Goal: Transaction & Acquisition: Book appointment/travel/reservation

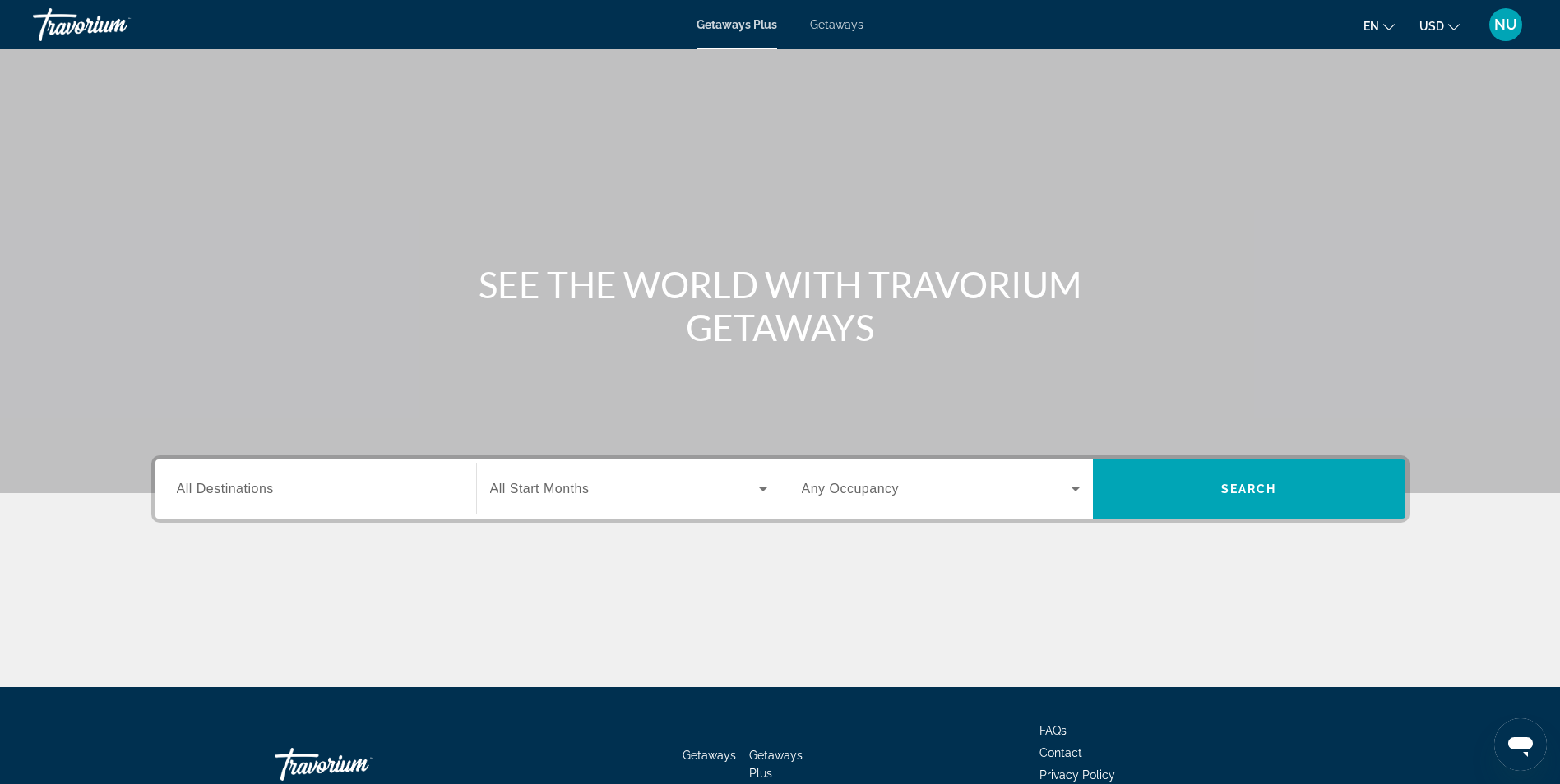
click at [248, 483] on span "All Destinations" at bounding box center [225, 489] width 97 height 14
click at [248, 483] on input "Destination All Destinations" at bounding box center [316, 490] width 278 height 20
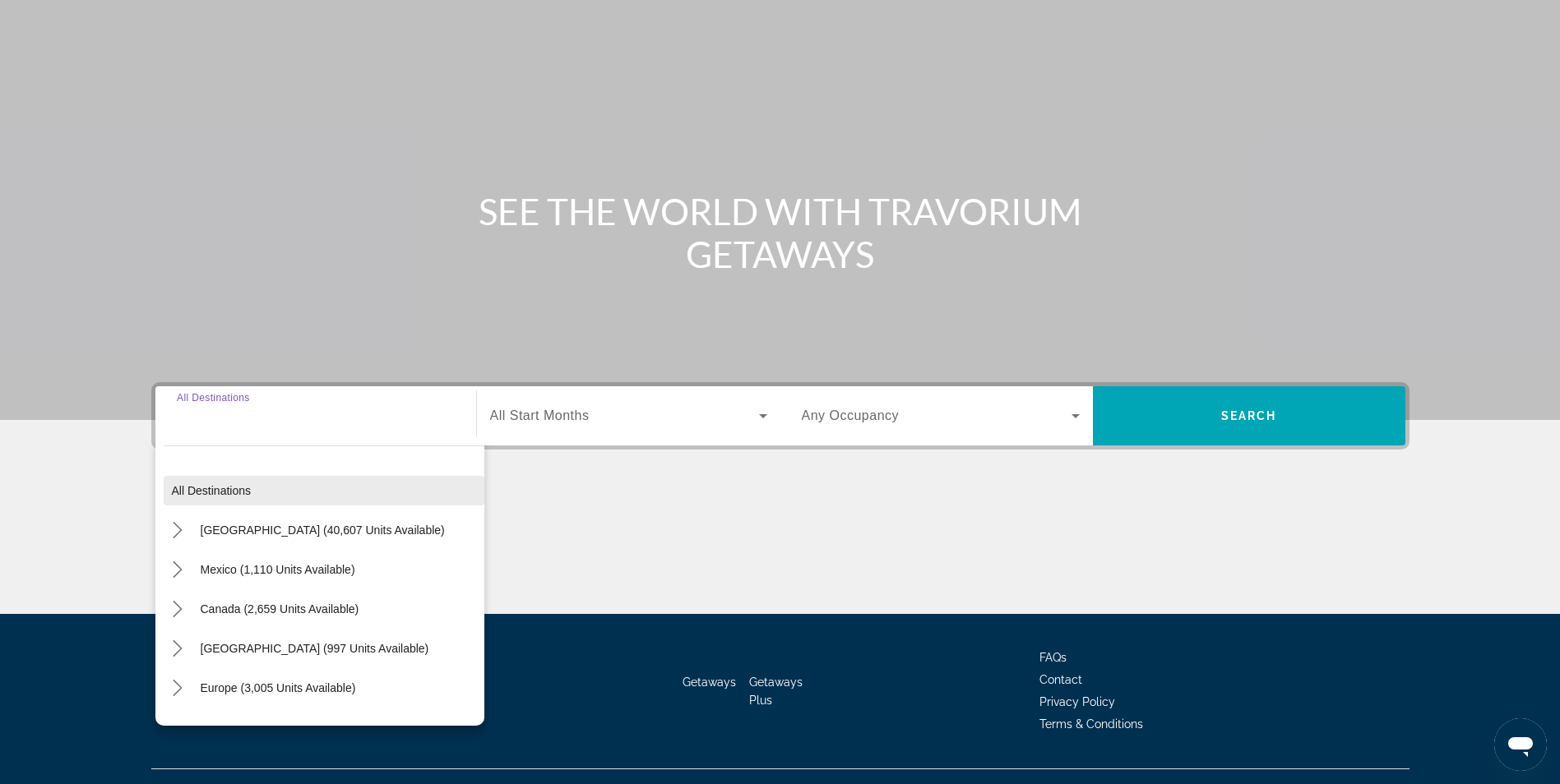
scroll to position [104, 0]
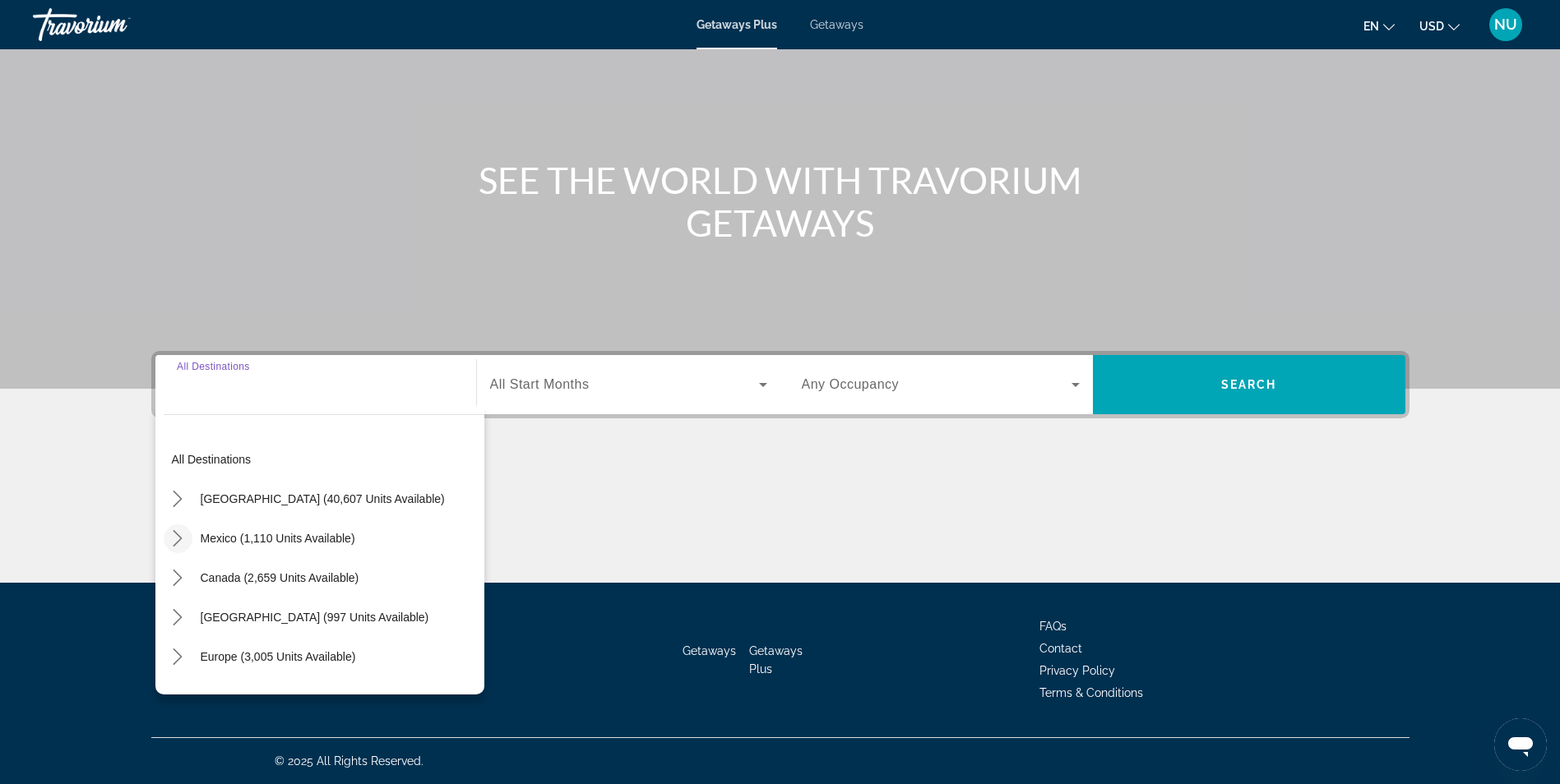
click at [181, 534] on icon "Toggle Mexico (1,110 units available) submenu" at bounding box center [177, 537] width 16 height 16
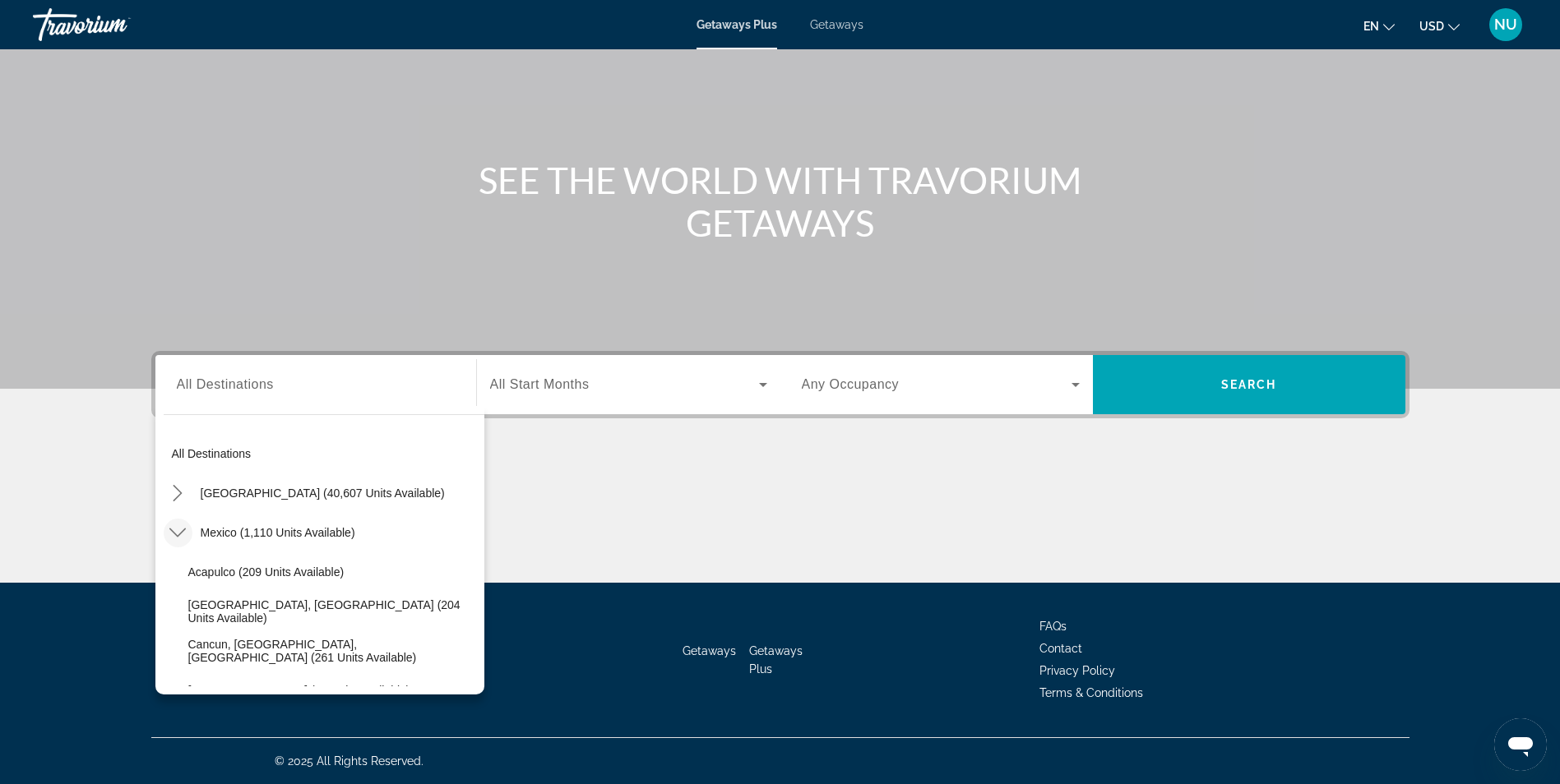
scroll to position [0, 0]
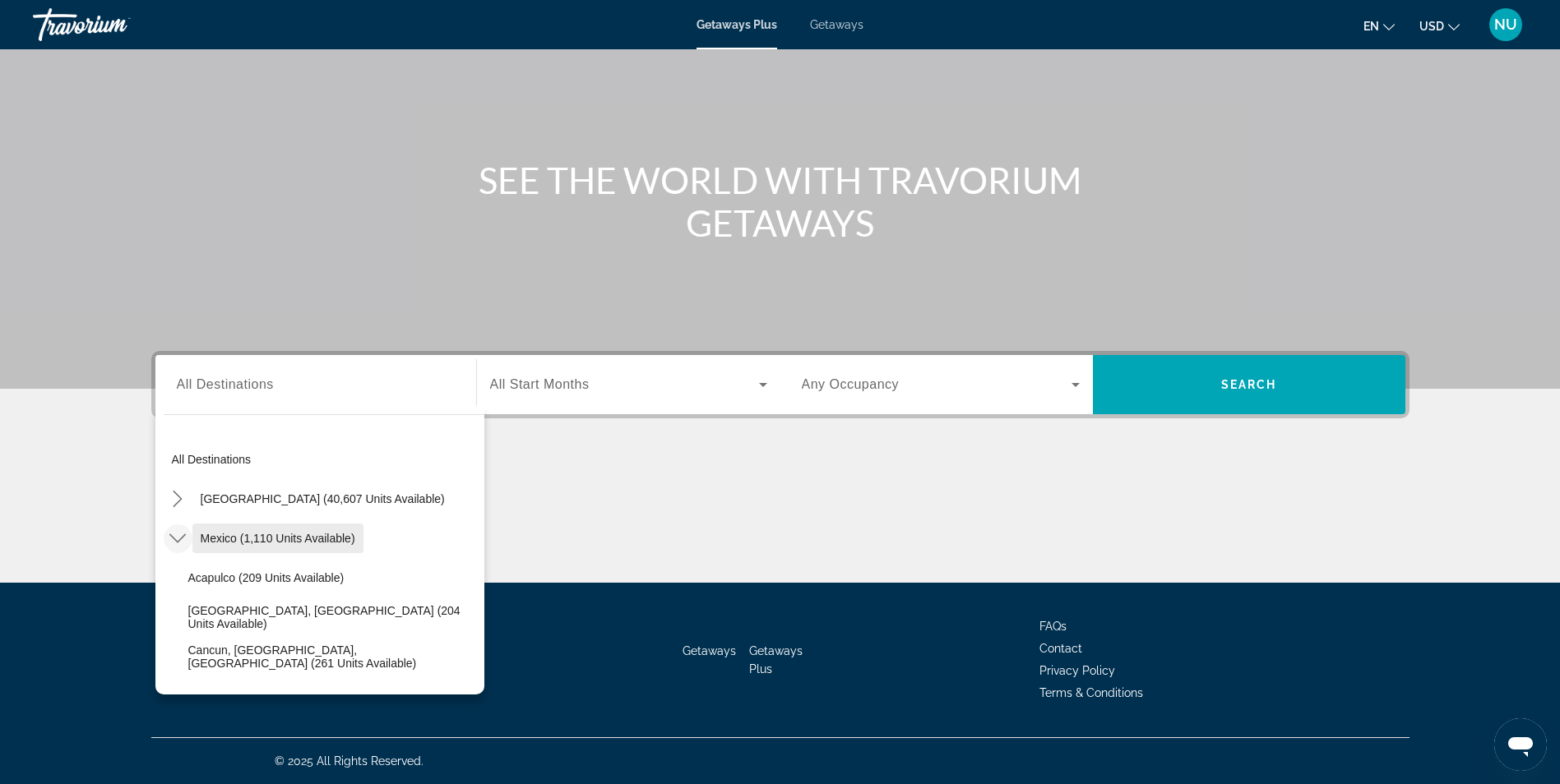
click at [256, 543] on span "Mexico (1,110 units available)" at bounding box center [277, 537] width 154 height 13
type input "**********"
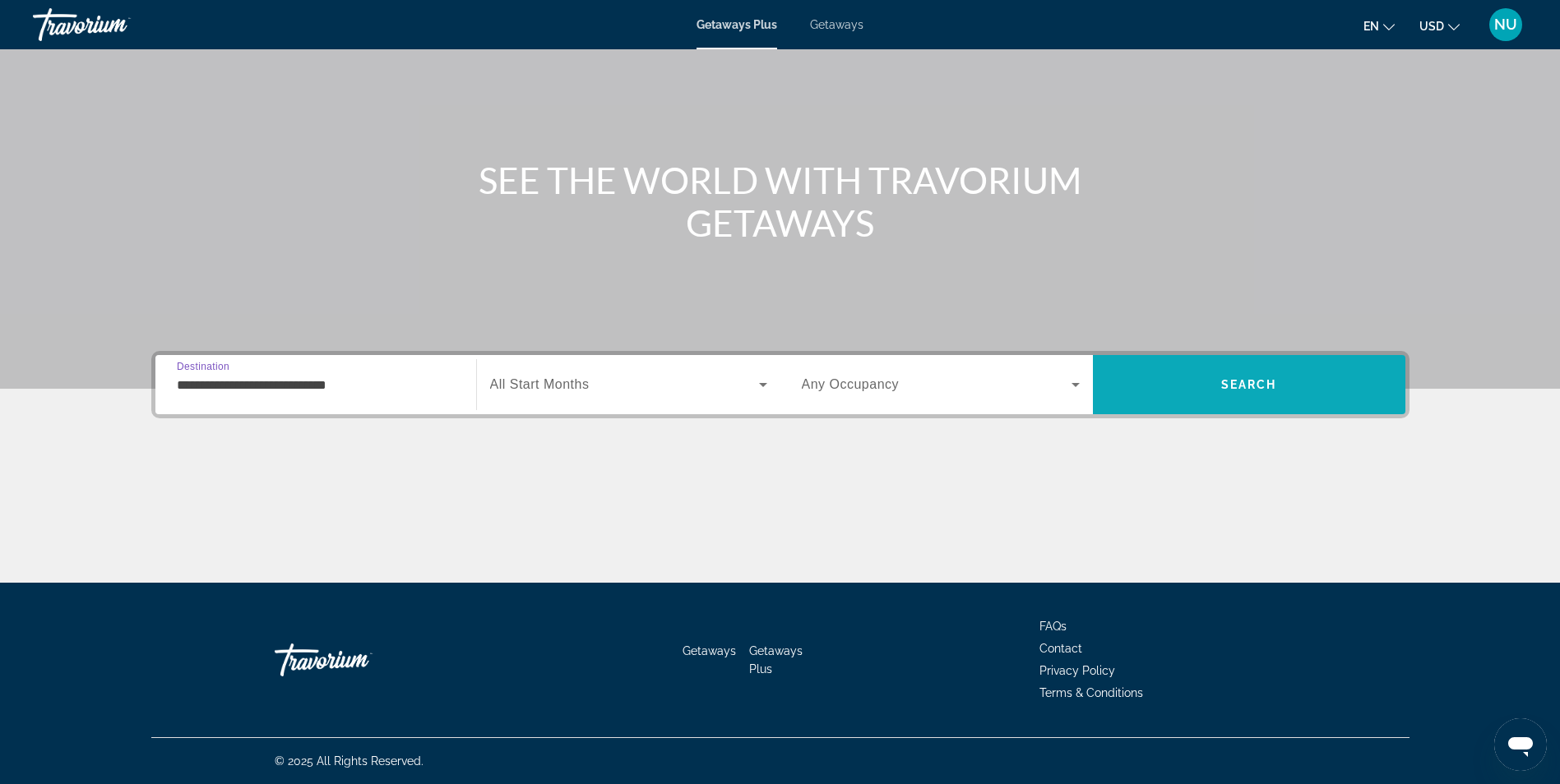
click at [1237, 386] on span "Search" at bounding box center [1249, 384] width 56 height 13
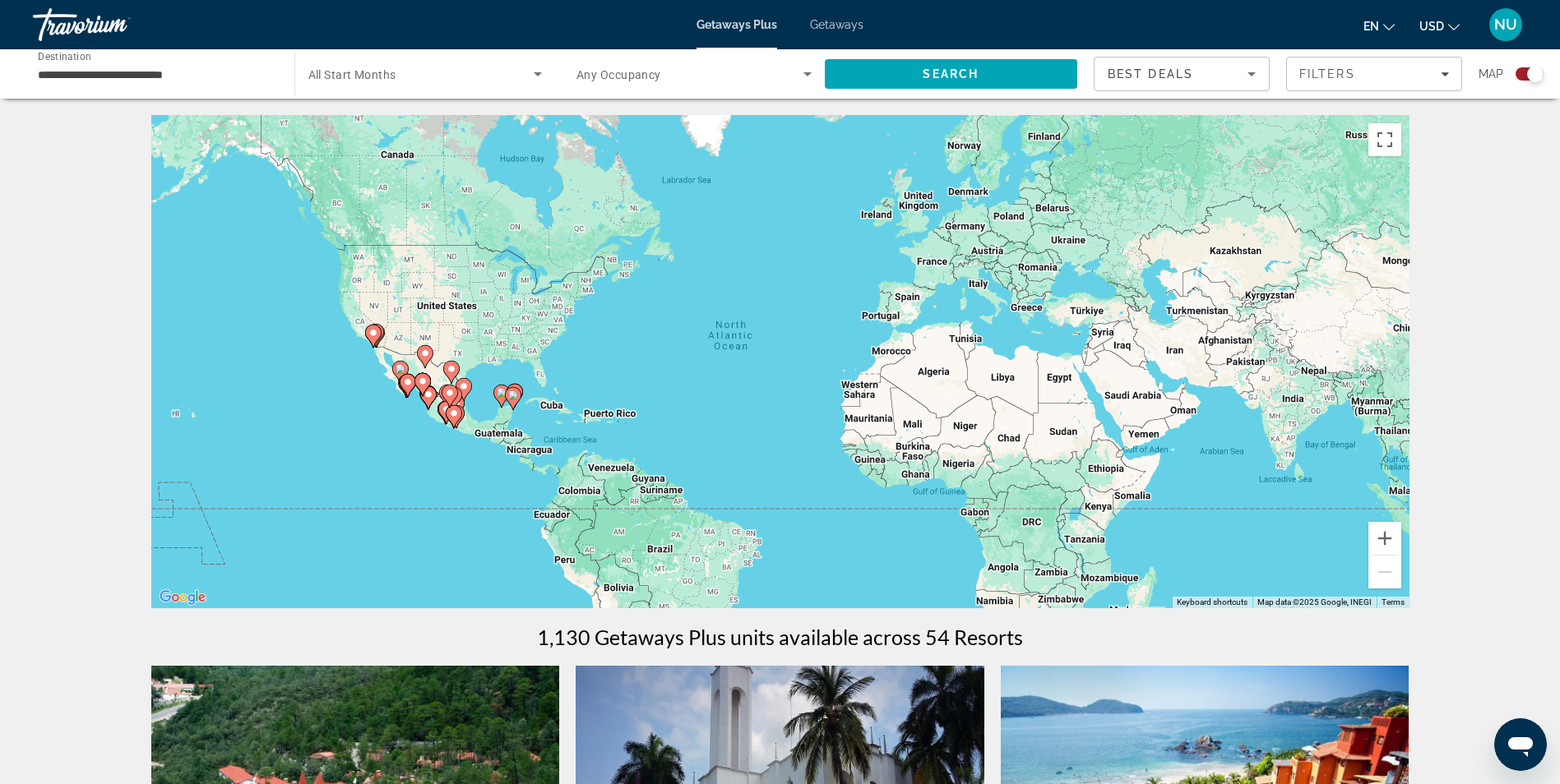
click at [503, 415] on div "To activate drag with keyboard, press Alt + Enter. Once in keyboard drag state,…" at bounding box center [780, 362] width 1258 height 493
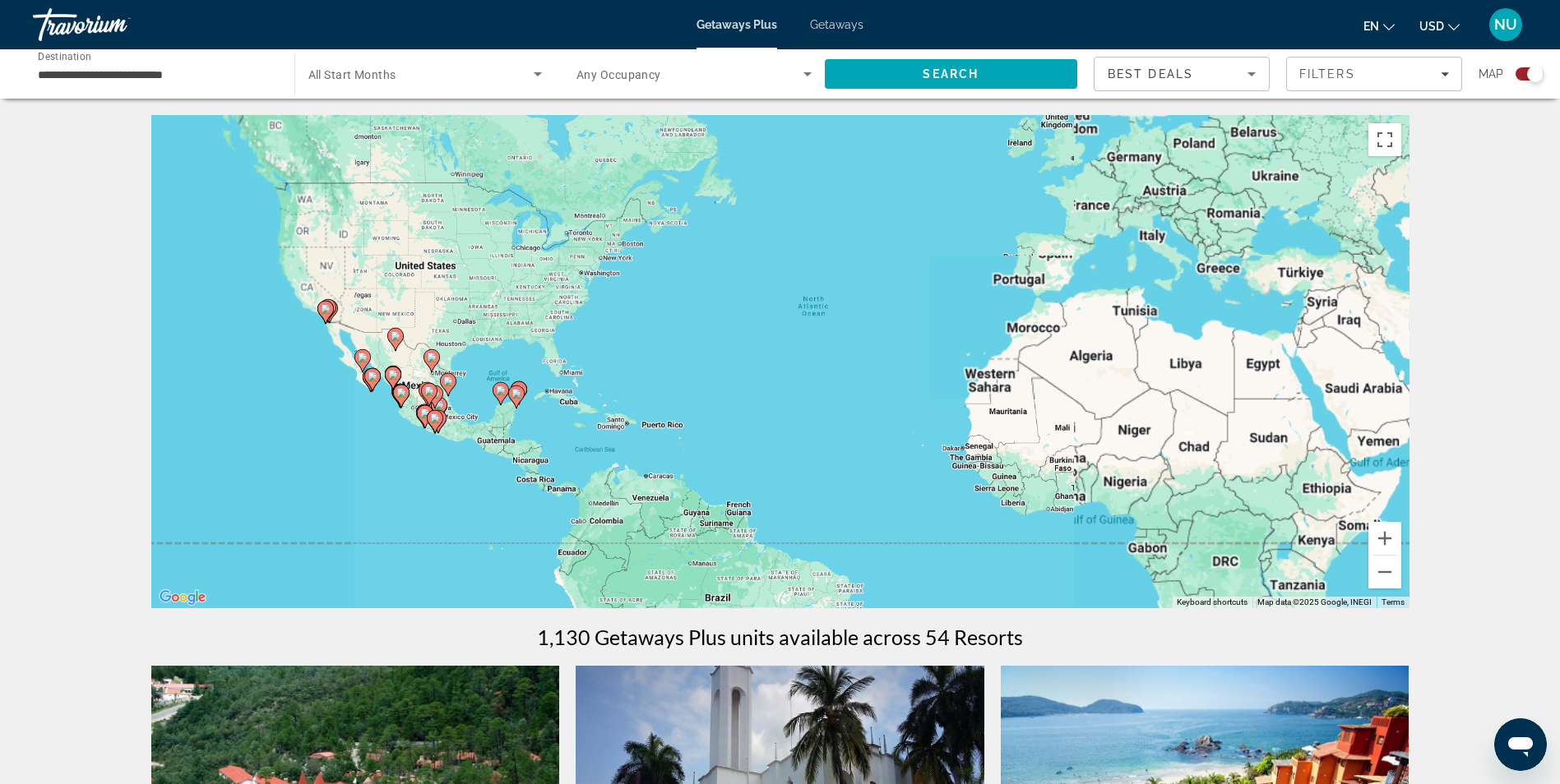
click at [503, 415] on div "To activate drag with keyboard, press Alt + Enter. Once in keyboard drag state,…" at bounding box center [780, 362] width 1258 height 493
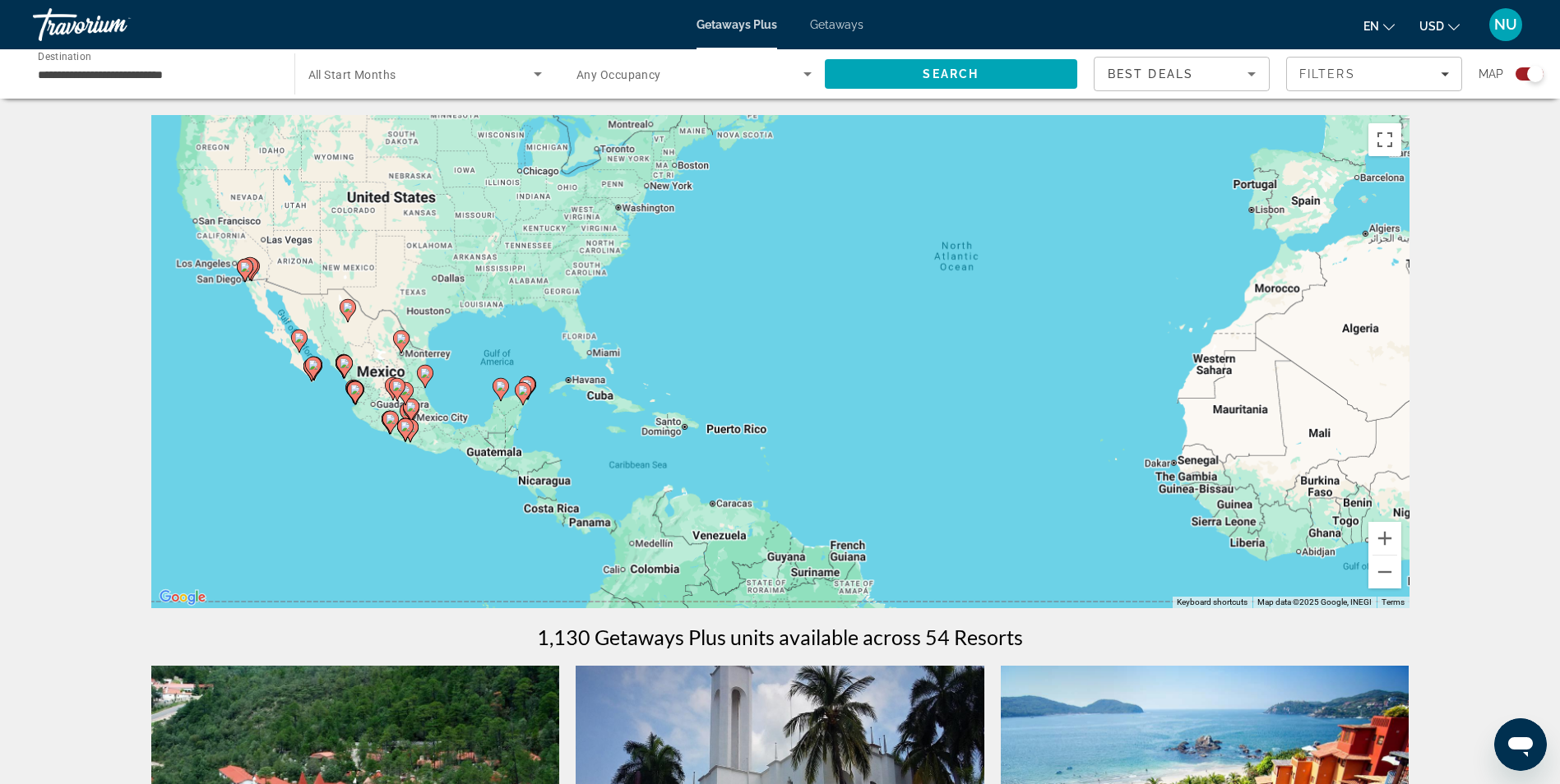
click at [537, 427] on div "To activate drag with keyboard, press Alt + Enter. Once in keyboard drag state,…" at bounding box center [780, 362] width 1258 height 493
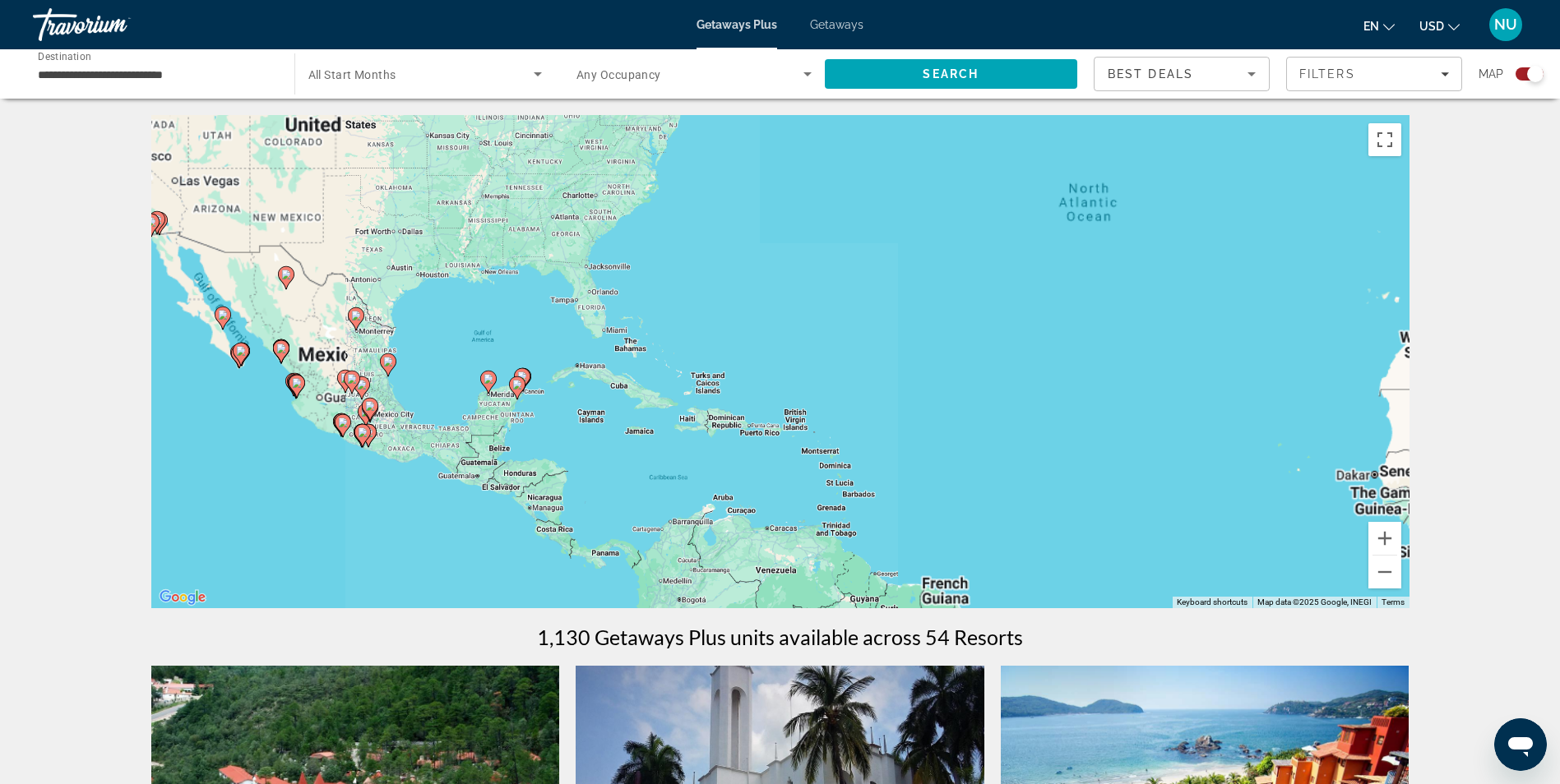
click at [537, 427] on div "To activate drag with keyboard, press Alt + Enter. Once in keyboard drag state,…" at bounding box center [780, 362] width 1258 height 493
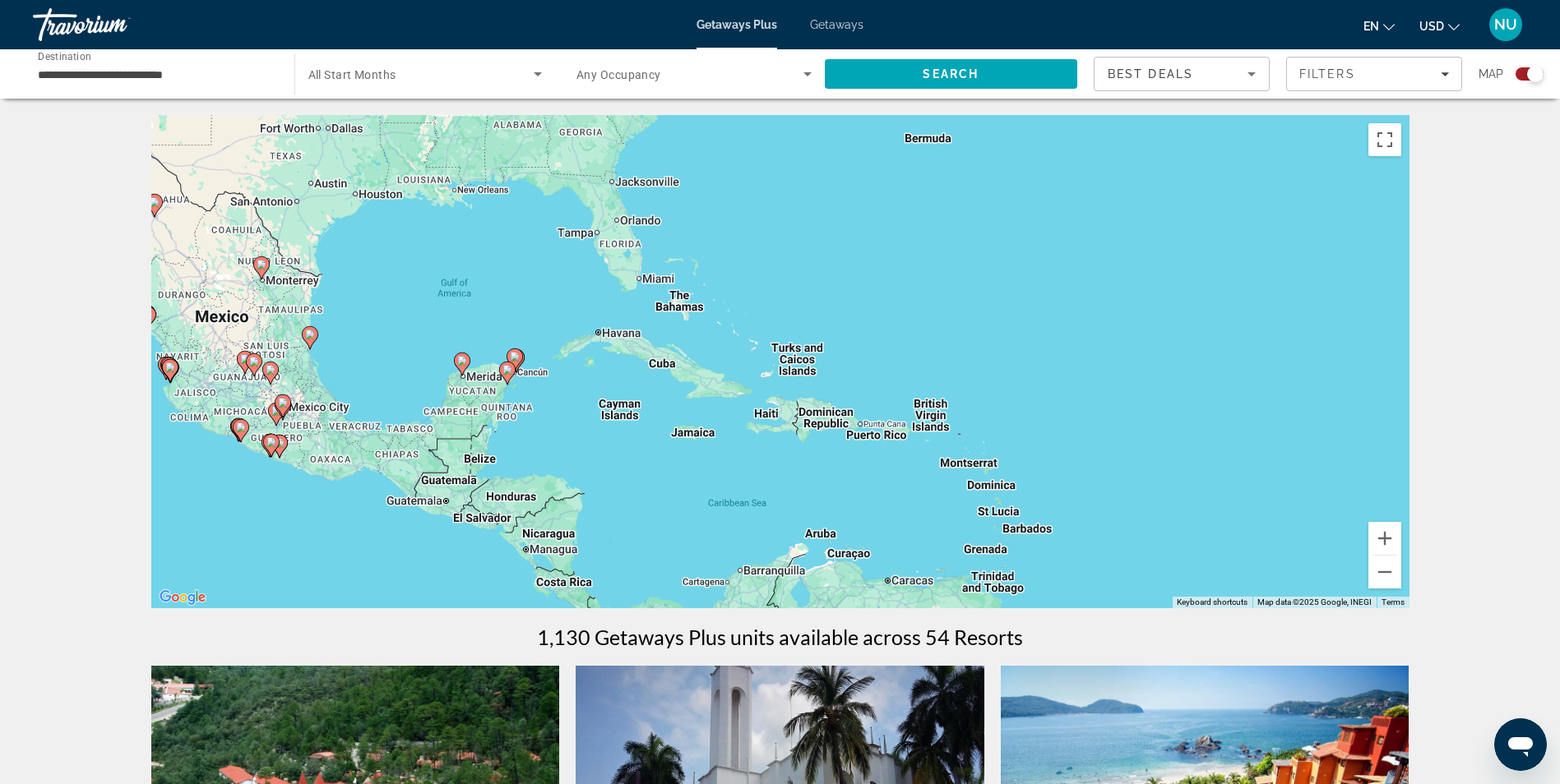
click at [530, 405] on div "To activate drag with keyboard, press Alt + Enter. Once in keyboard drag state,…" at bounding box center [780, 362] width 1258 height 493
click at [530, 404] on div "To activate drag with keyboard, press Alt + Enter. Once in keyboard drag state,…" at bounding box center [780, 362] width 1258 height 493
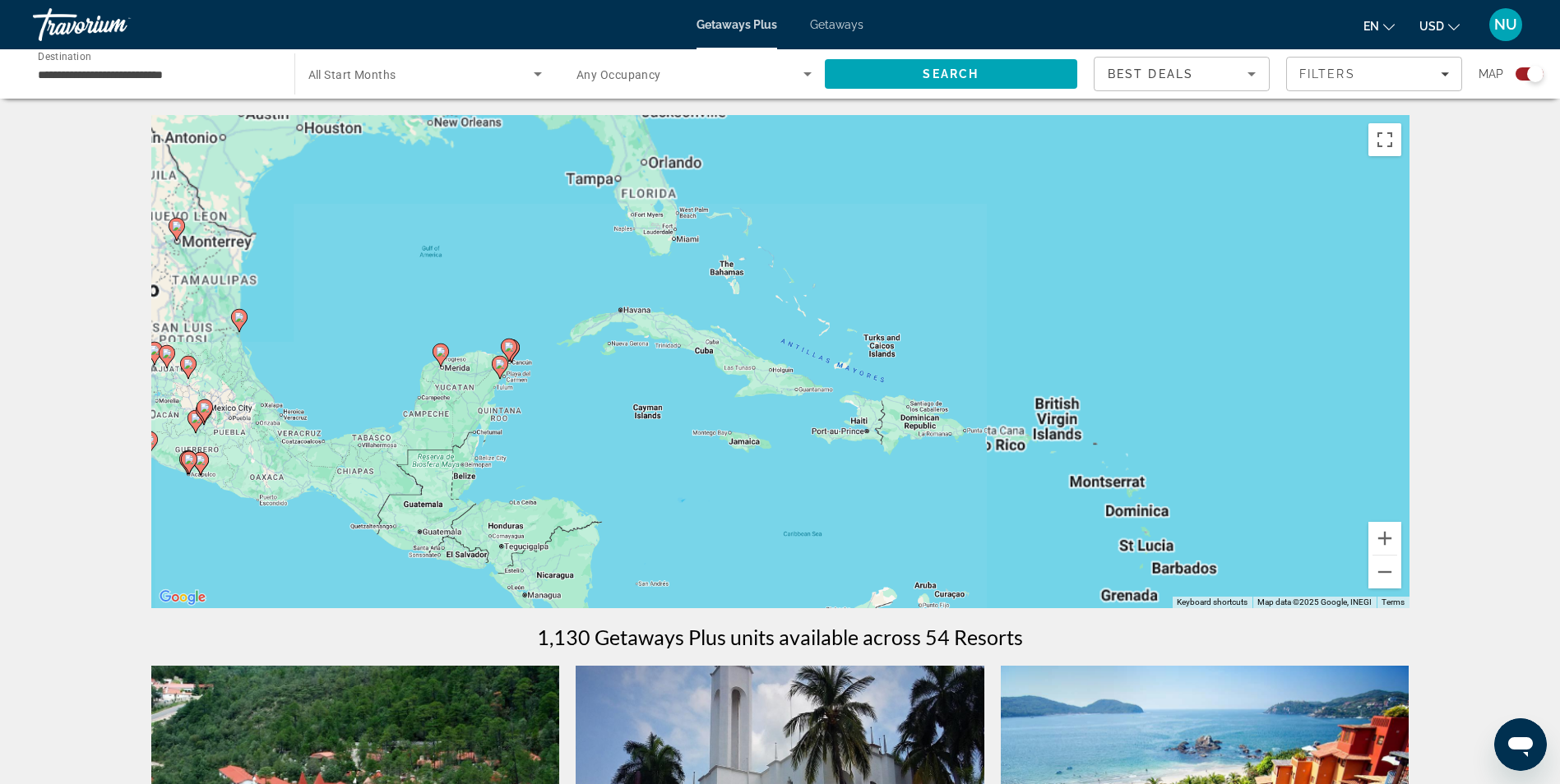
click at [530, 404] on div "To activate drag with keyboard, press Alt + Enter. Once in keyboard drag state,…" at bounding box center [780, 362] width 1258 height 493
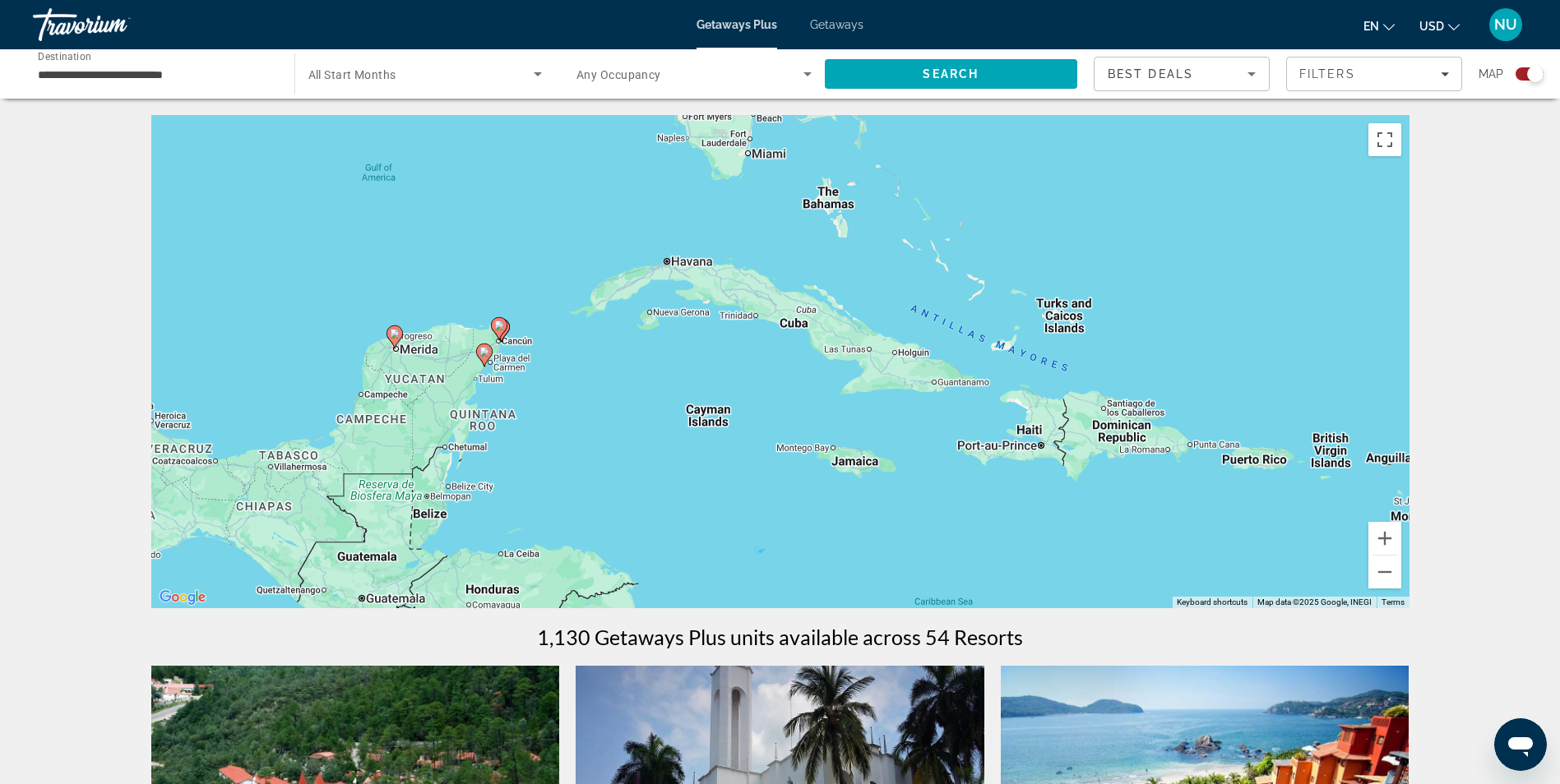
click at [516, 385] on div "To activate drag with keyboard, press Alt + Enter. Once in keyboard drag state,…" at bounding box center [780, 362] width 1258 height 493
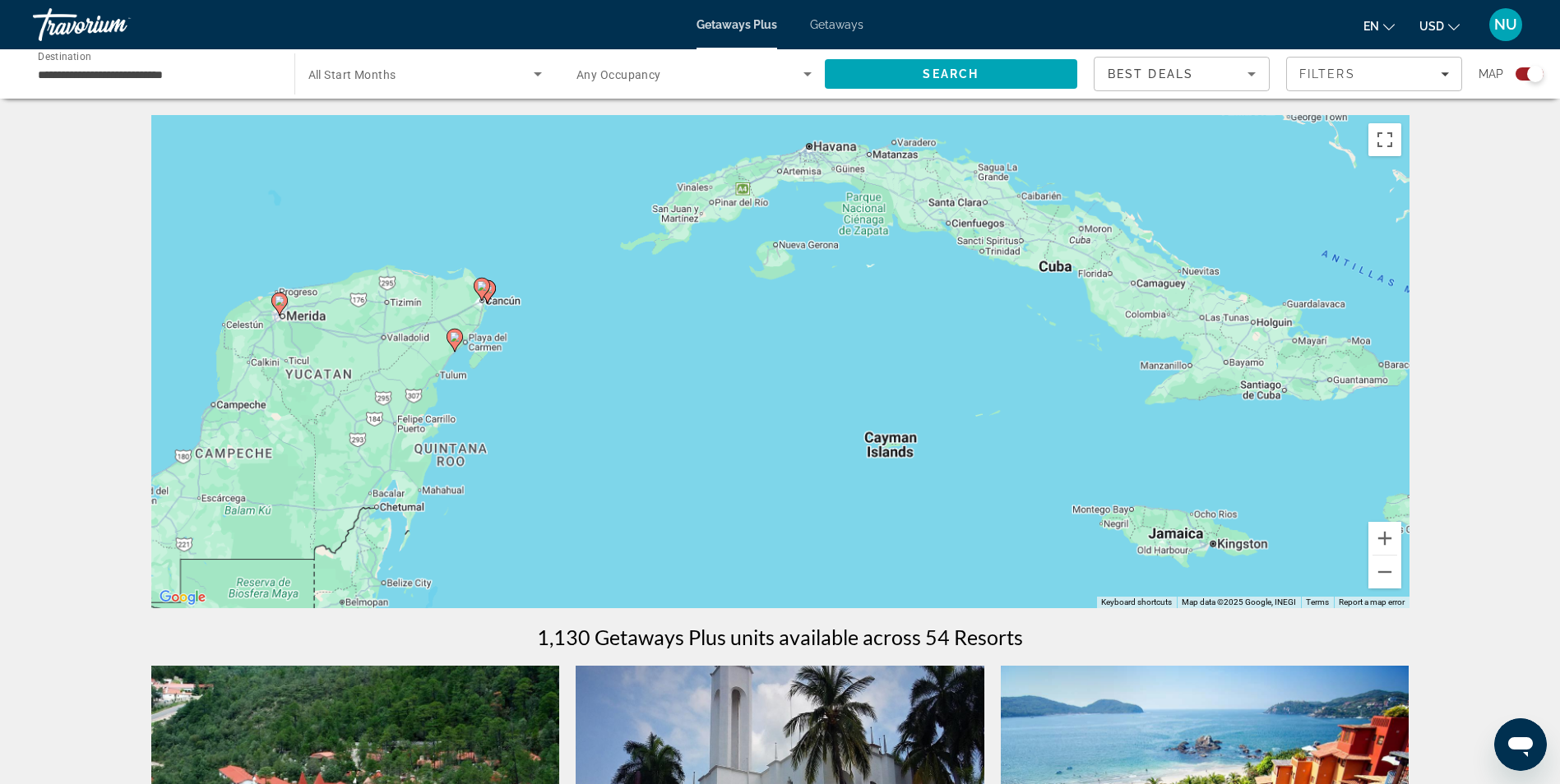
click at [516, 385] on div "To activate drag with keyboard, press Alt + Enter. Once in keyboard drag state,…" at bounding box center [780, 362] width 1258 height 493
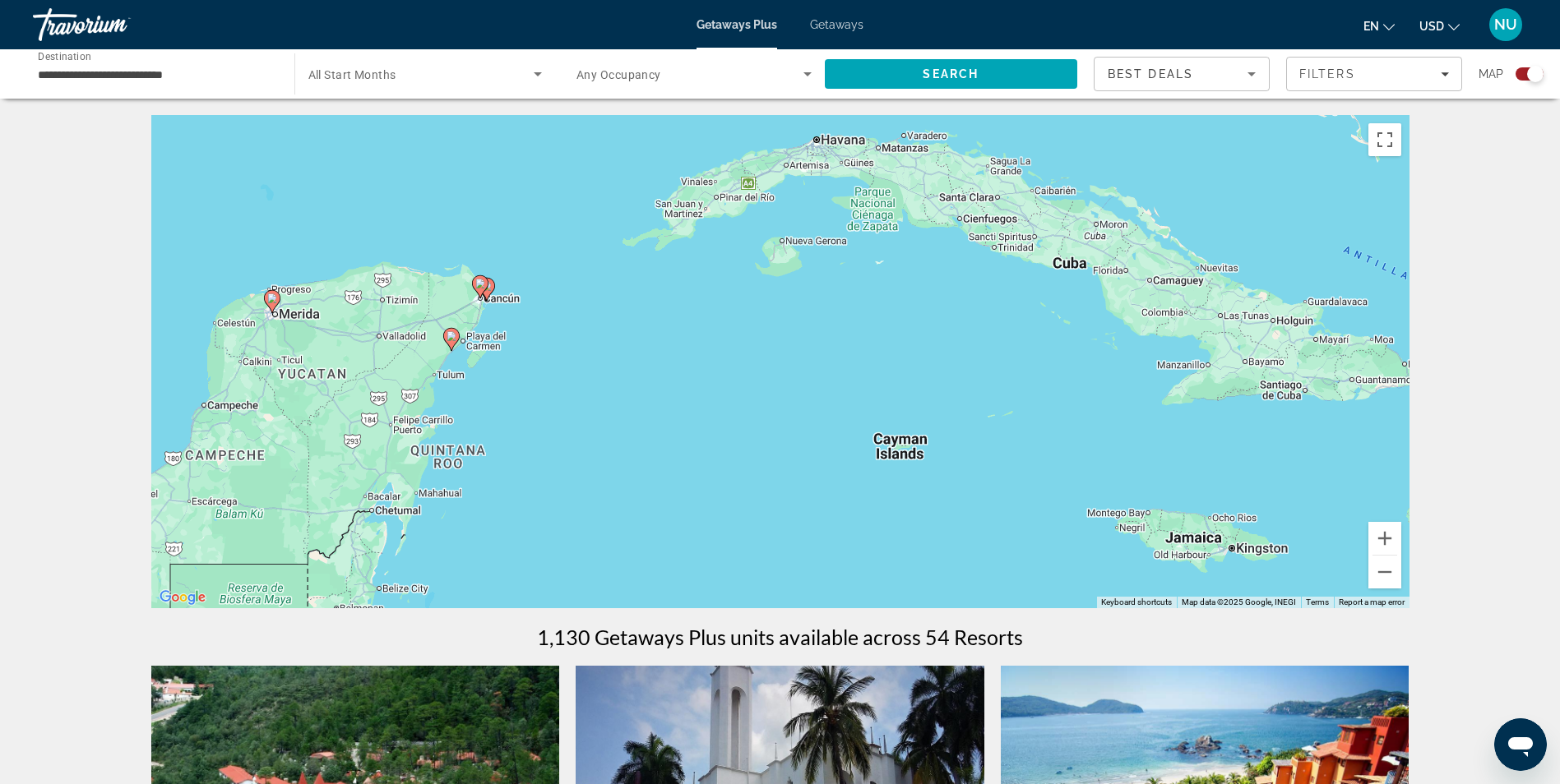
click at [516, 385] on div "To activate drag with keyboard, press Alt + Enter. Once in keyboard drag state,…" at bounding box center [780, 362] width 1258 height 493
click at [495, 387] on div "To activate drag with keyboard, press Alt + Enter. Once in keyboard drag state,…" at bounding box center [780, 362] width 1258 height 493
click at [495, 388] on div "To activate drag with keyboard, press Alt + Enter. Once in keyboard drag state,…" at bounding box center [780, 362] width 1258 height 493
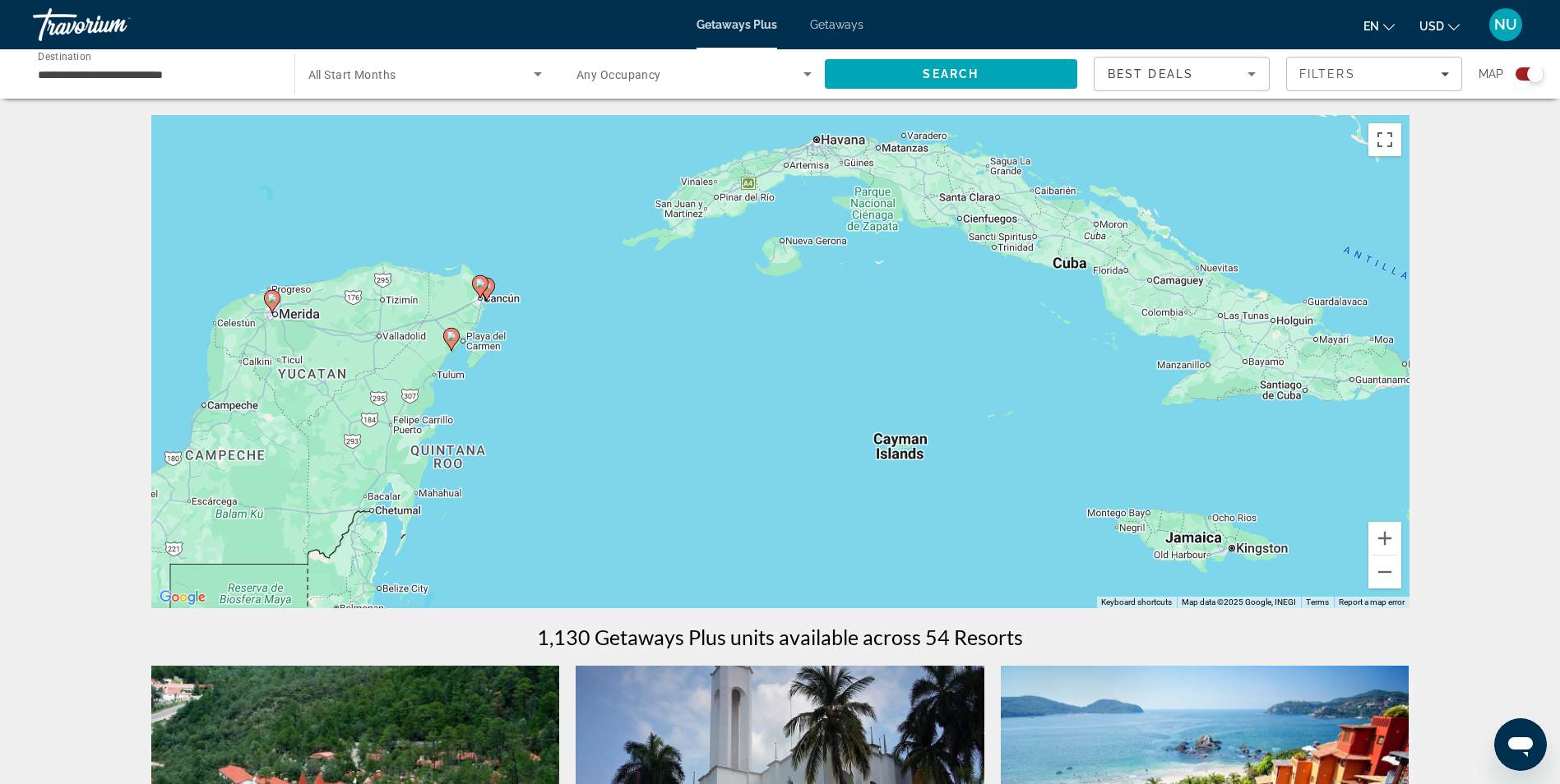
click at [495, 388] on div "To activate drag with keyboard, press Alt + Enter. Once in keyboard drag state,…" at bounding box center [780, 362] width 1258 height 493
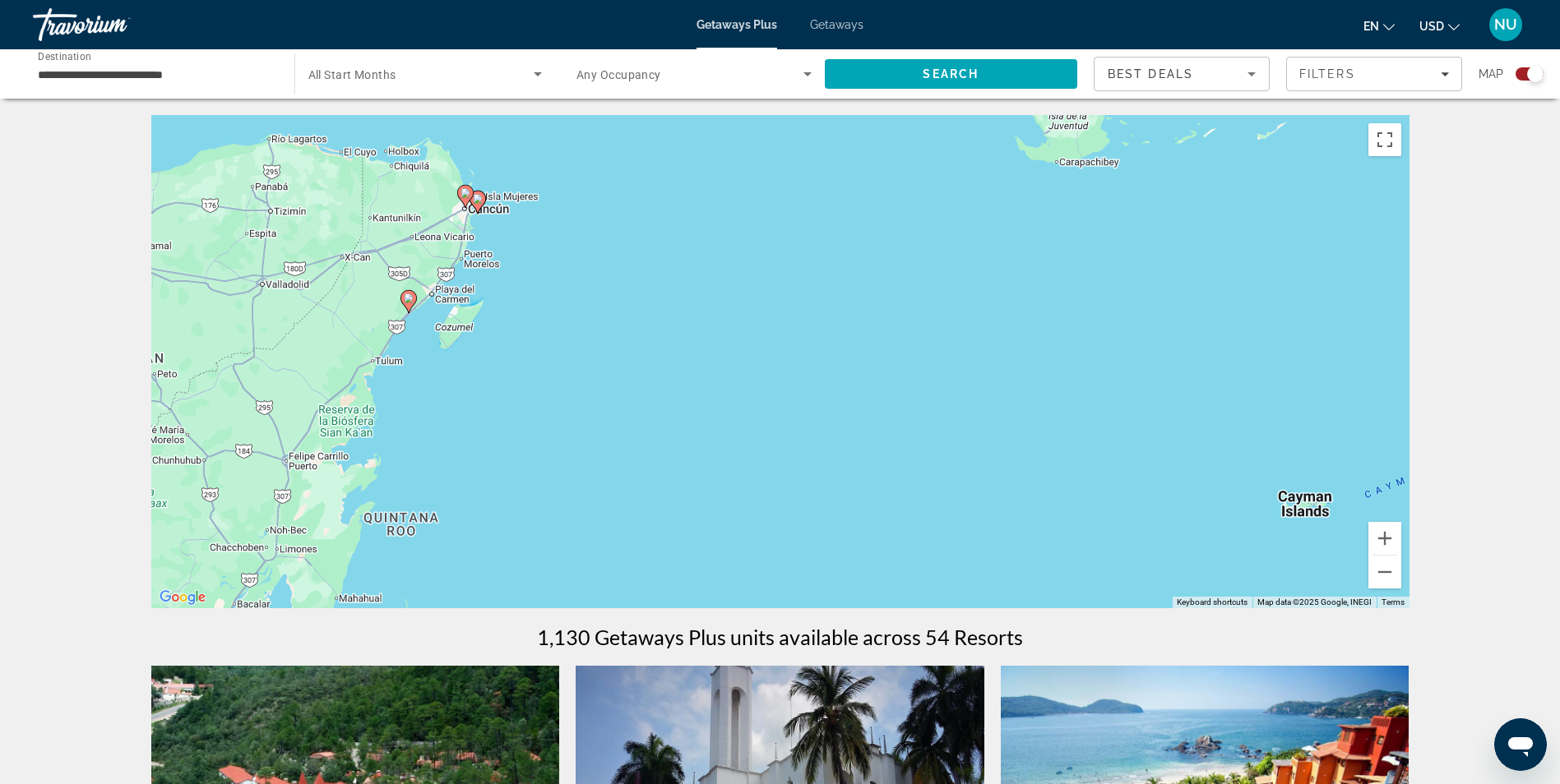
click at [410, 302] on image "Main content" at bounding box center [409, 299] width 10 height 10
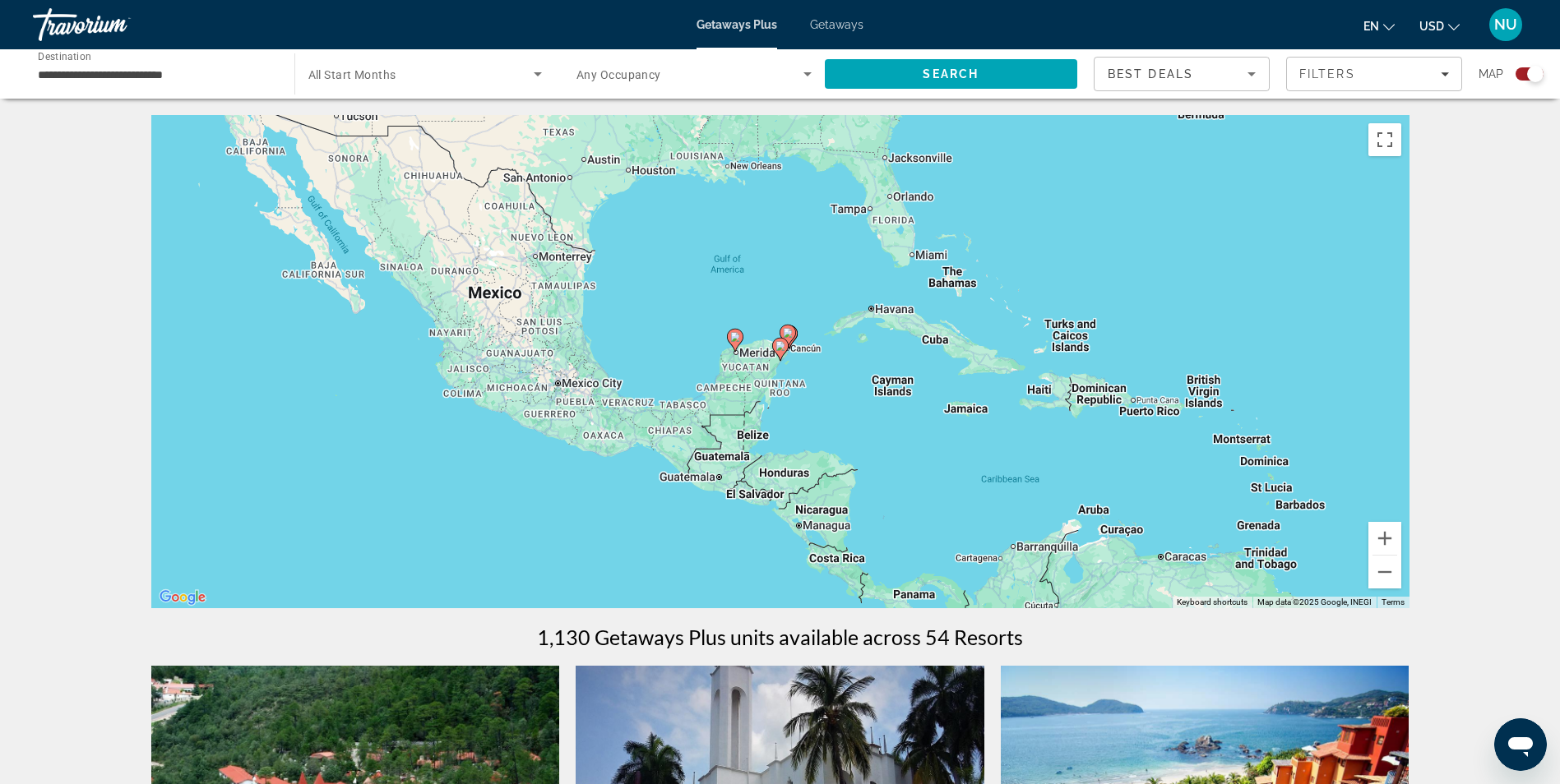
click at [780, 346] on image "Main content" at bounding box center [781, 346] width 10 height 10
type input "**********"
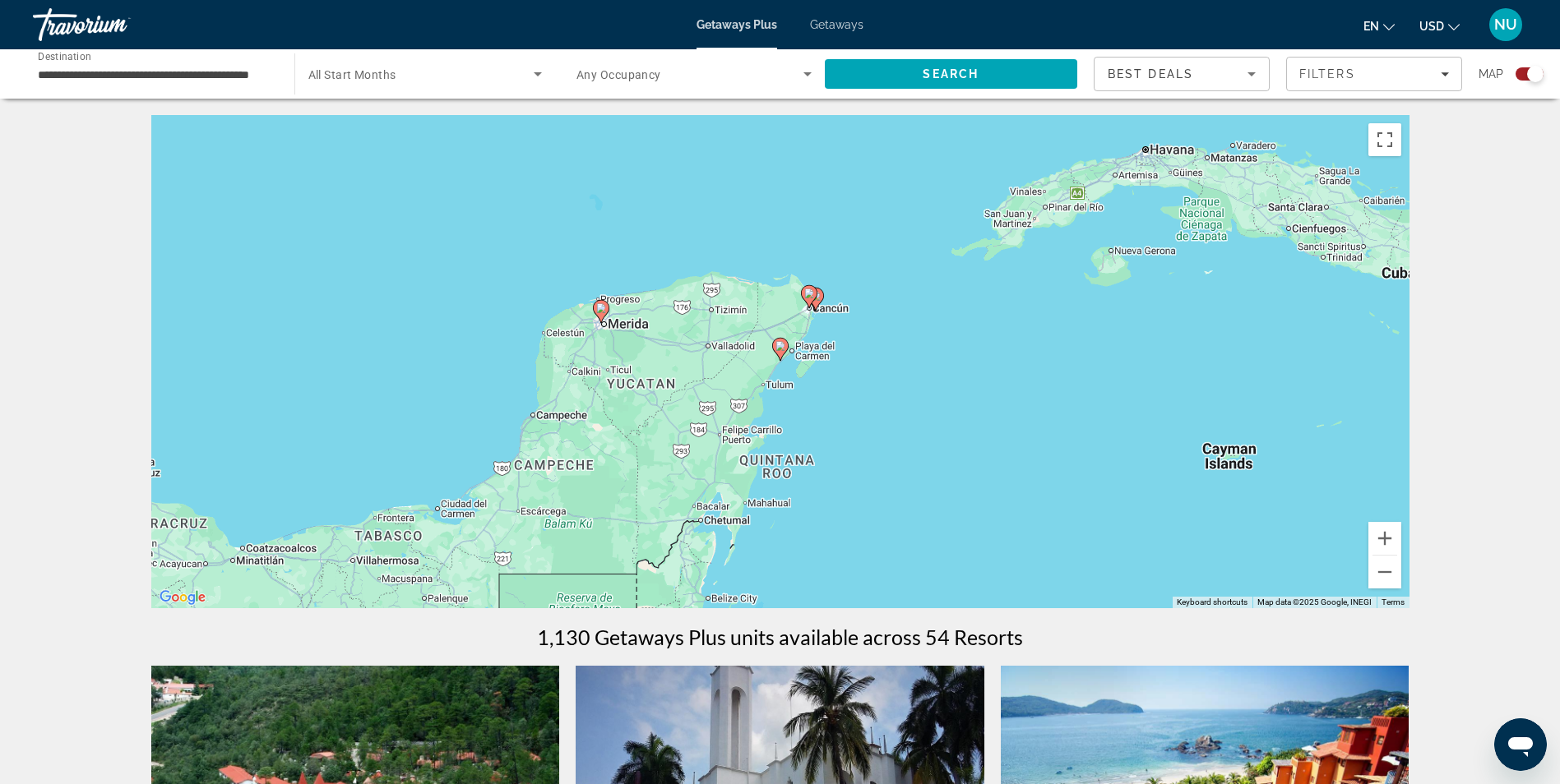
click at [777, 350] on image "Main content" at bounding box center [781, 346] width 10 height 10
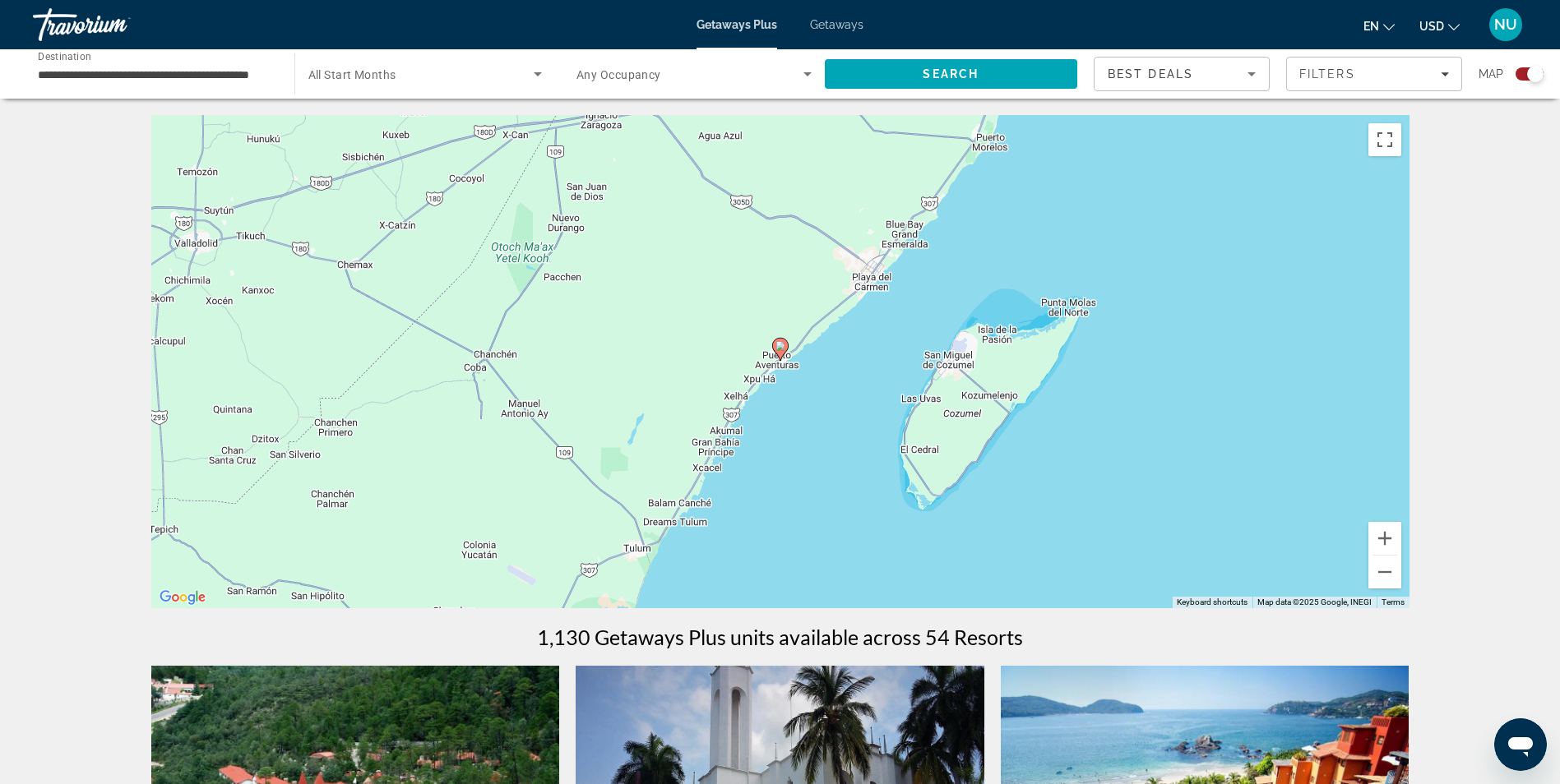
click at [778, 350] on image "Main content" at bounding box center [781, 346] width 10 height 10
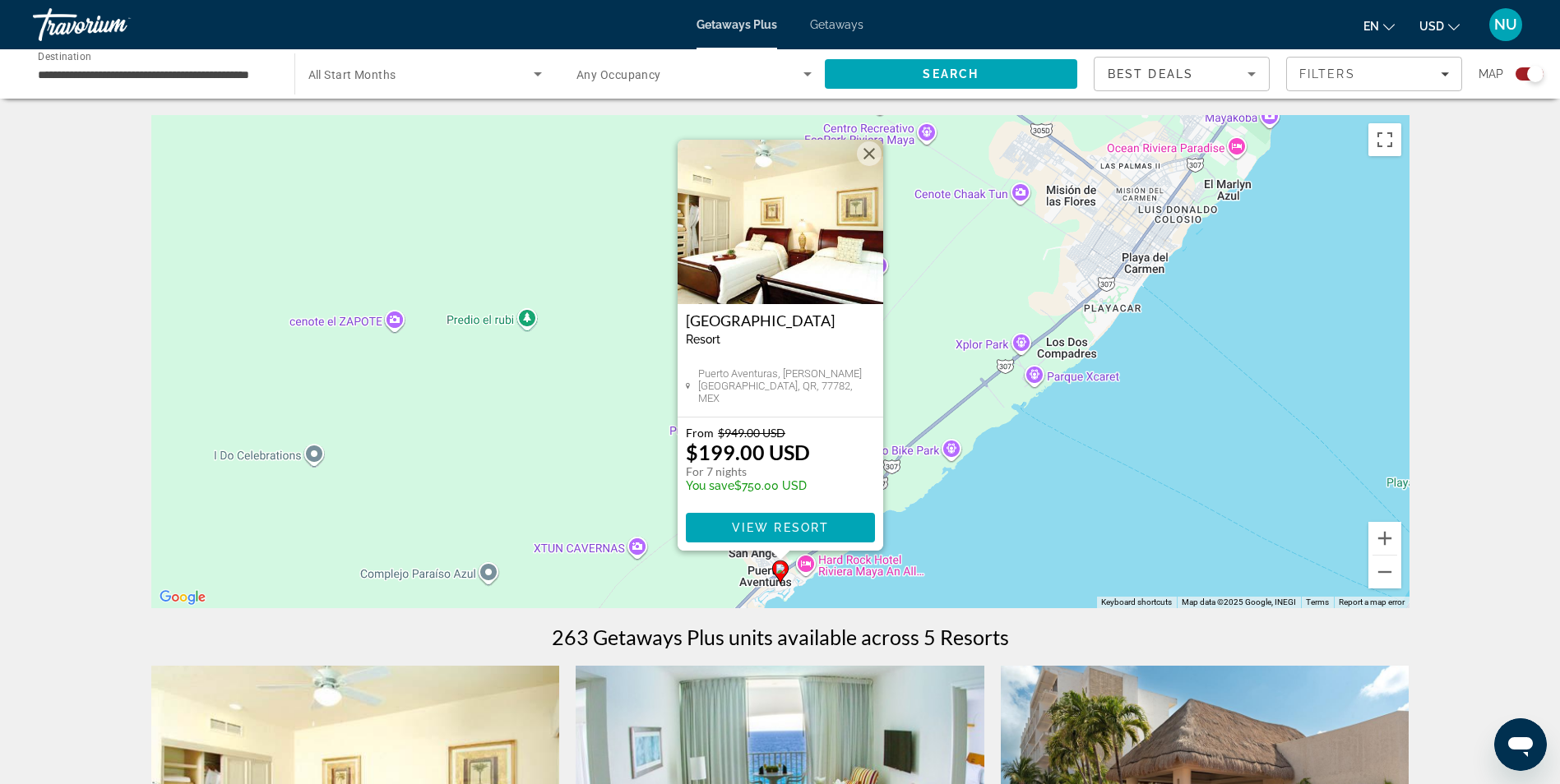
click at [852, 20] on span "Getaways" at bounding box center [836, 24] width 54 height 13
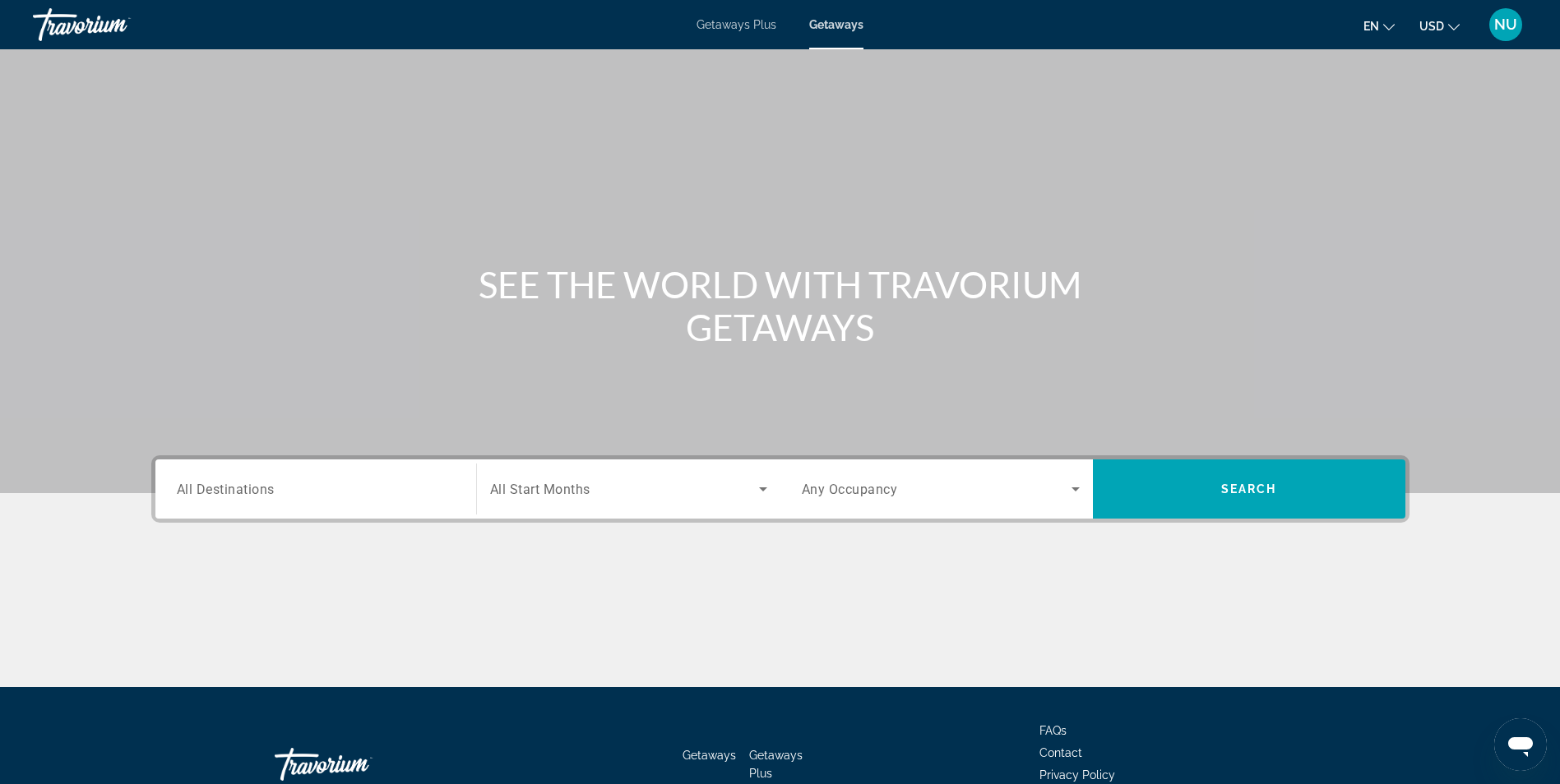
click at [241, 491] on span "All Destinations" at bounding box center [225, 489] width 98 height 15
click at [241, 491] on input "Destination All Destinations" at bounding box center [316, 490] width 278 height 20
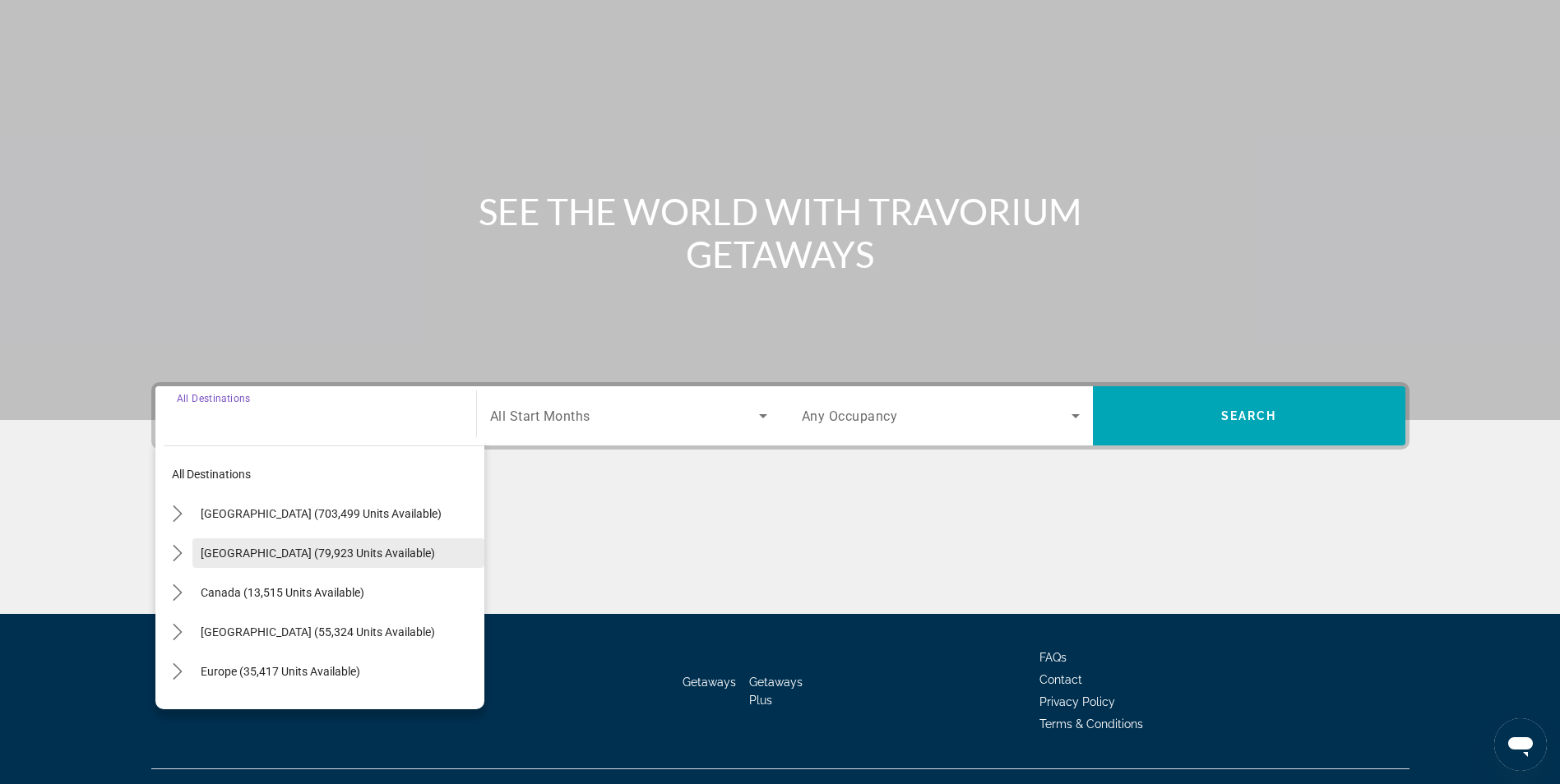
scroll to position [104, 0]
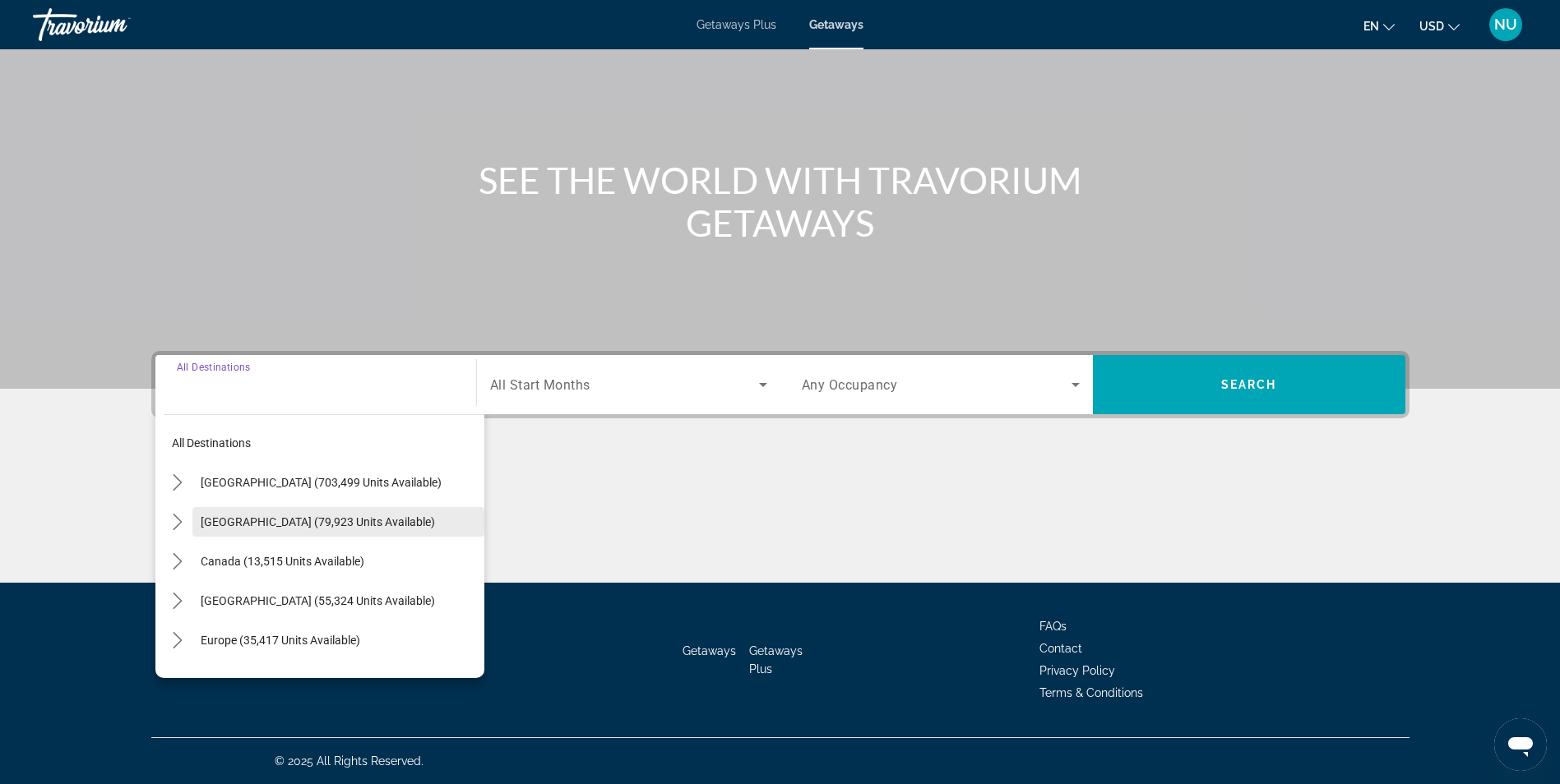
click at [240, 515] on span "Mexico (79,923 units available)" at bounding box center [317, 521] width 235 height 13
type input "**********"
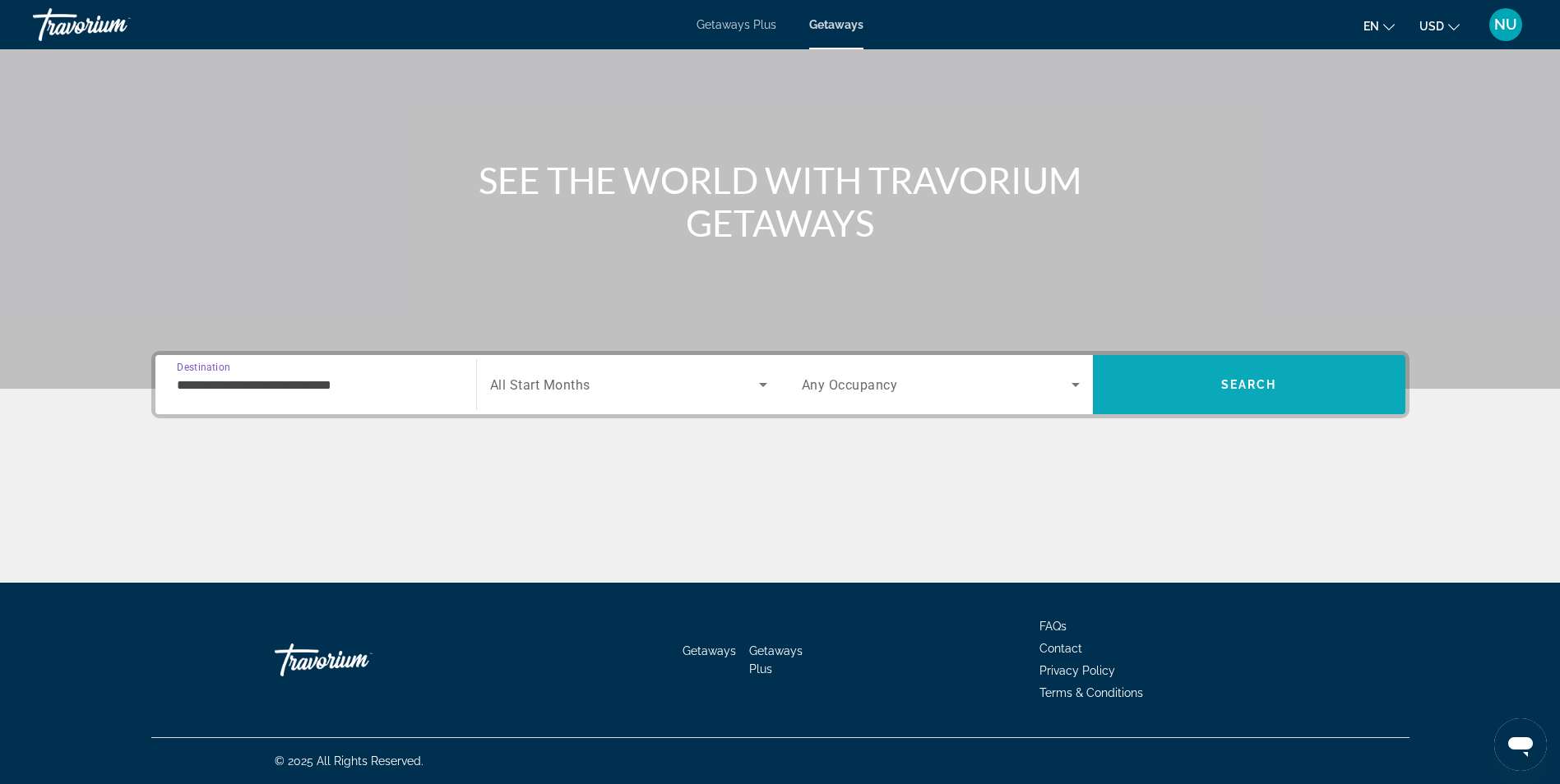
click at [1266, 365] on span "Search" at bounding box center [1249, 385] width 312 height 39
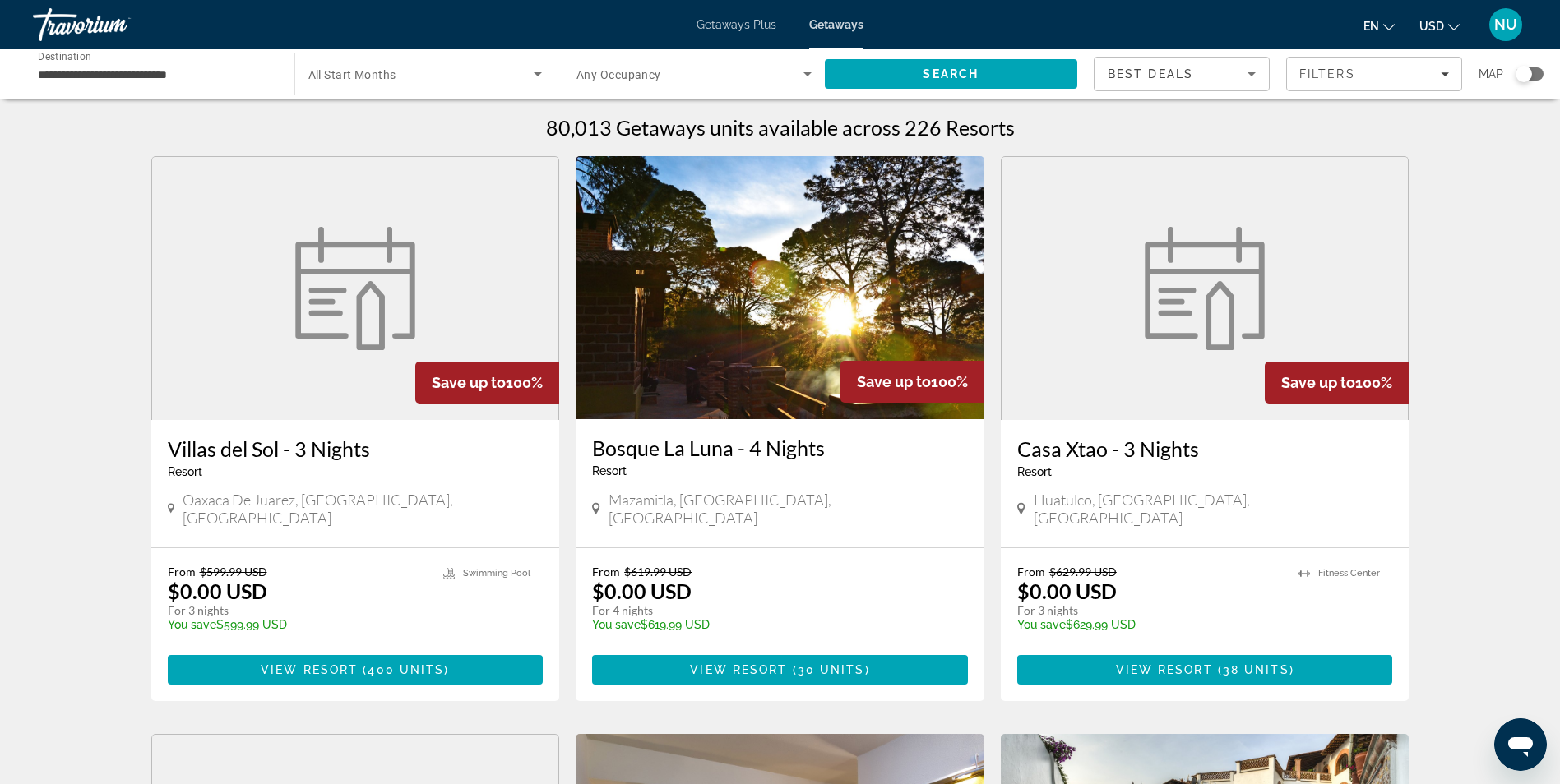
drag, startPoint x: 1528, startPoint y: 78, endPoint x: 1519, endPoint y: 104, distance: 27.5
click at [1528, 78] on div "Search widget" at bounding box center [1523, 73] width 16 height 16
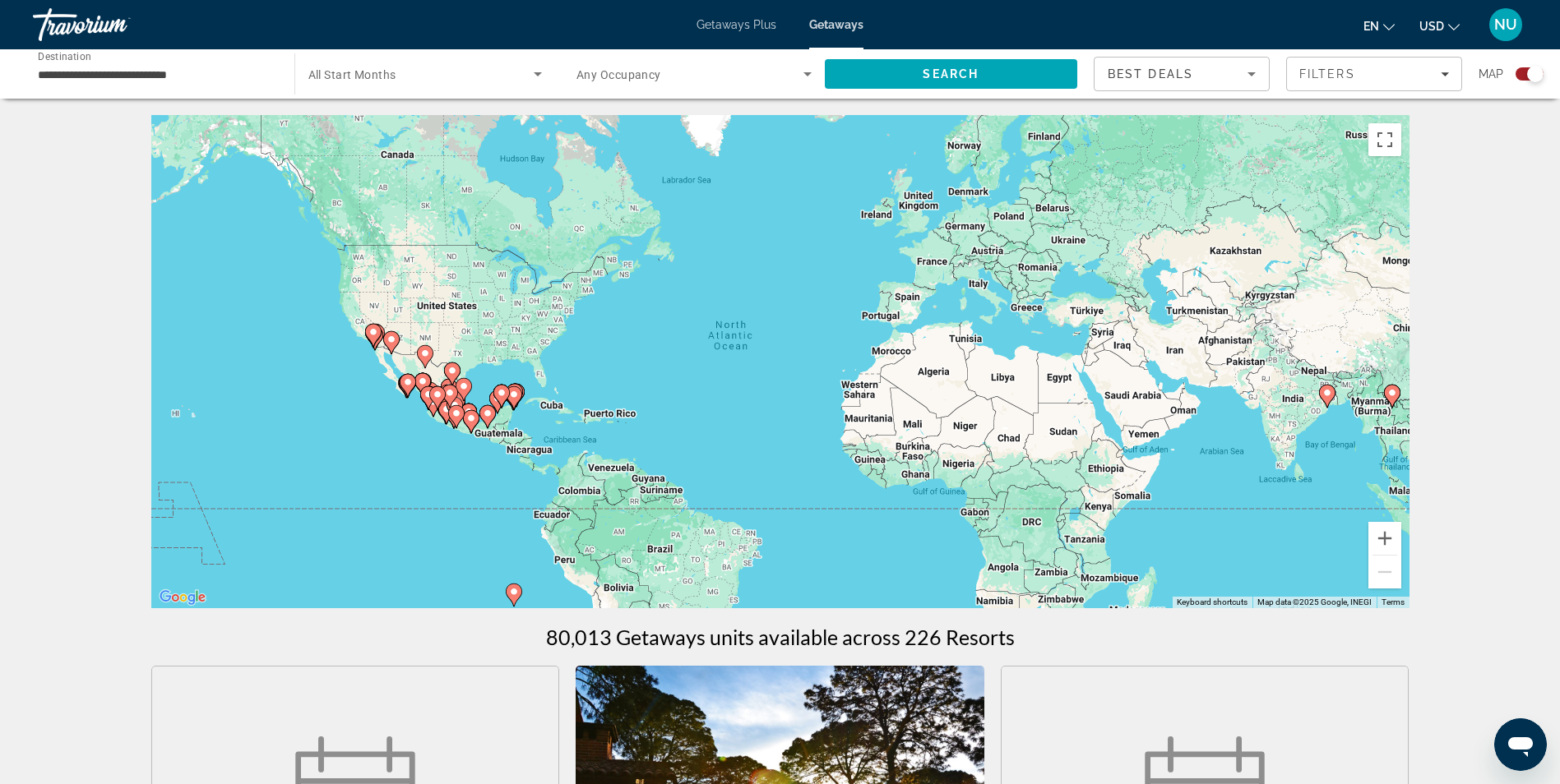
click at [552, 419] on div "To activate drag with keyboard, press Alt + Enter. Once in keyboard drag state,…" at bounding box center [780, 362] width 1258 height 493
click at [551, 419] on div "To activate drag with keyboard, press Alt + Enter. Once in keyboard drag state,…" at bounding box center [780, 362] width 1258 height 493
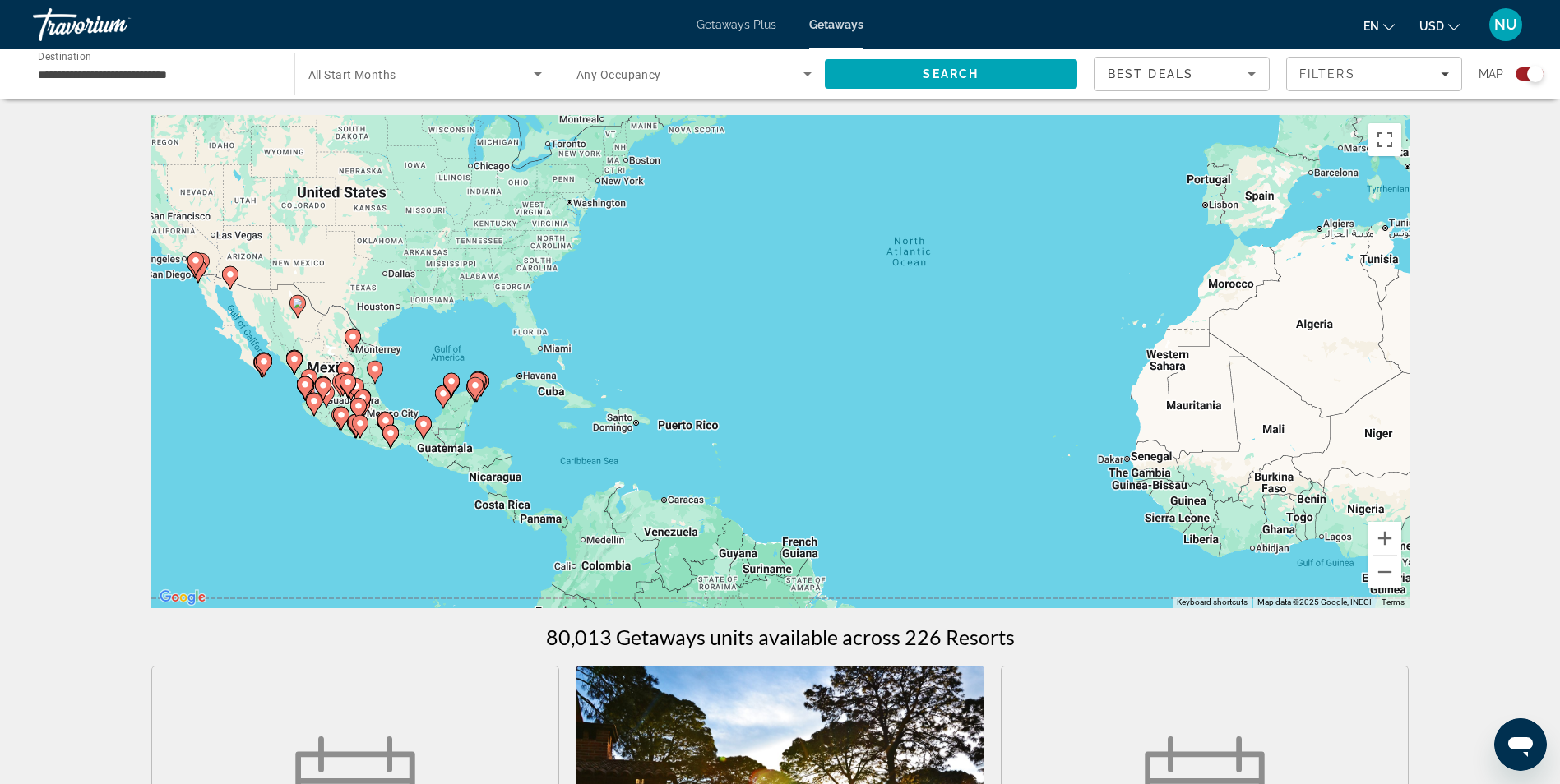
click at [497, 418] on div "To activate drag with keyboard, press Alt + Enter. Once in keyboard drag state,…" at bounding box center [780, 362] width 1258 height 493
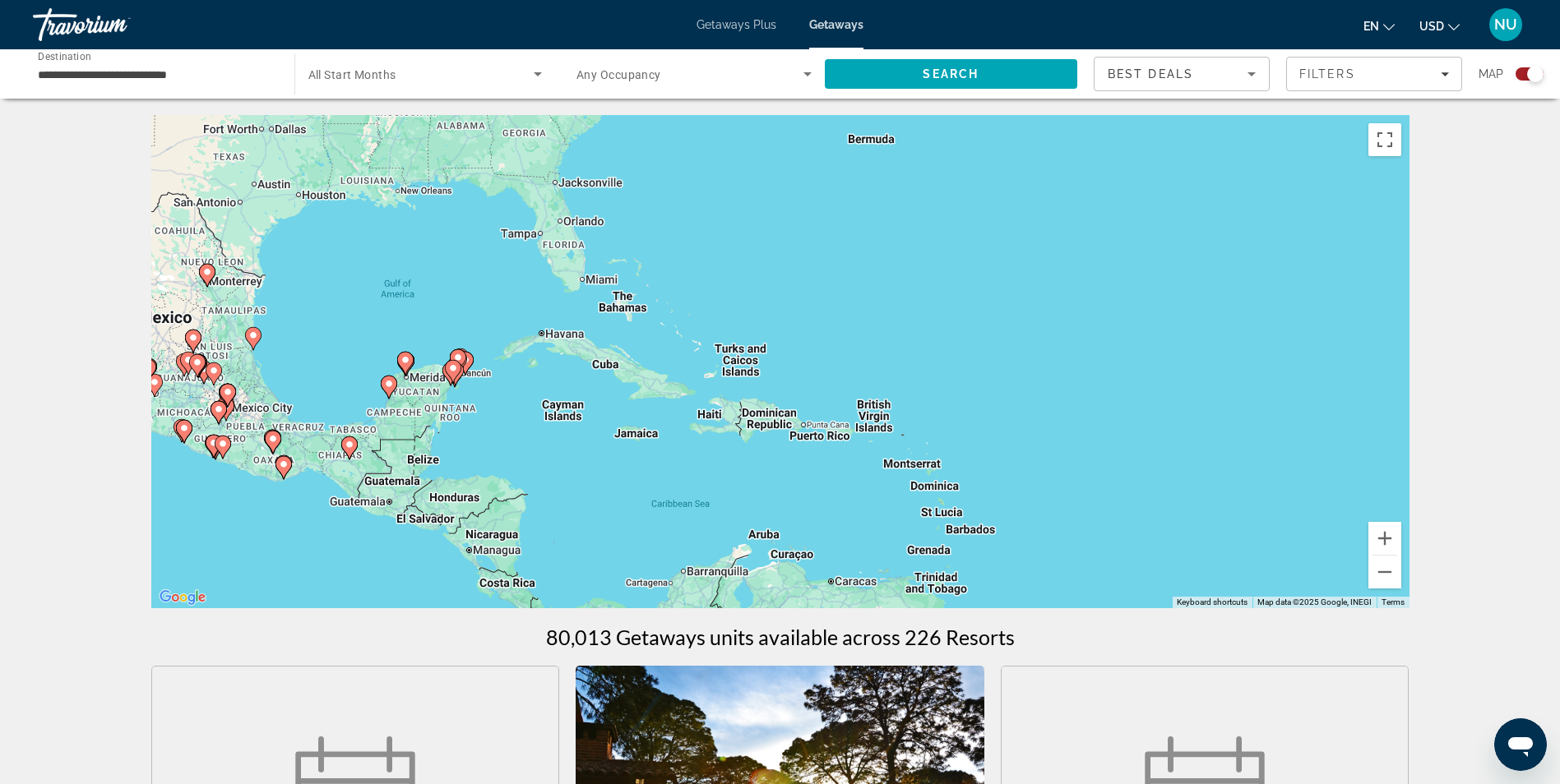
click at [476, 398] on div "To activate drag with keyboard, press Alt + Enter. Once in keyboard drag state,…" at bounding box center [780, 362] width 1258 height 493
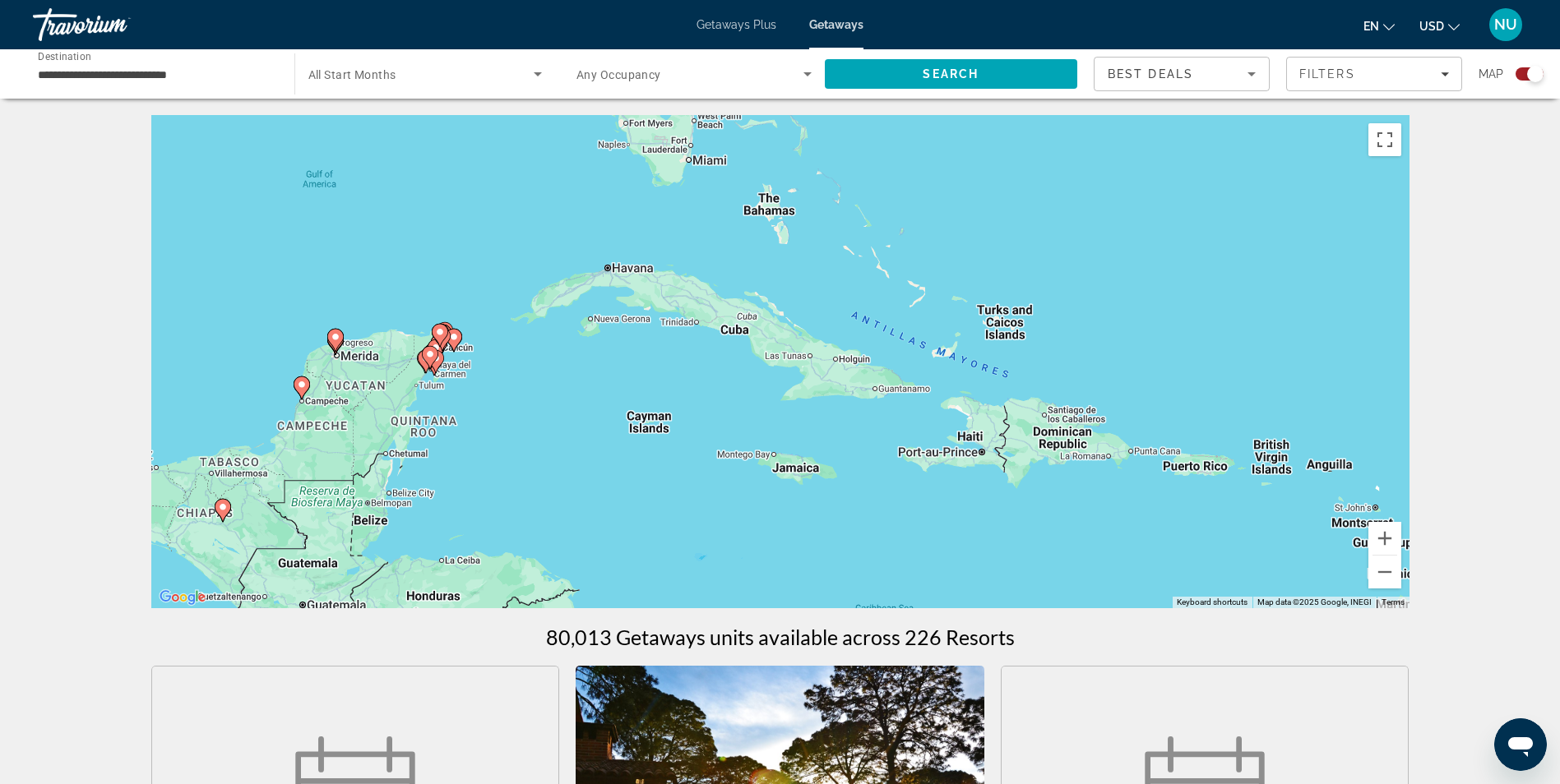
click at [451, 383] on div "To activate drag with keyboard, press Alt + Enter. Once in keyboard drag state,…" at bounding box center [780, 362] width 1258 height 493
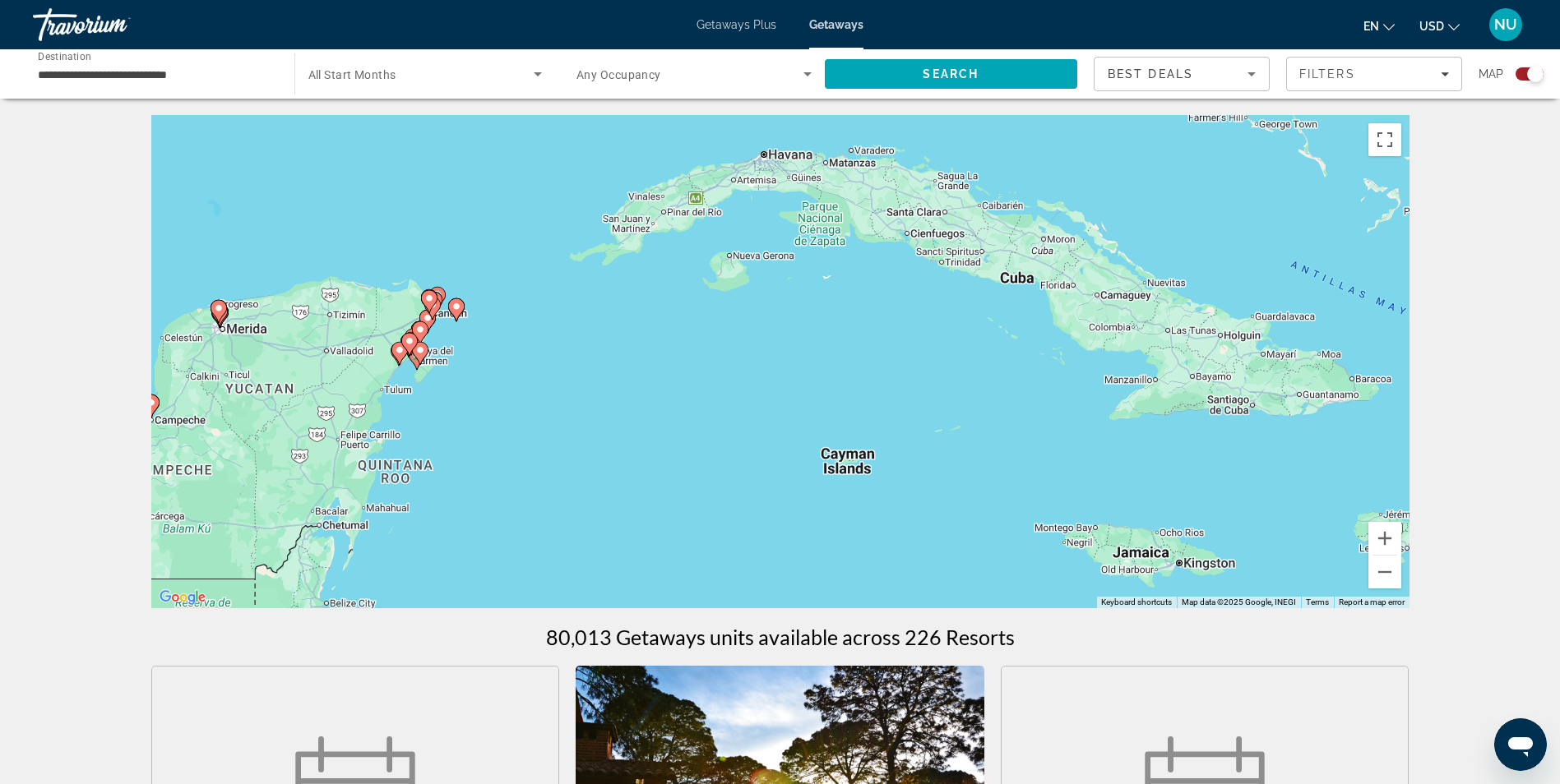
click at [453, 417] on div "To activate drag with keyboard, press Alt + Enter. Once in keyboard drag state,…" at bounding box center [780, 362] width 1258 height 493
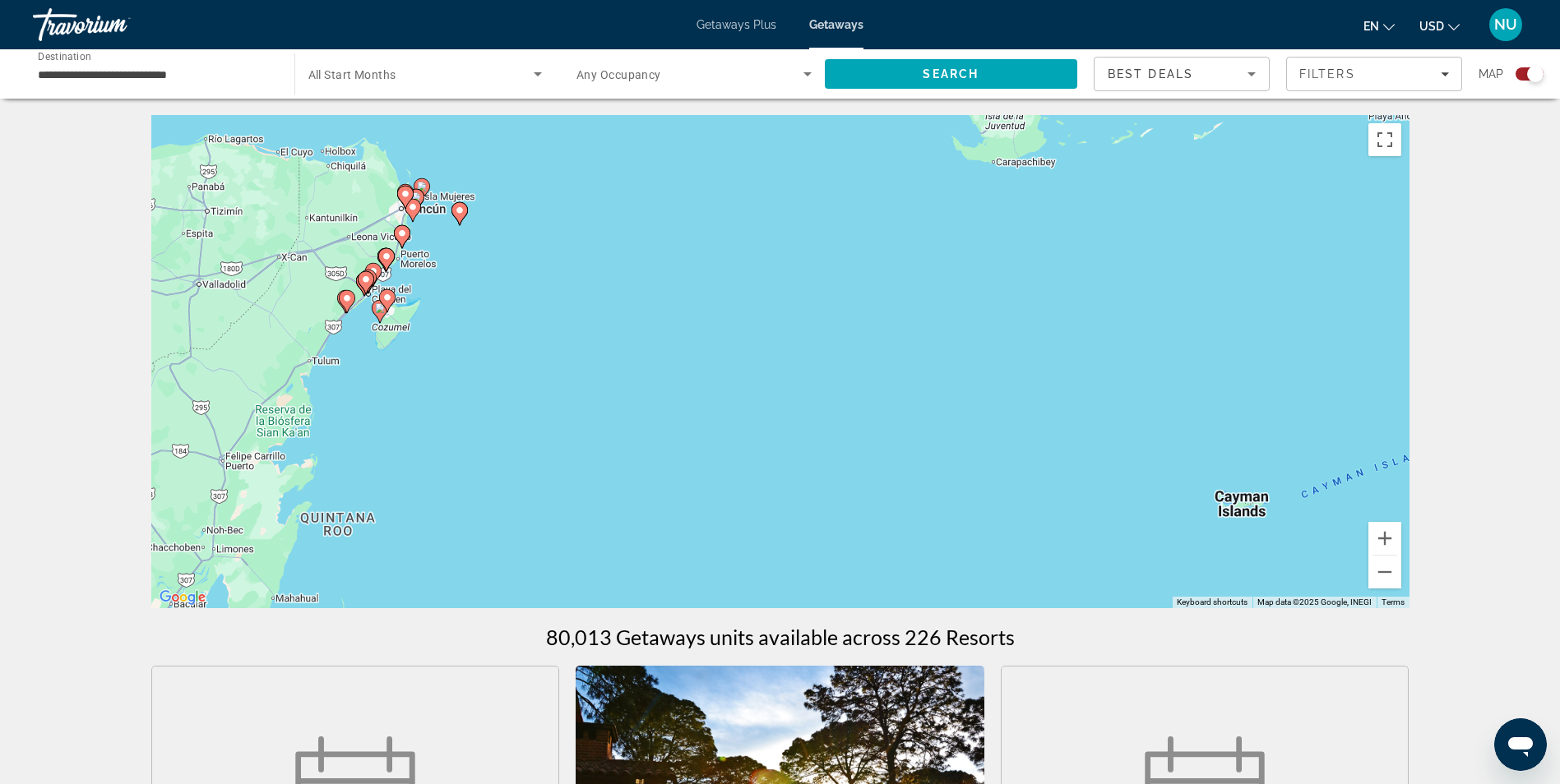
click at [411, 367] on div "To activate drag with keyboard, press Alt + Enter. Once in keyboard drag state,…" at bounding box center [780, 362] width 1258 height 493
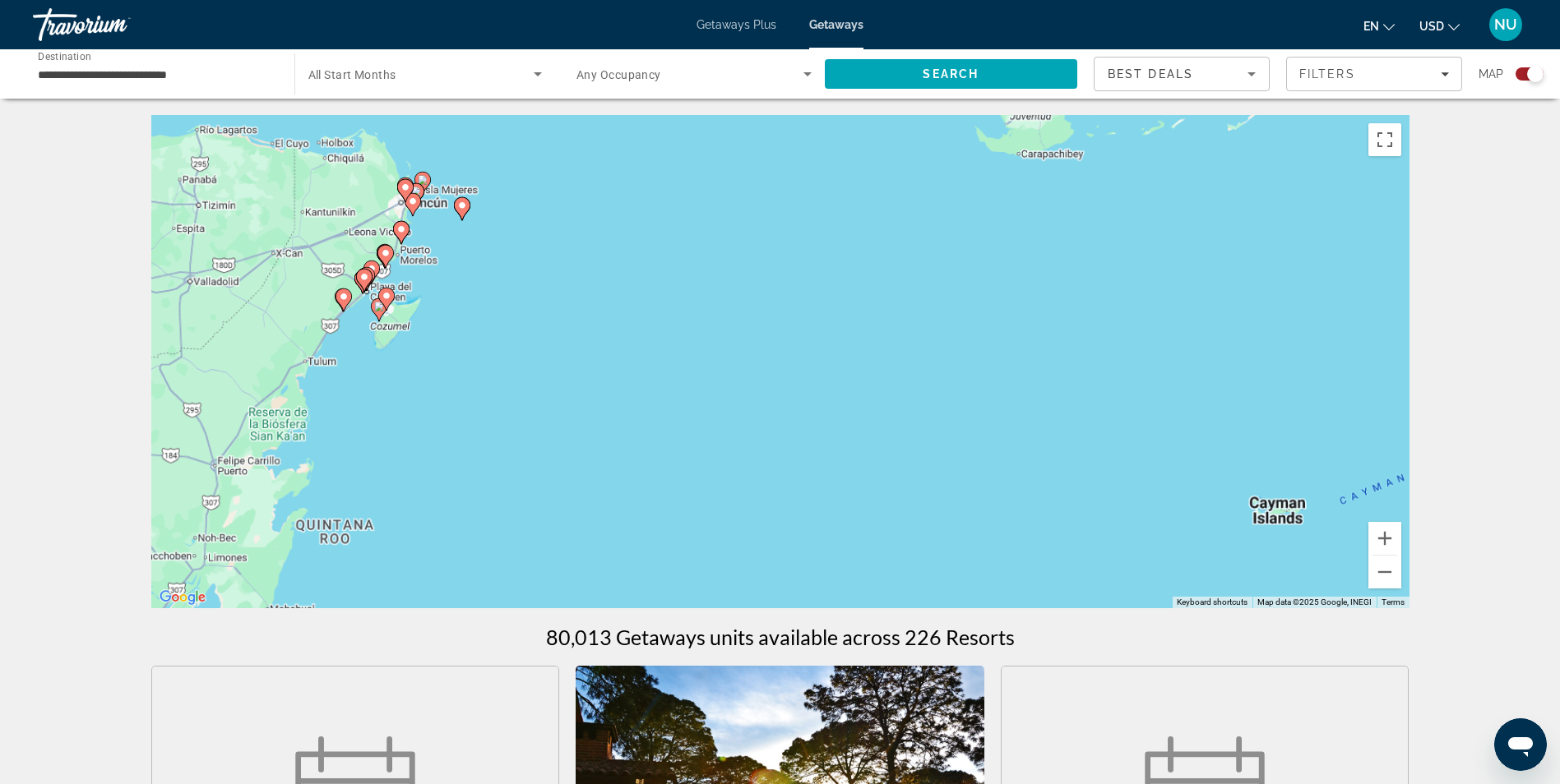
click at [411, 367] on div "To activate drag with keyboard, press Alt + Enter. Once in keyboard drag state,…" at bounding box center [780, 362] width 1258 height 493
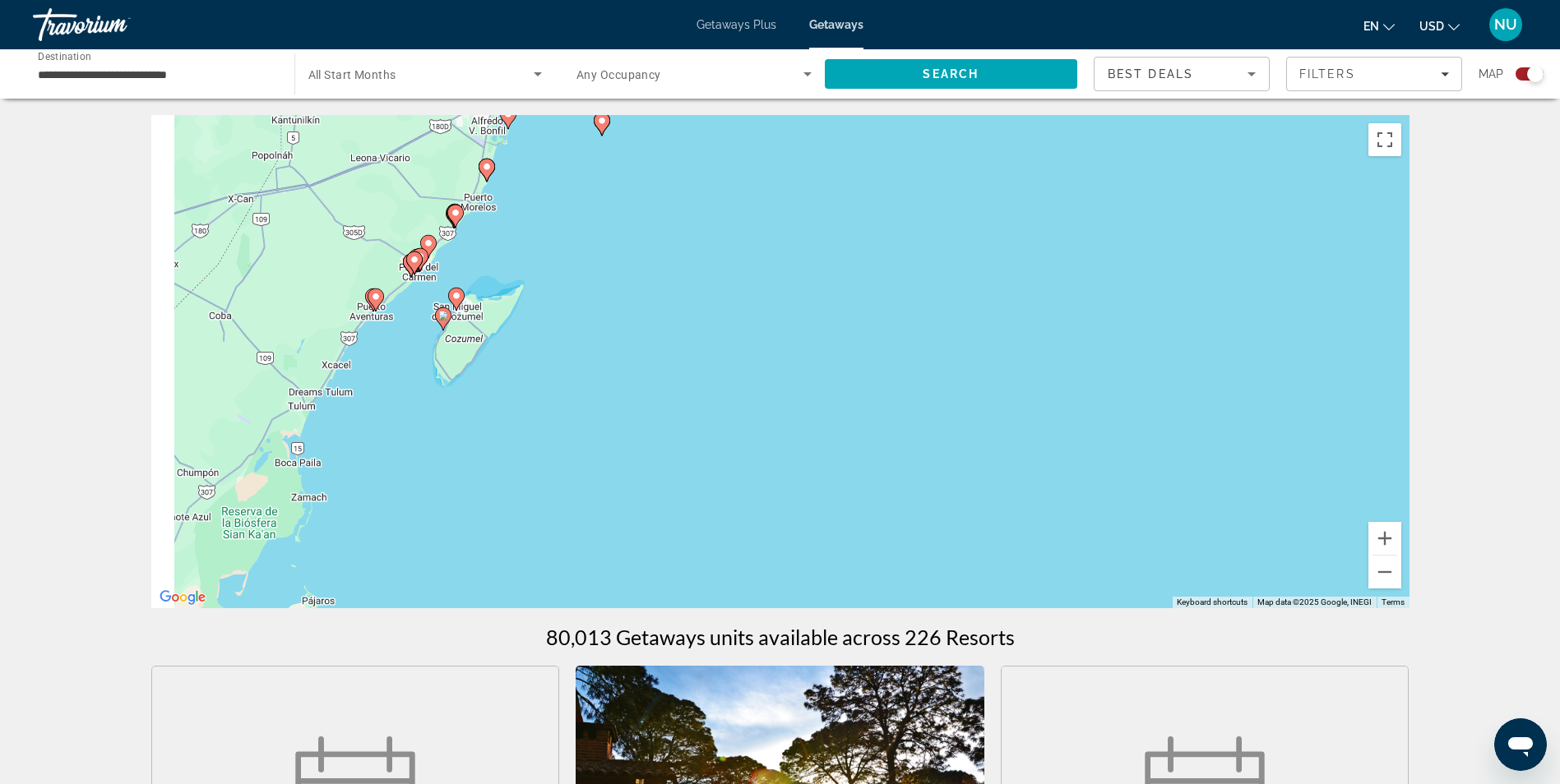
drag, startPoint x: 429, startPoint y: 312, endPoint x: 735, endPoint y: 462, distance: 340.8
click at [735, 462] on div "To activate drag with keyboard, press Alt + Enter. Once in keyboard drag state,…" at bounding box center [780, 362] width 1258 height 493
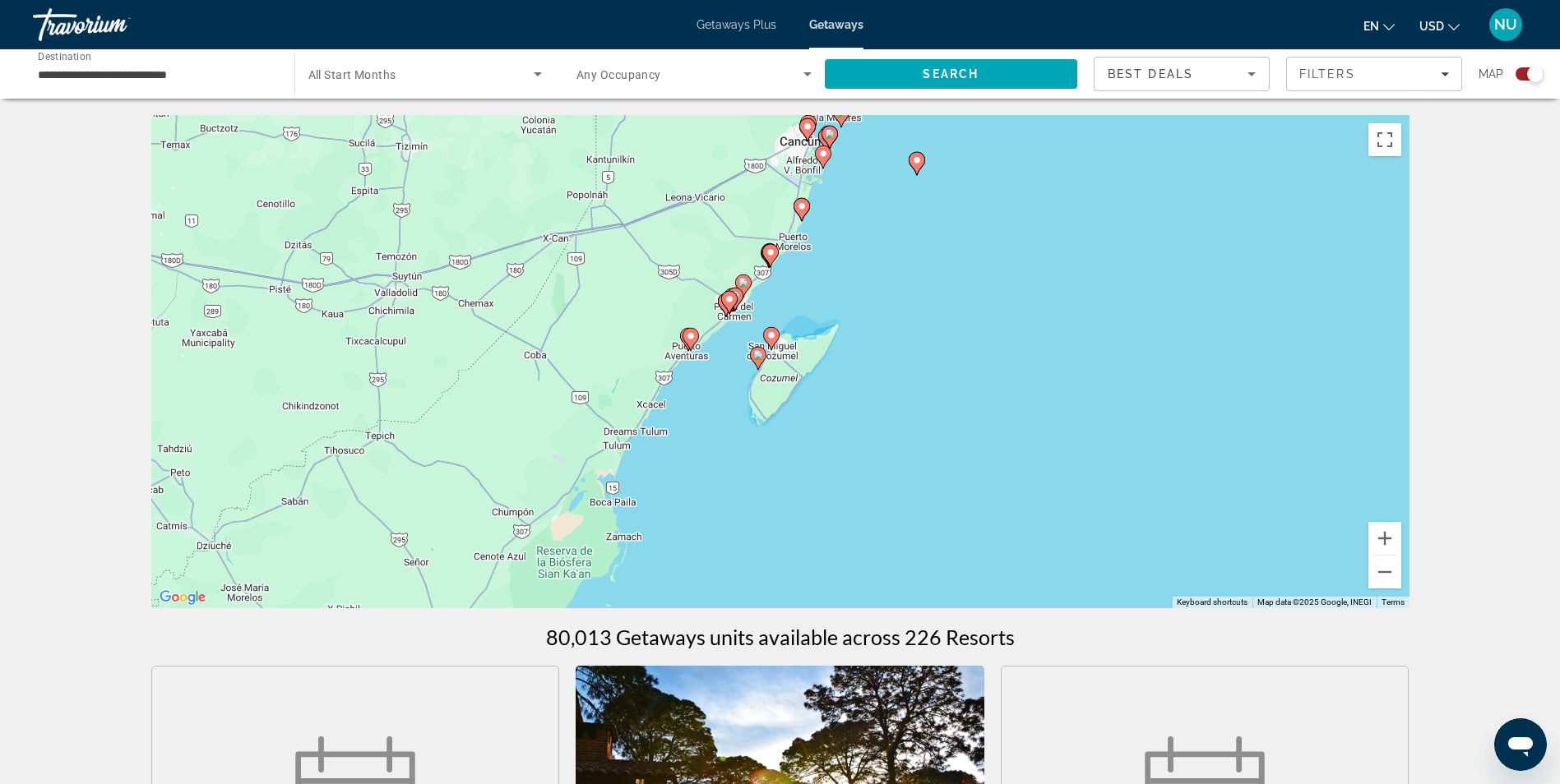
drag, startPoint x: 613, startPoint y: 521, endPoint x: 667, endPoint y: 440, distance: 97.3
click at [667, 440] on div "To activate drag with keyboard, press Alt + Enter. Once in keyboard drag state,…" at bounding box center [780, 362] width 1258 height 493
click at [760, 363] on icon "Main content" at bounding box center [757, 358] width 15 height 21
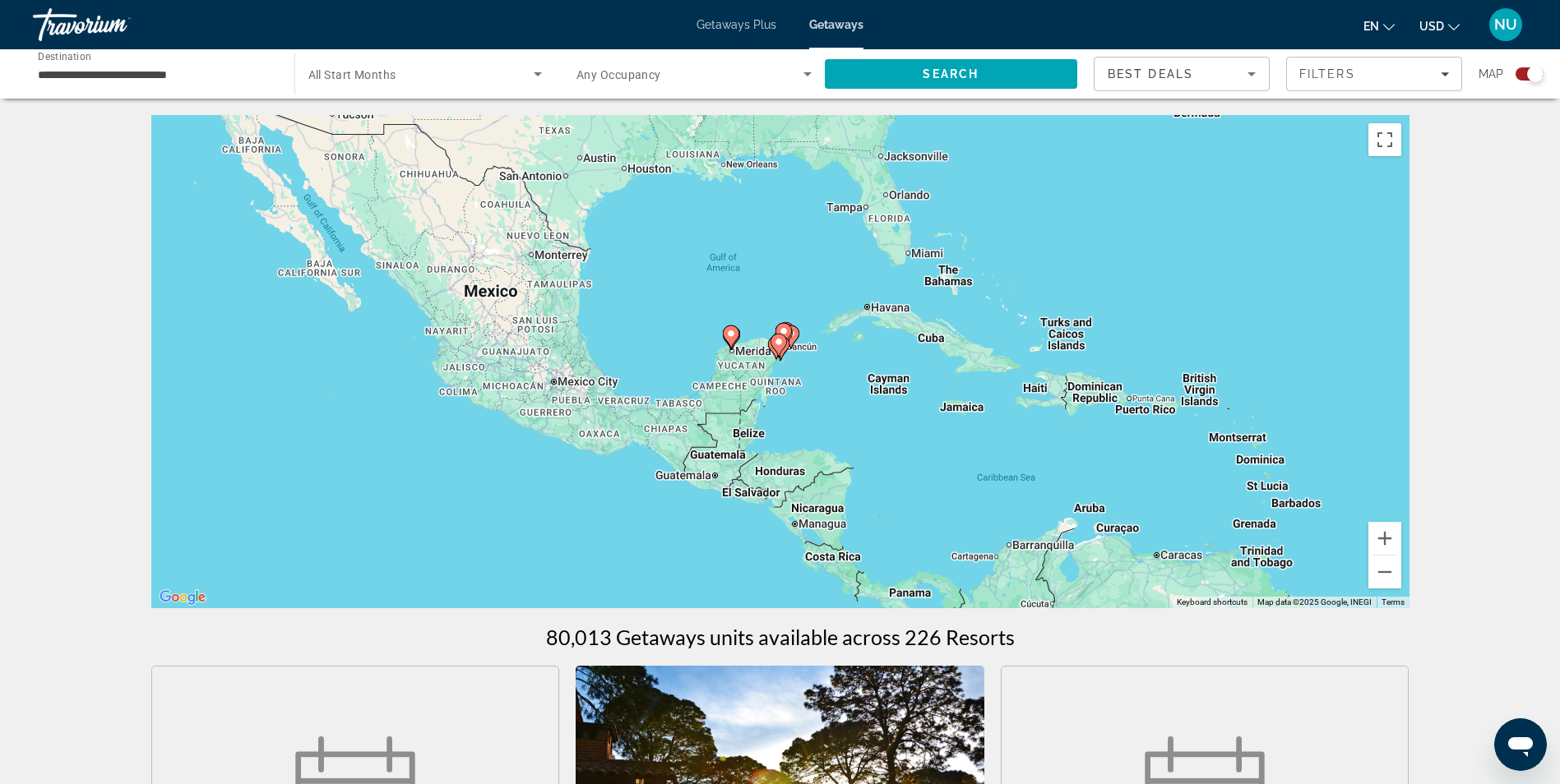
click at [783, 350] on gmp-advanced-marker "Main content" at bounding box center [778, 345] width 16 height 25
type input "**********"
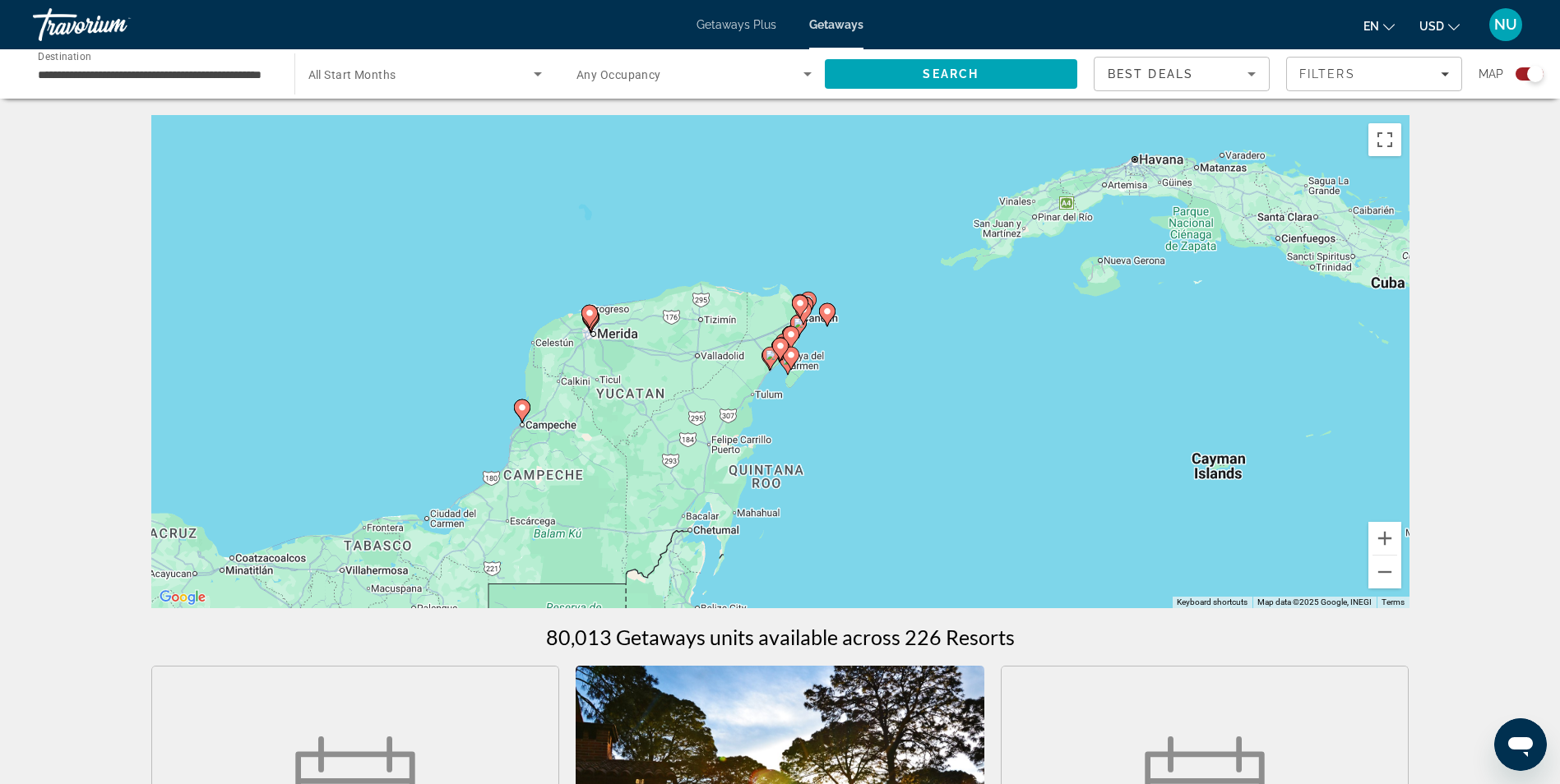
click at [790, 360] on icon "Main content" at bounding box center [789, 358] width 15 height 21
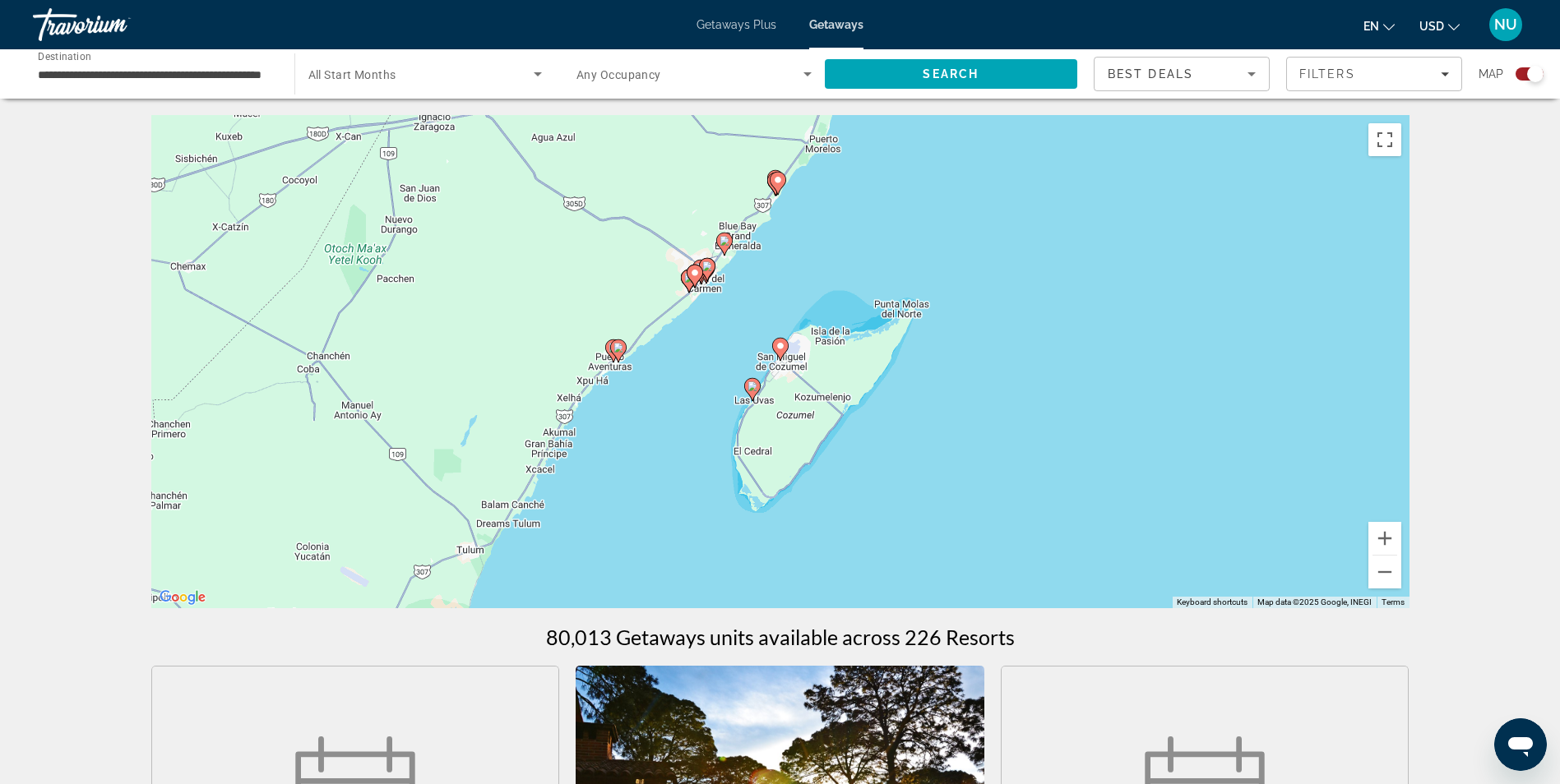
click at [748, 391] on image "Main content" at bounding box center [753, 386] width 10 height 10
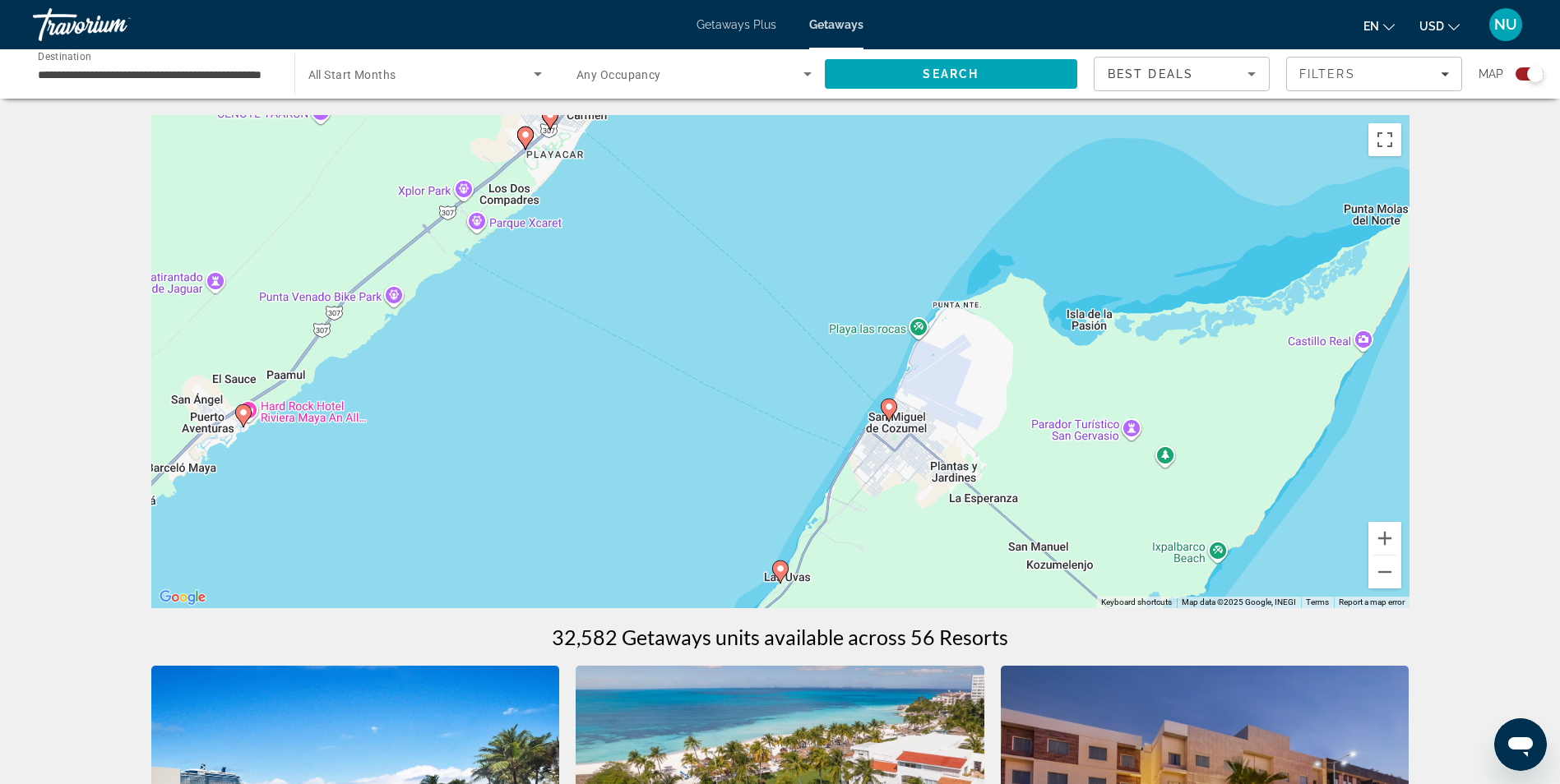
click at [779, 572] on image "Main content" at bounding box center [781, 569] width 10 height 10
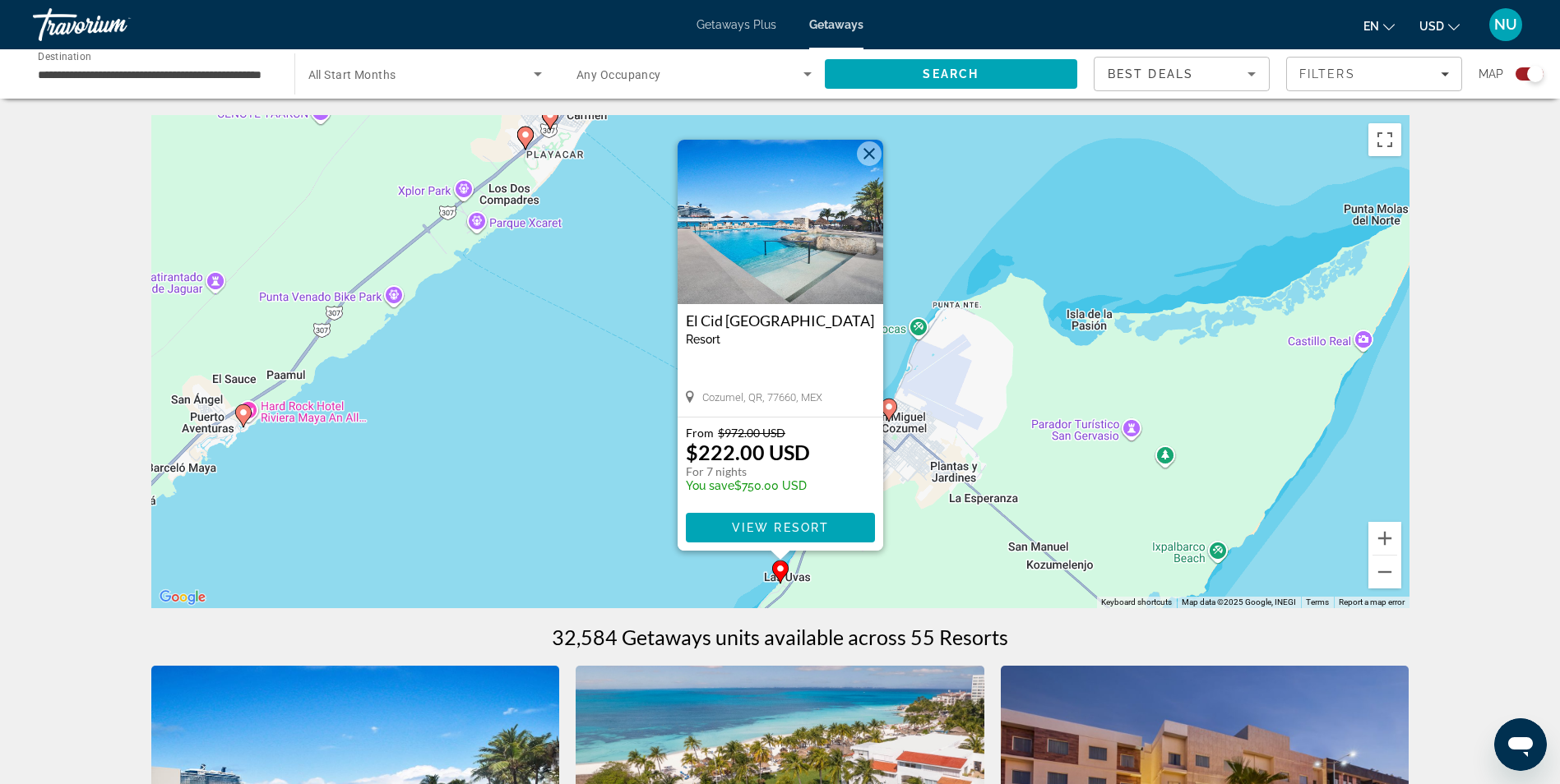
click at [880, 152] on button "Close" at bounding box center [869, 154] width 25 height 25
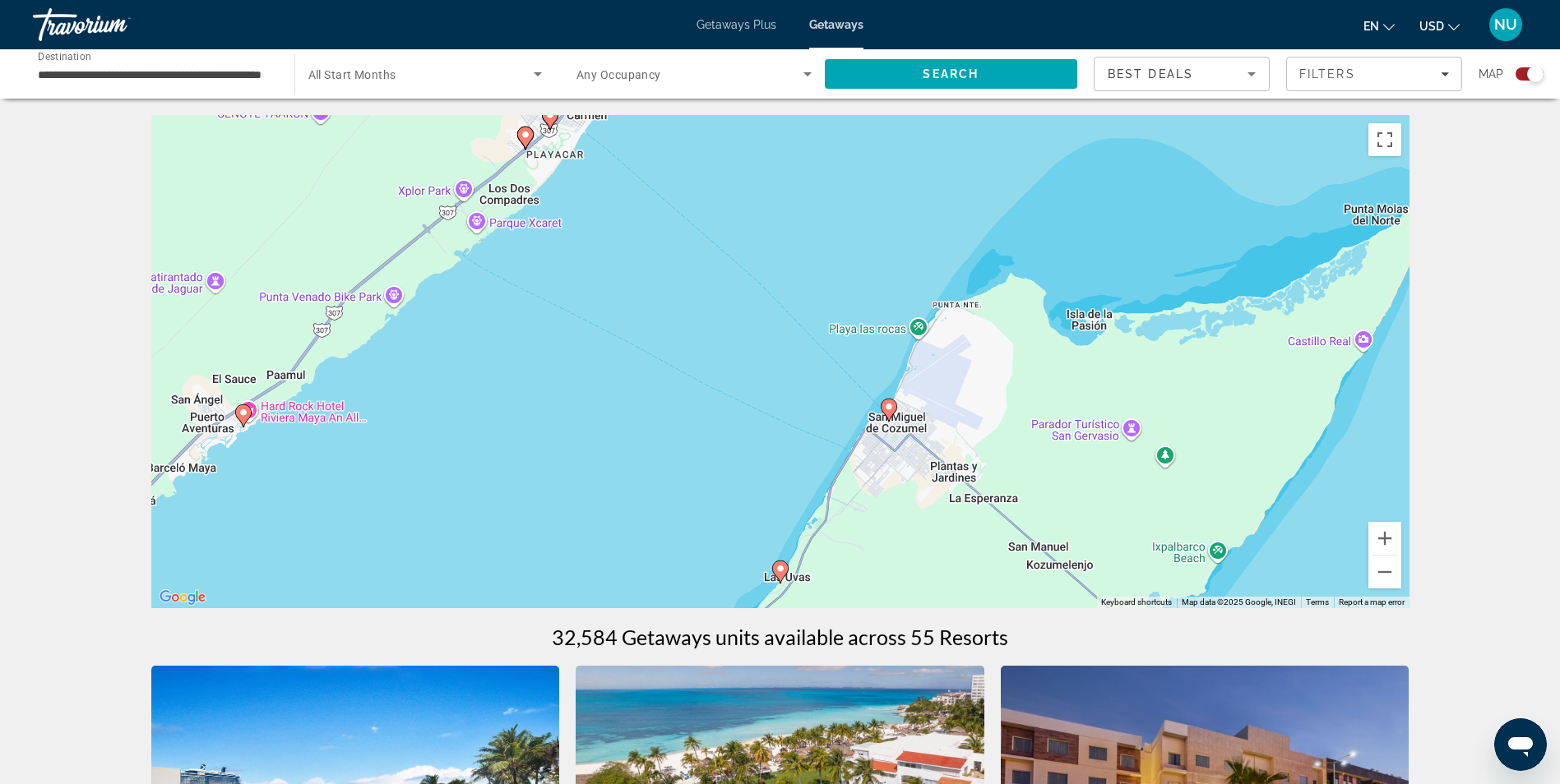
click at [882, 415] on gmp-advanced-marker "Main content" at bounding box center [888, 409] width 16 height 25
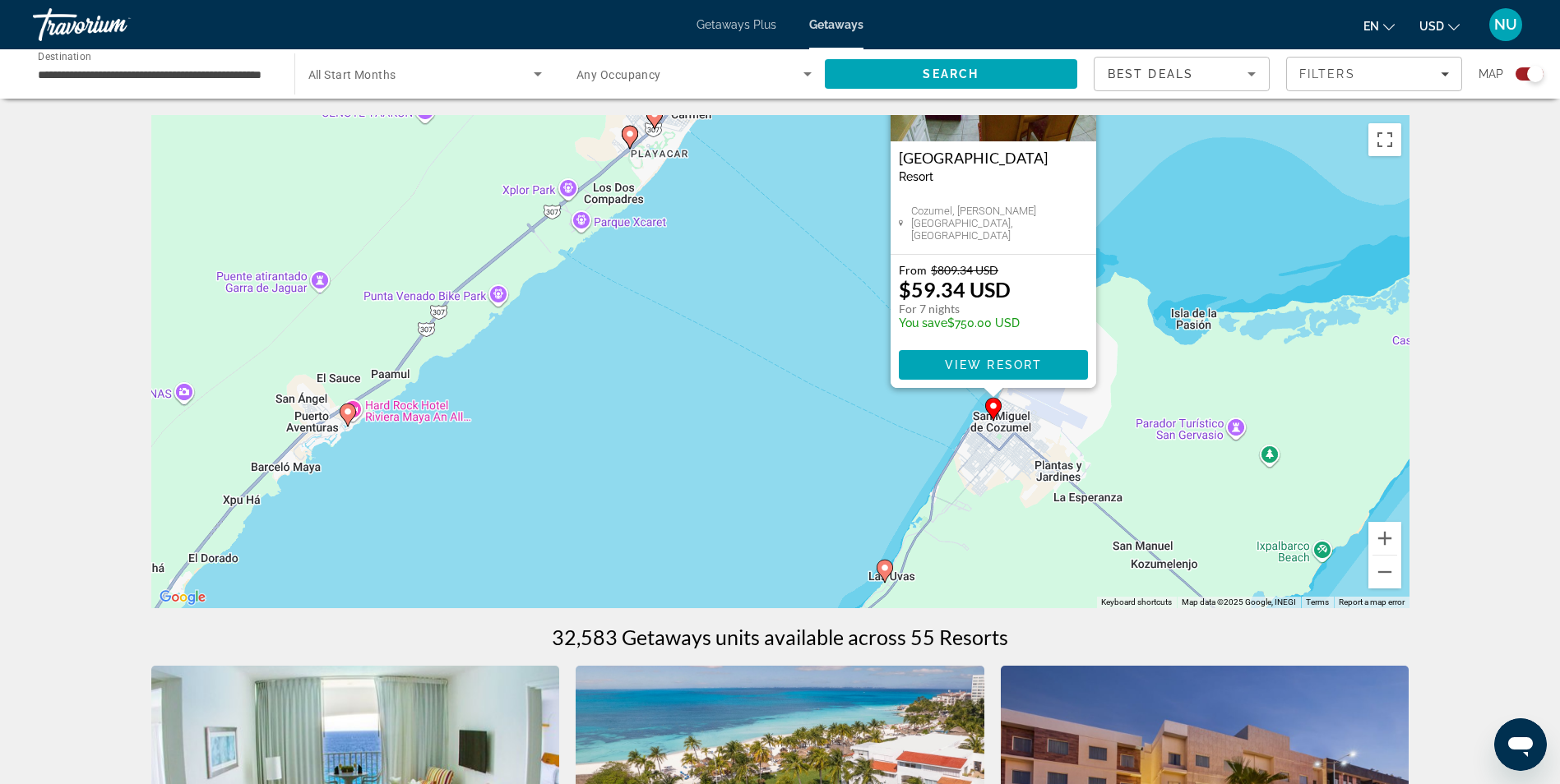
drag, startPoint x: 661, startPoint y: 560, endPoint x: 1045, endPoint y: 328, distance: 448.6
click at [1029, 340] on div "To activate drag with keyboard, press Alt + Enter. Once in keyboard drag state,…" at bounding box center [780, 362] width 1258 height 493
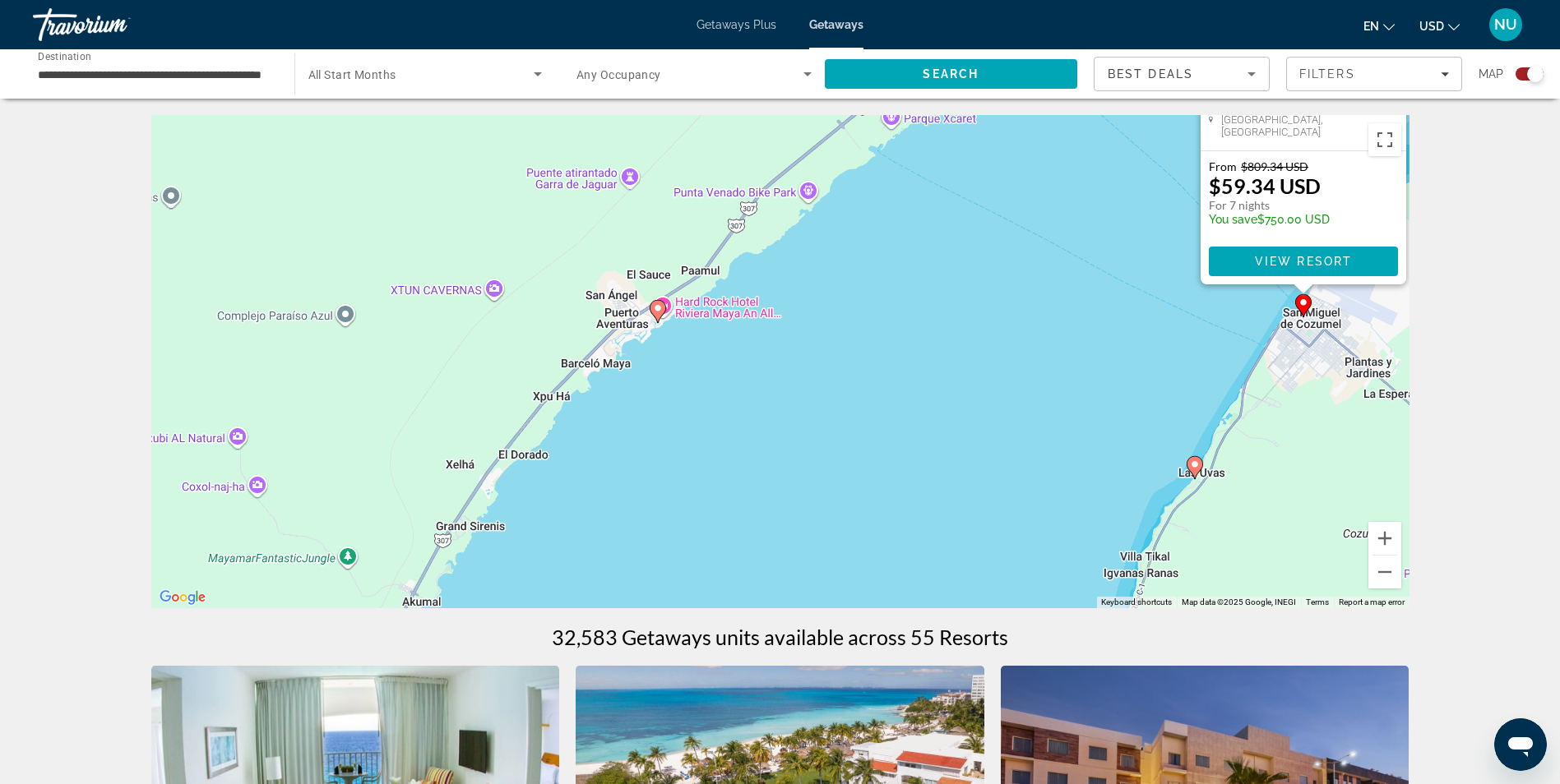
click at [655, 308] on image "Main content" at bounding box center [658, 309] width 10 height 10
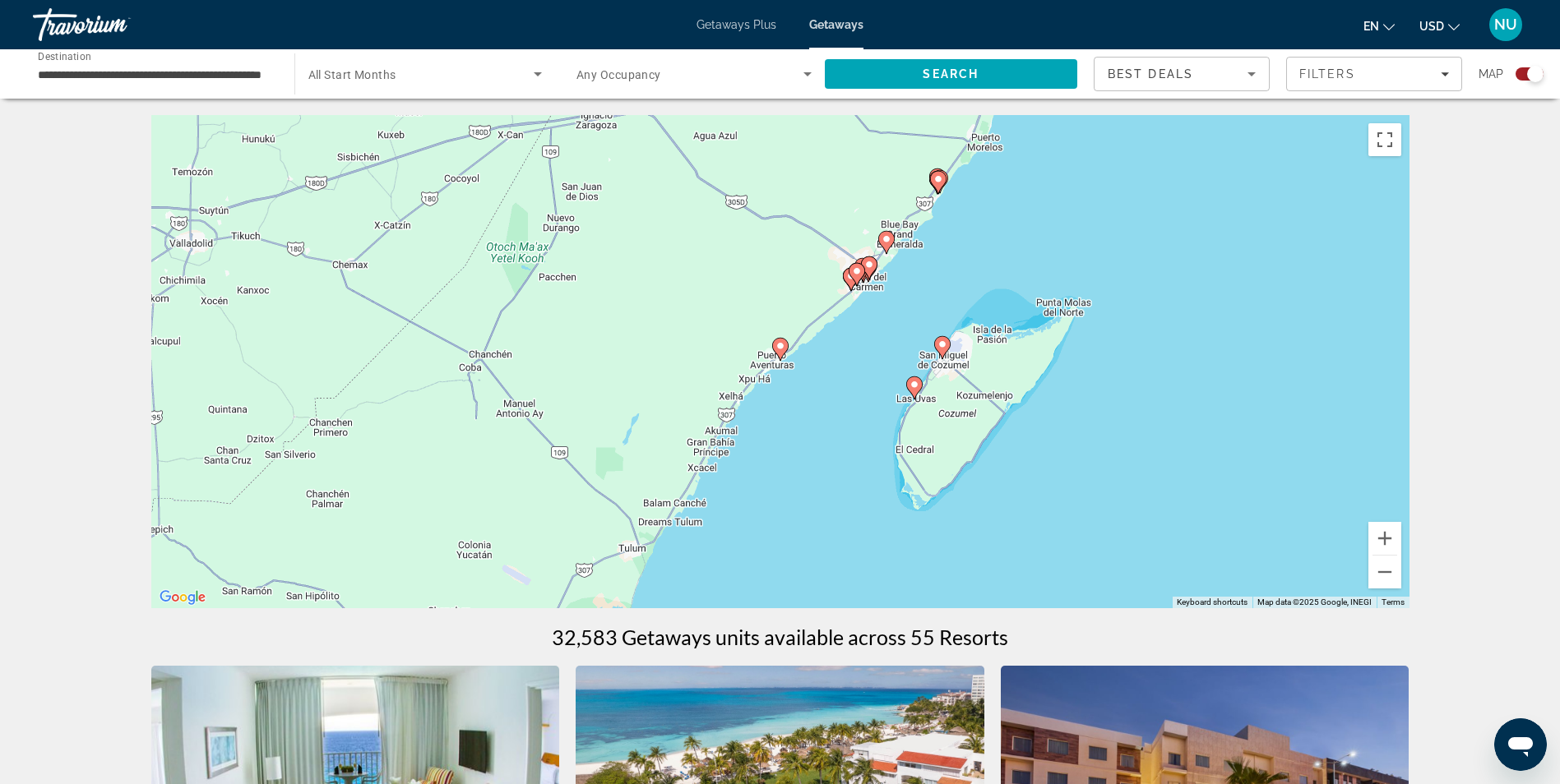
click at [780, 353] on icon "Main content" at bounding box center [779, 349] width 15 height 21
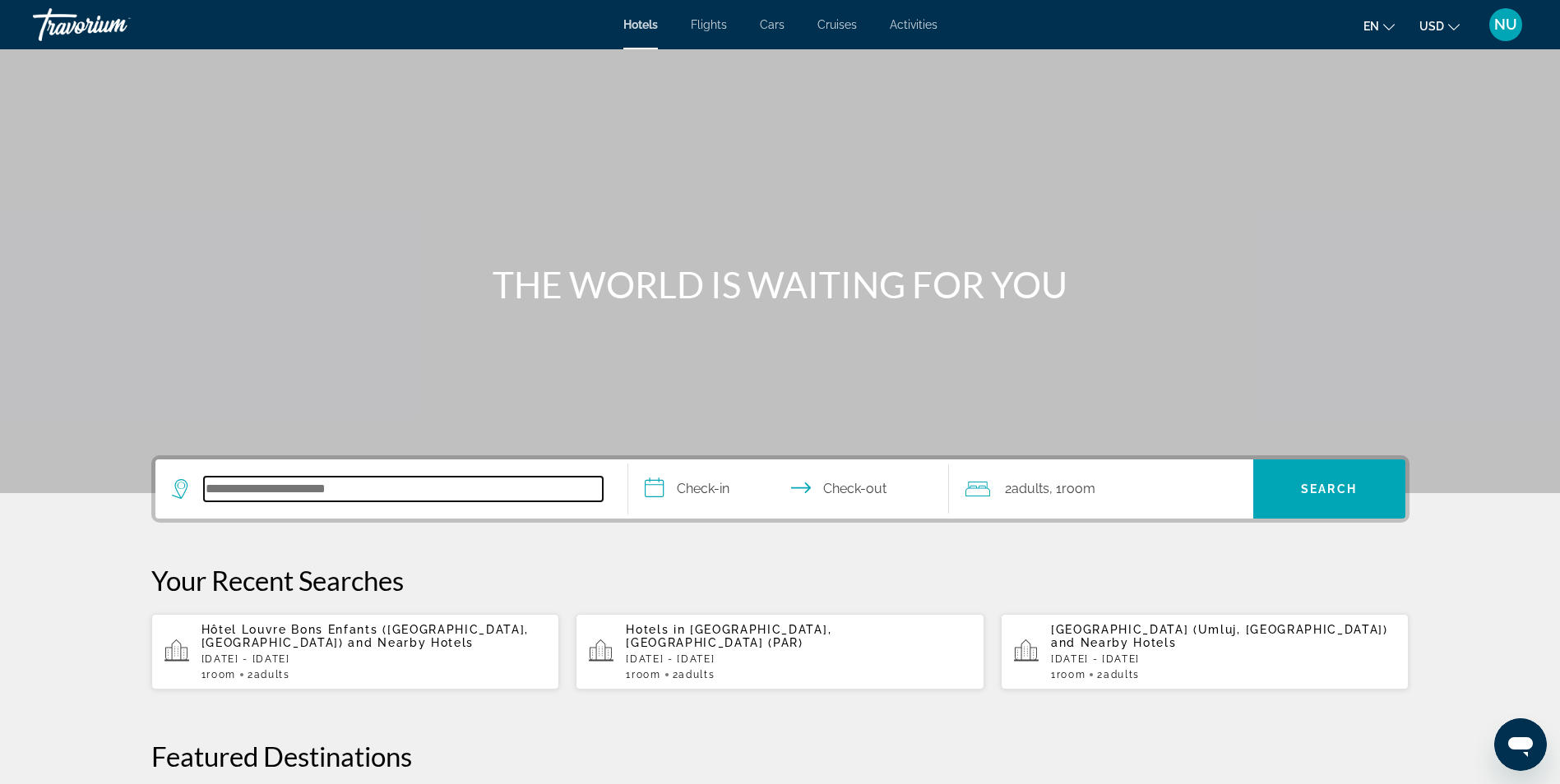
click at [343, 479] on input "Search hotel destination" at bounding box center [403, 489] width 399 height 25
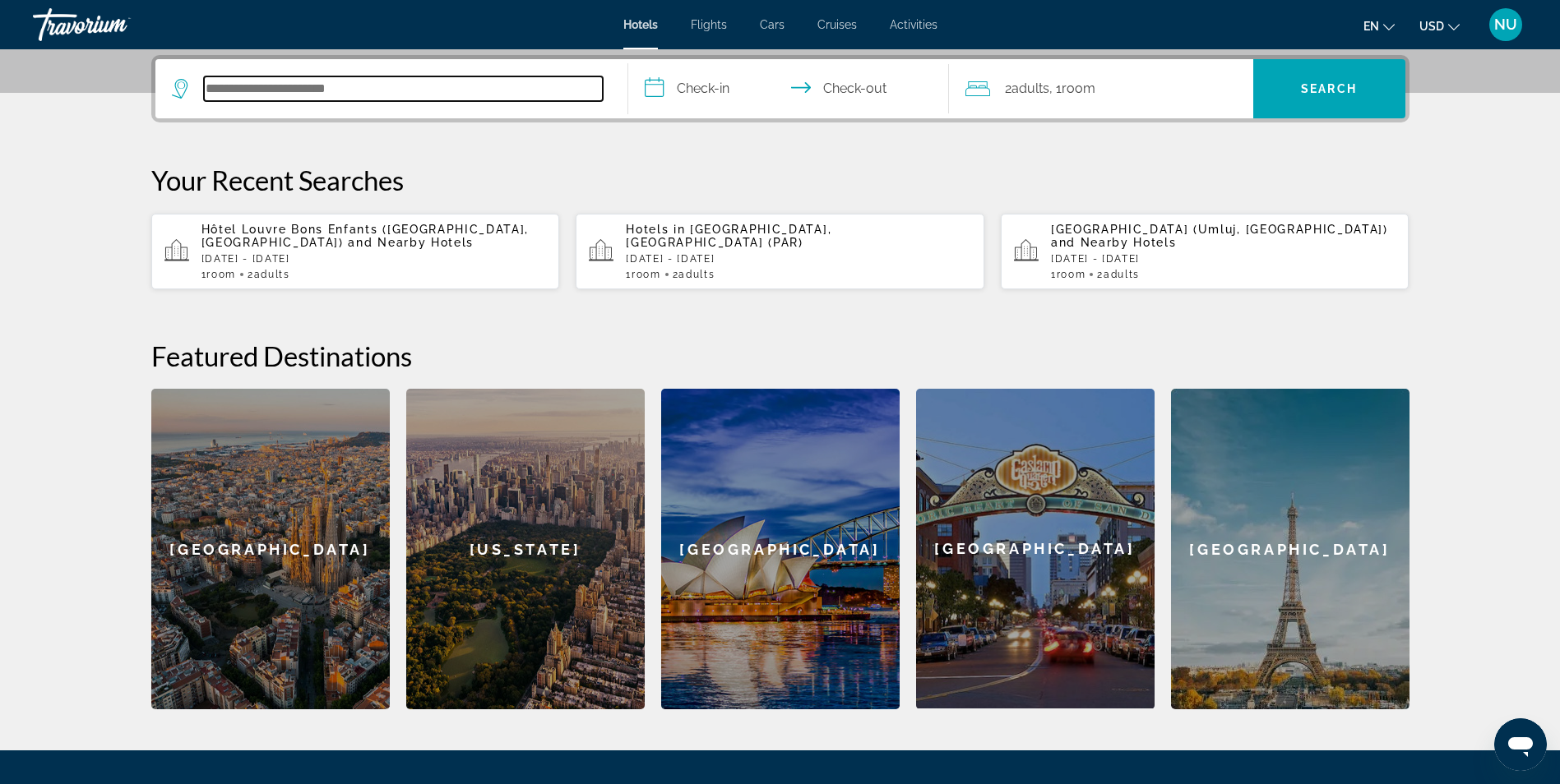
scroll to position [402, 0]
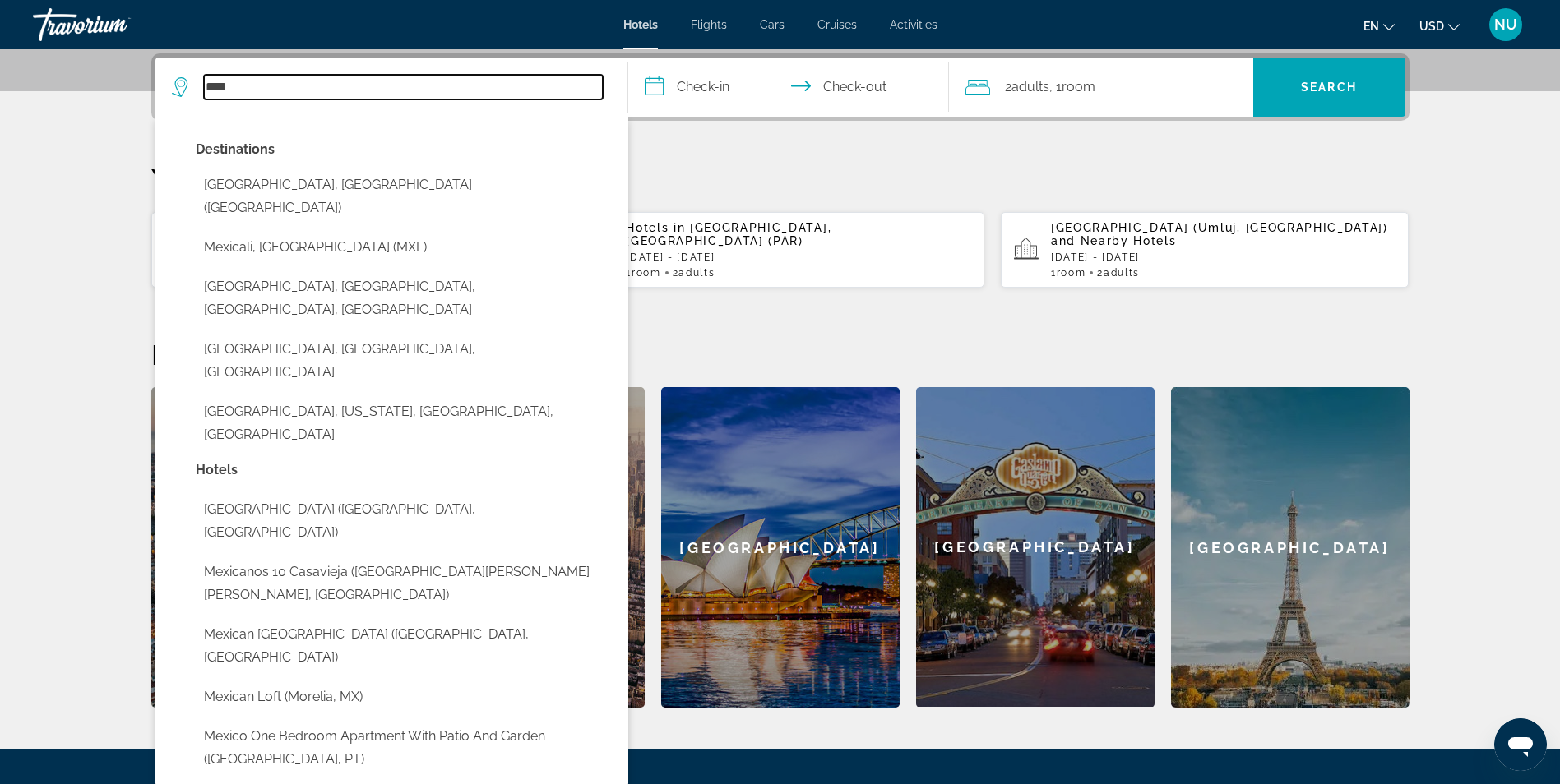
click at [224, 90] on input "****" at bounding box center [403, 87] width 399 height 25
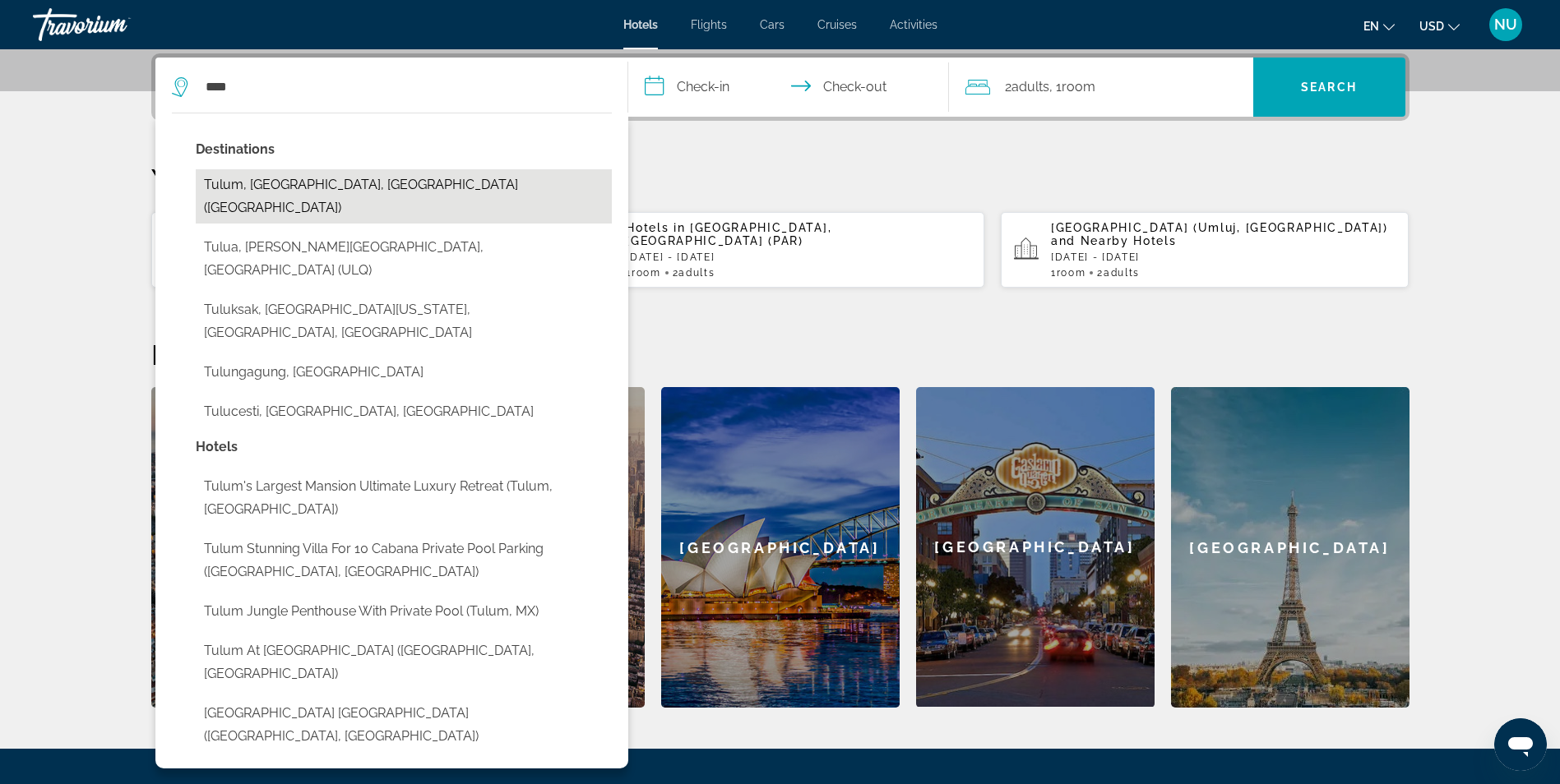
click at [341, 183] on button "Tulum, [GEOGRAPHIC_DATA], [GEOGRAPHIC_DATA] ([GEOGRAPHIC_DATA])" at bounding box center [404, 196] width 416 height 55
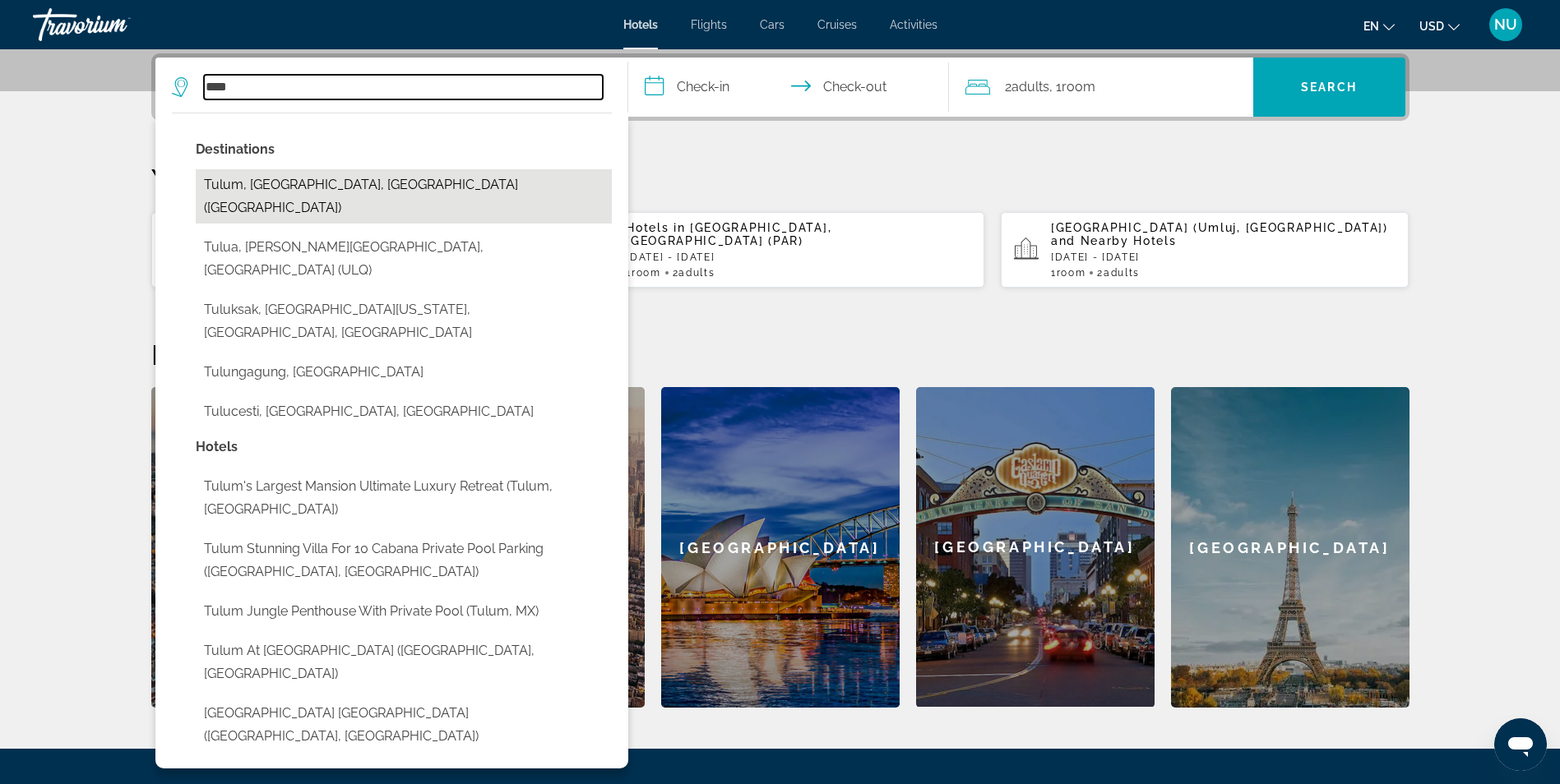
type input "**********"
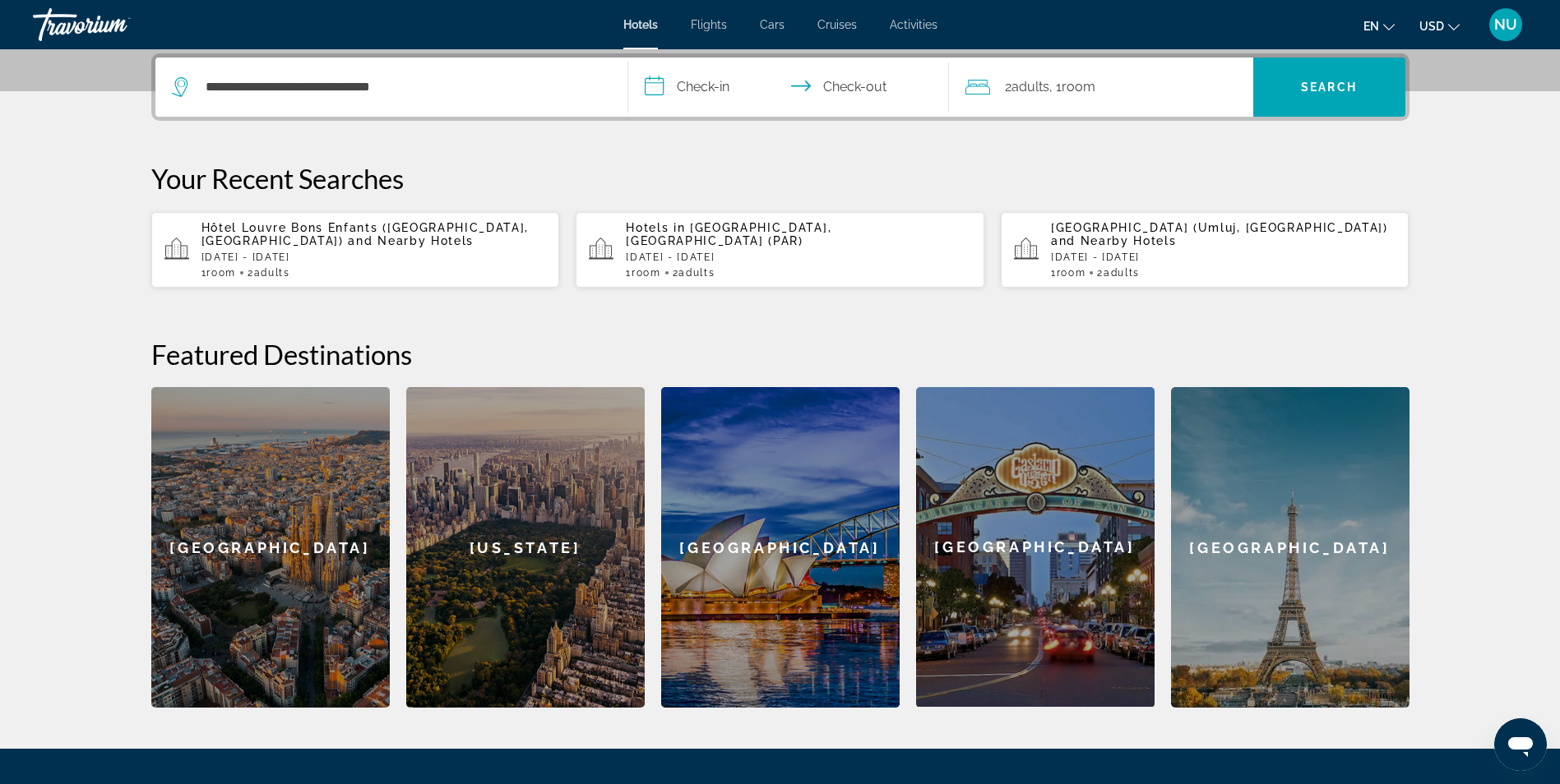
drag, startPoint x: 707, startPoint y: 76, endPoint x: 711, endPoint y: 84, distance: 8.9
click at [707, 76] on input "**********" at bounding box center [791, 89] width 327 height 64
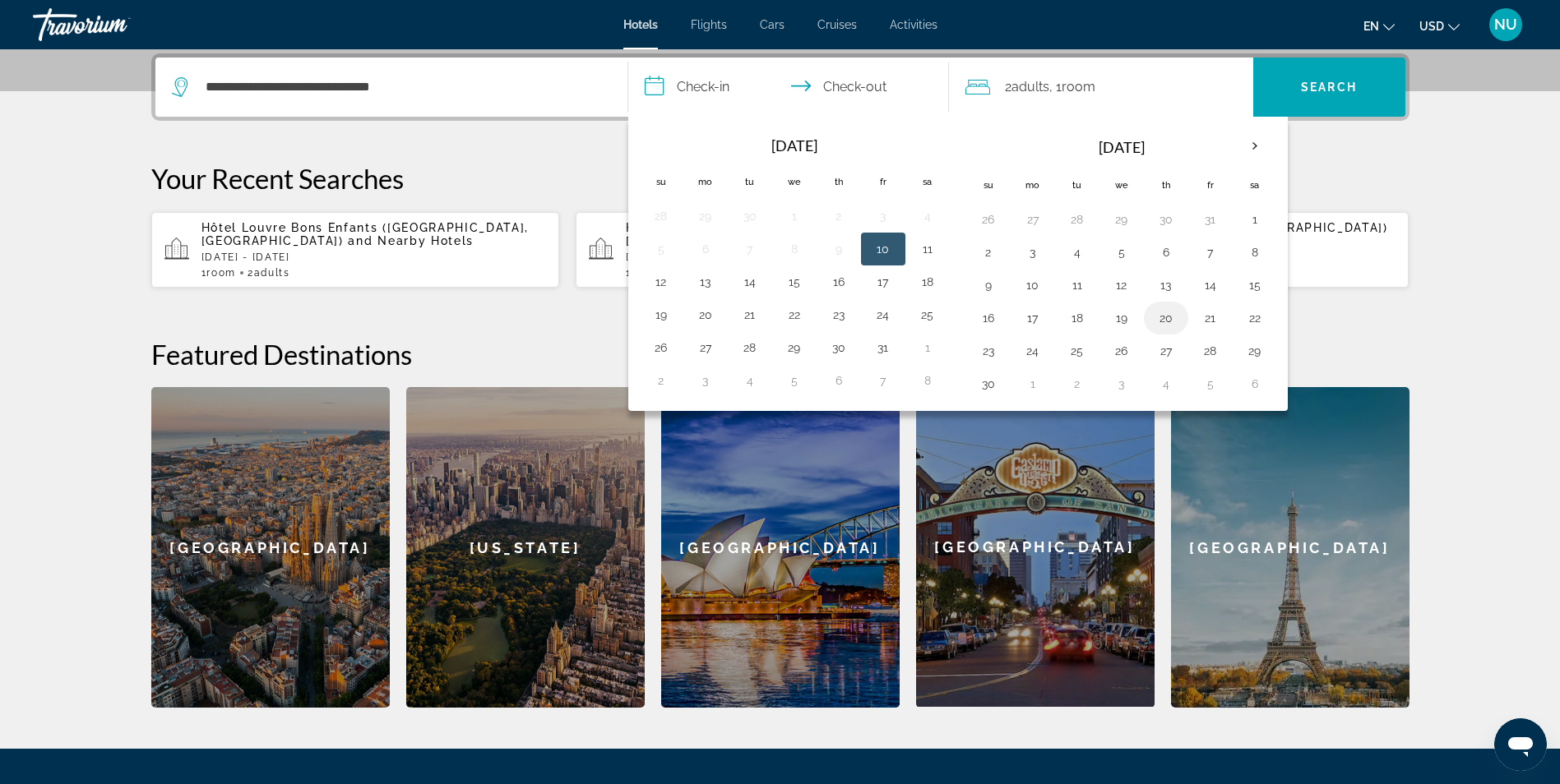
drag, startPoint x: 1163, startPoint y: 319, endPoint x: 1154, endPoint y: 330, distance: 14.2
click at [1163, 319] on button "20" at bounding box center [1166, 317] width 26 height 23
click at [1070, 364] on td "25" at bounding box center [1077, 351] width 44 height 33
click at [1082, 359] on button "25" at bounding box center [1077, 351] width 26 height 23
type input "**********"
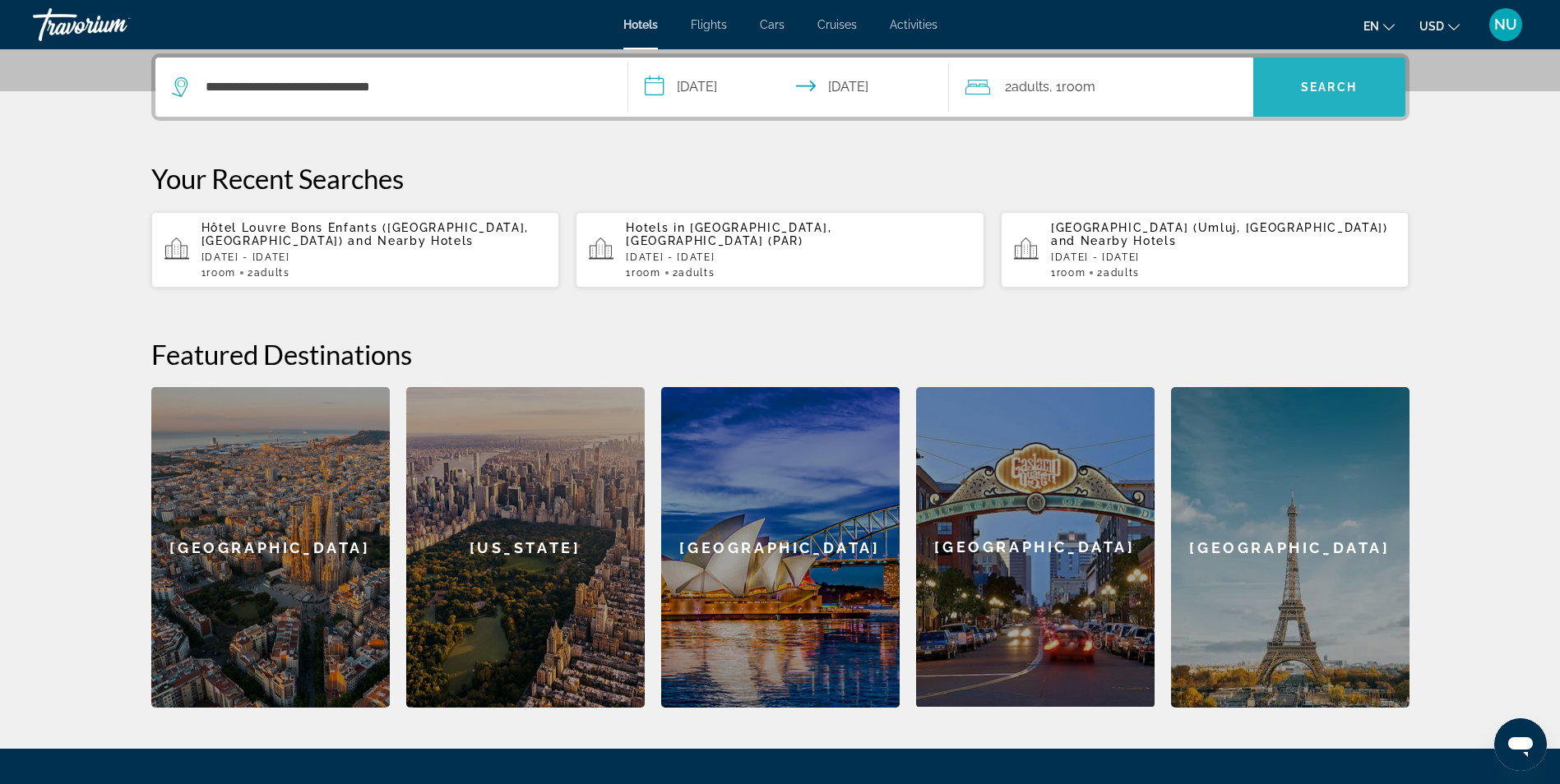
click at [1338, 77] on span "Search" at bounding box center [1329, 87] width 152 height 39
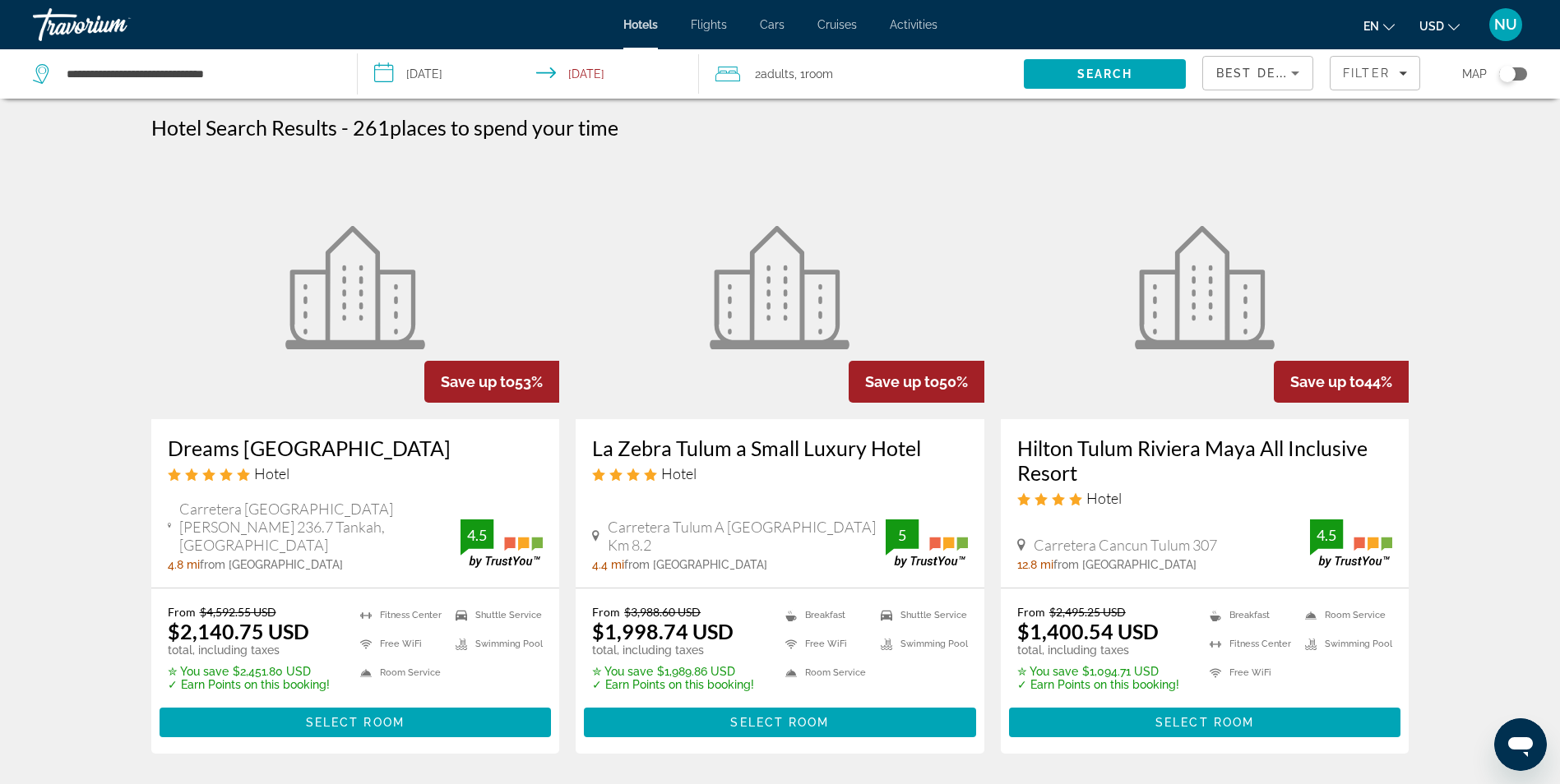
click at [1519, 71] on div "Toggle map" at bounding box center [1513, 73] width 28 height 13
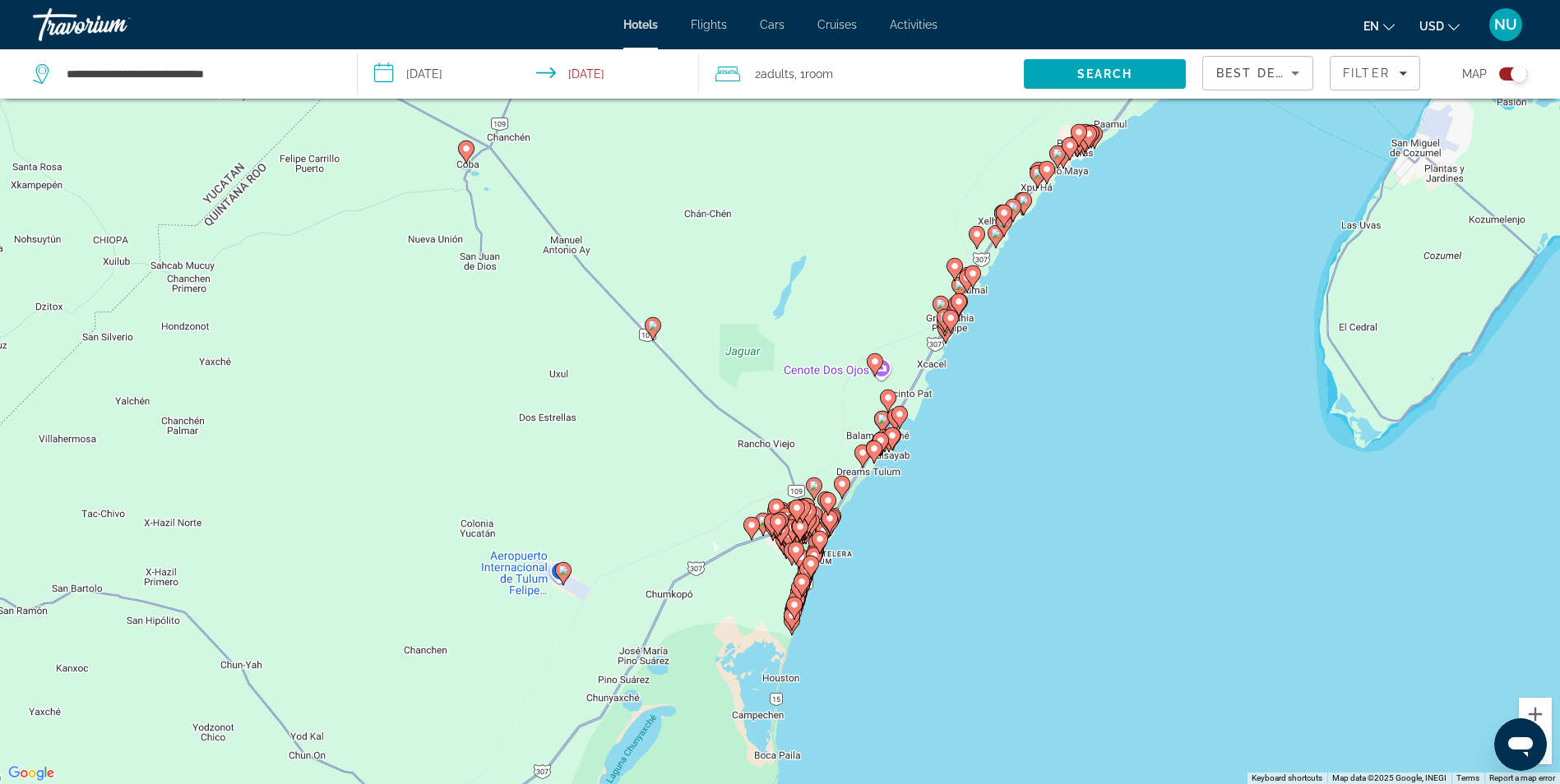
click at [891, 618] on div "To activate drag with keyboard, press Alt + Enter. Once in keyboard drag state,…" at bounding box center [780, 392] width 1560 height 784
click at [893, 617] on div "To activate drag with keyboard, press Alt + Enter. Once in keyboard drag state,…" at bounding box center [780, 392] width 1560 height 784
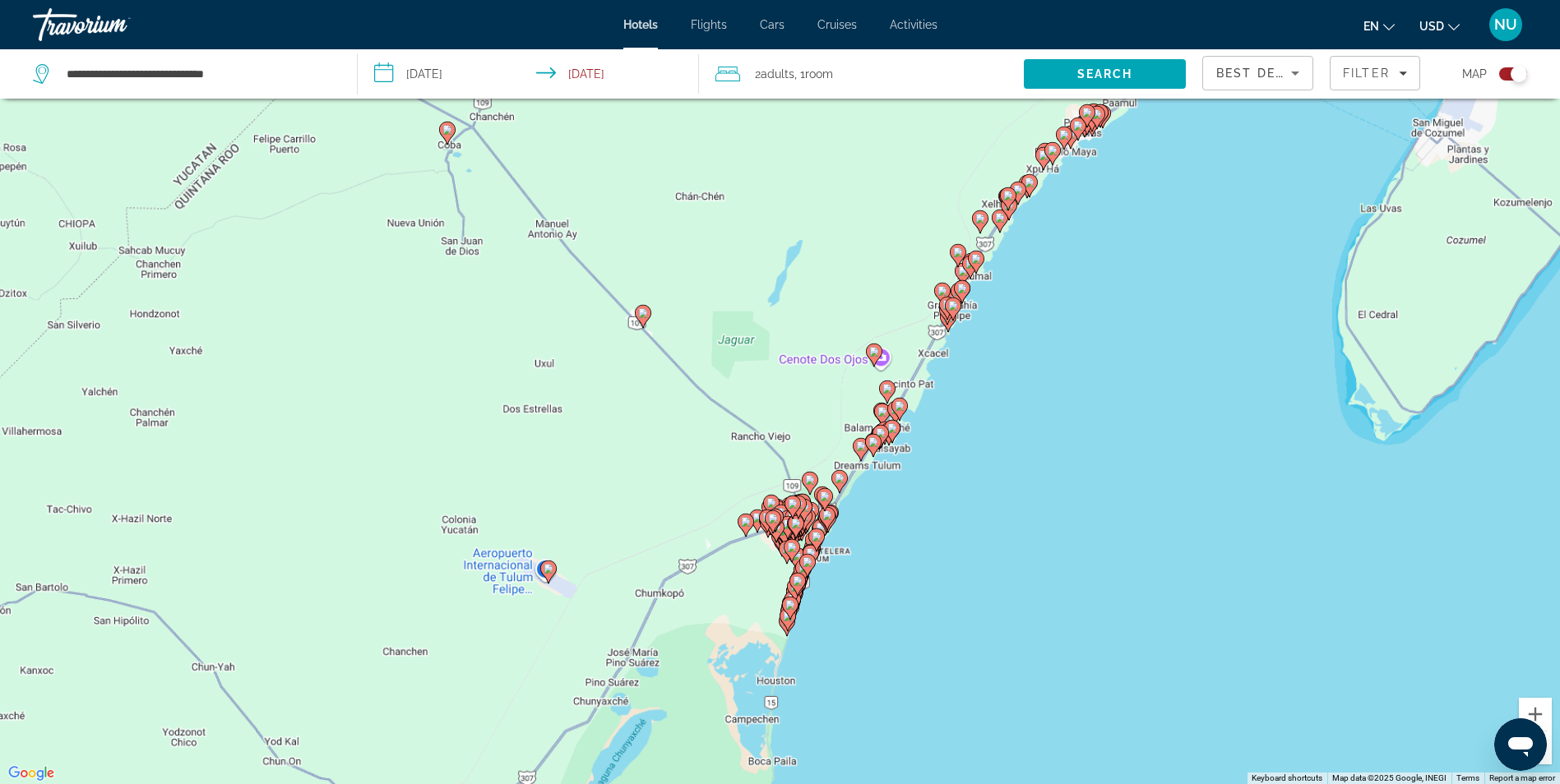
click at [893, 616] on div "To activate drag with keyboard, press Alt + Enter. Once in keyboard drag state,…" at bounding box center [780, 392] width 1560 height 784
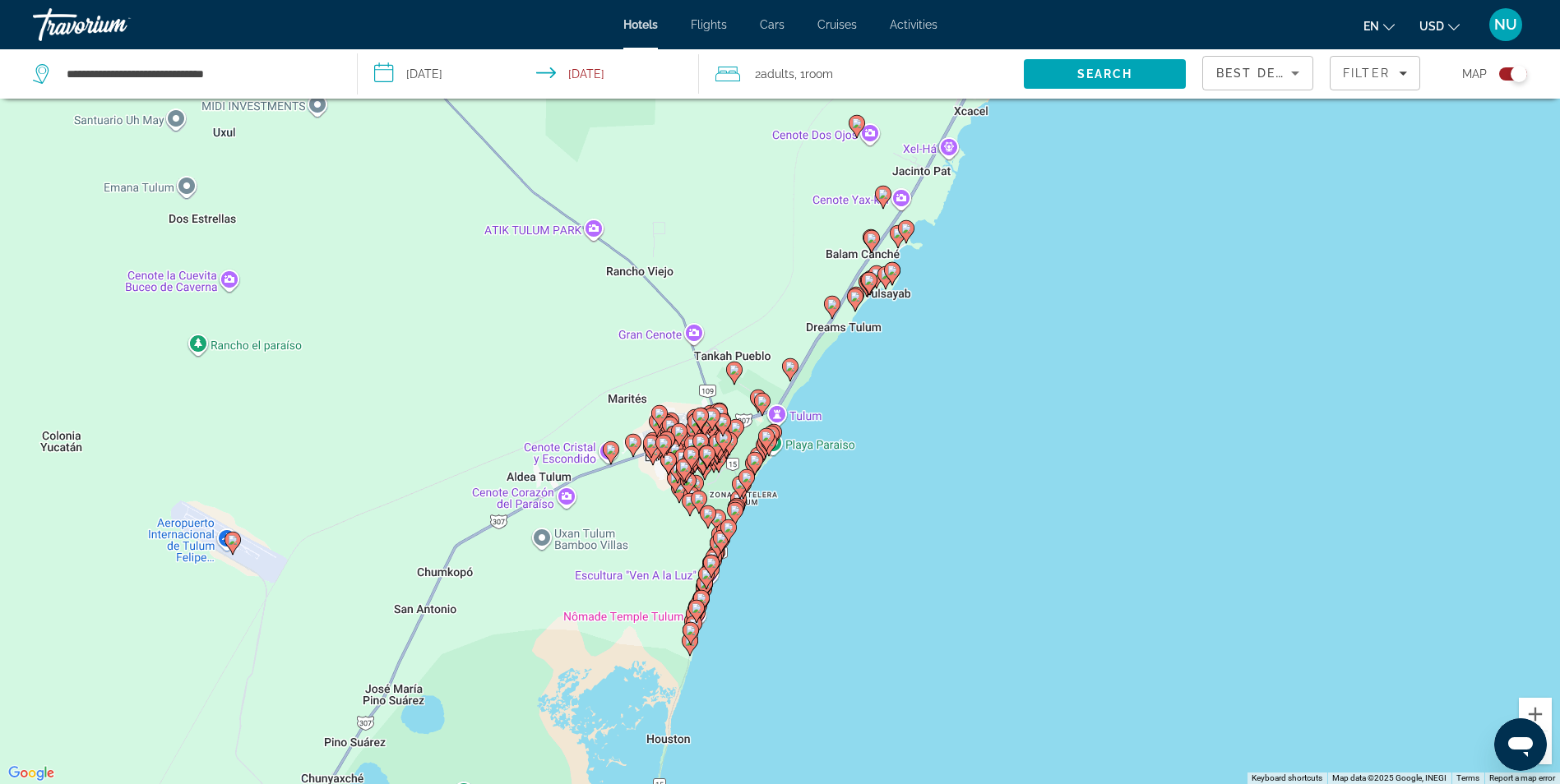
click at [861, 620] on div "To activate drag with keyboard, press Alt + Enter. Once in keyboard drag state,…" at bounding box center [780, 392] width 1560 height 784
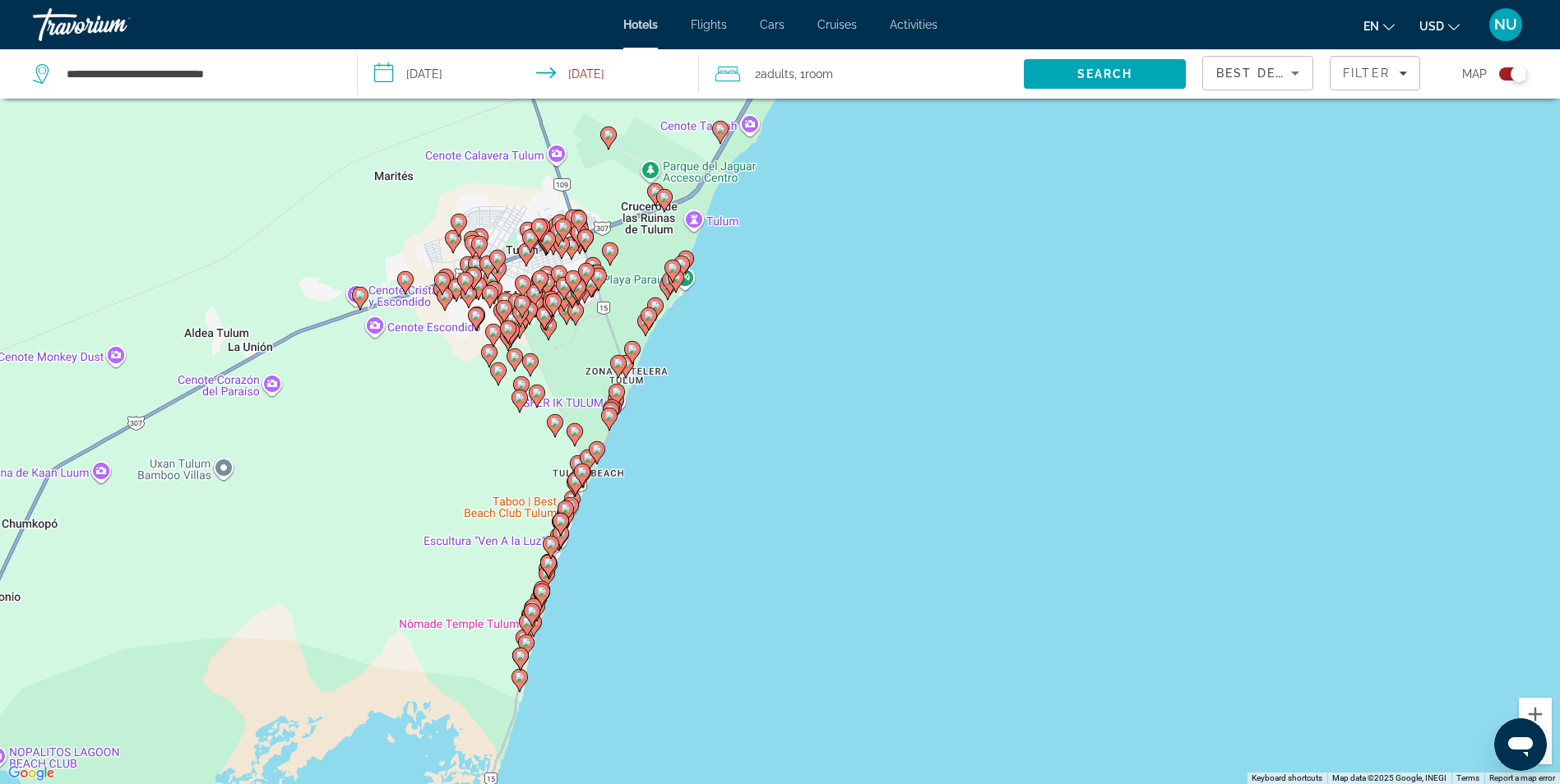
click at [1509, 71] on div "Toggle map" at bounding box center [1513, 73] width 28 height 13
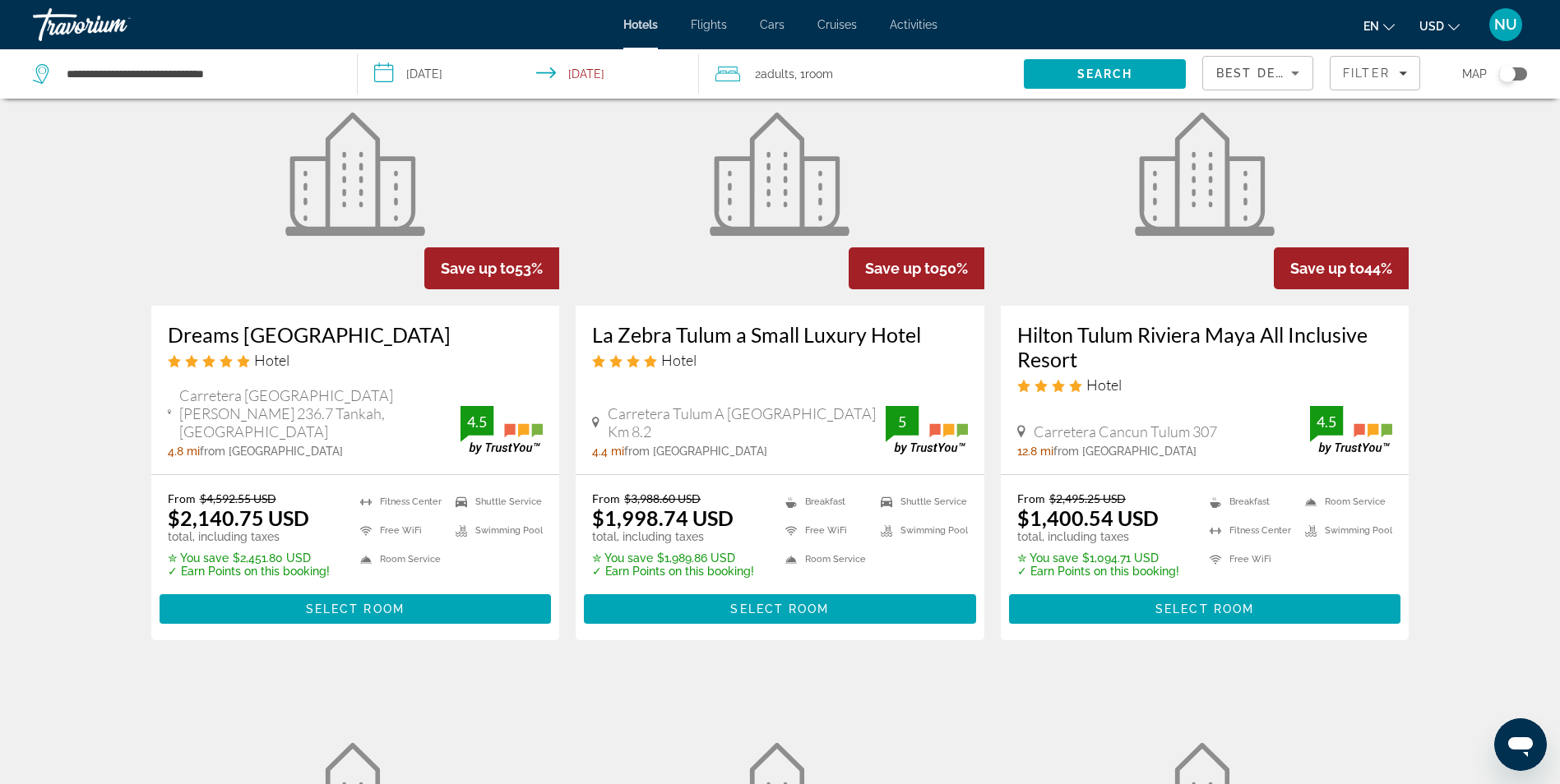
scroll to position [0, 0]
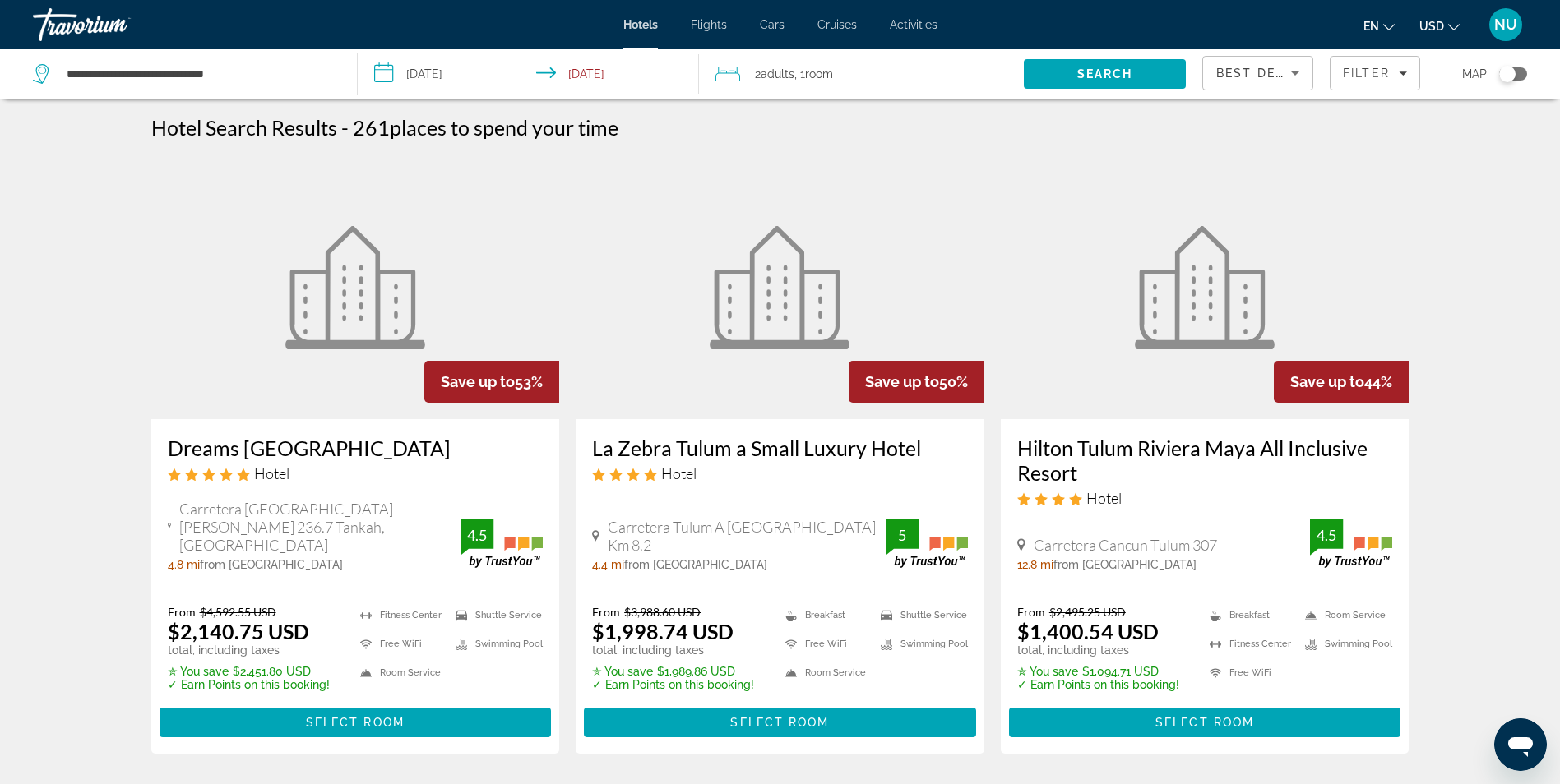
click at [1274, 79] on div "Best Deals" at bounding box center [1254, 73] width 75 height 20
click at [1234, 161] on span "Distance" at bounding box center [1238, 154] width 44 height 13
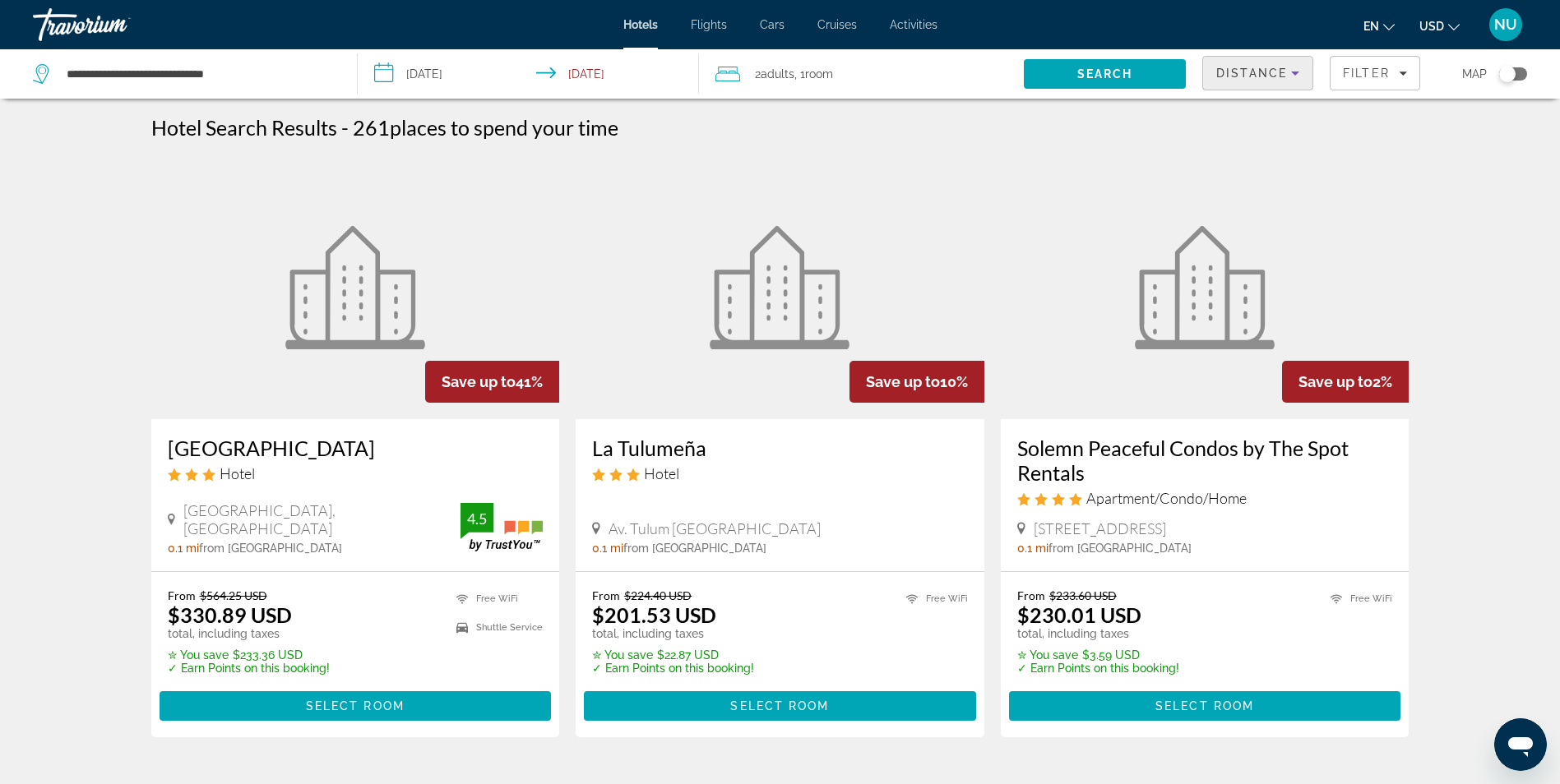
click at [1276, 79] on div "Distance" at bounding box center [1254, 73] width 75 height 20
click at [1248, 109] on span "Best Deals" at bounding box center [1243, 115] width 54 height 13
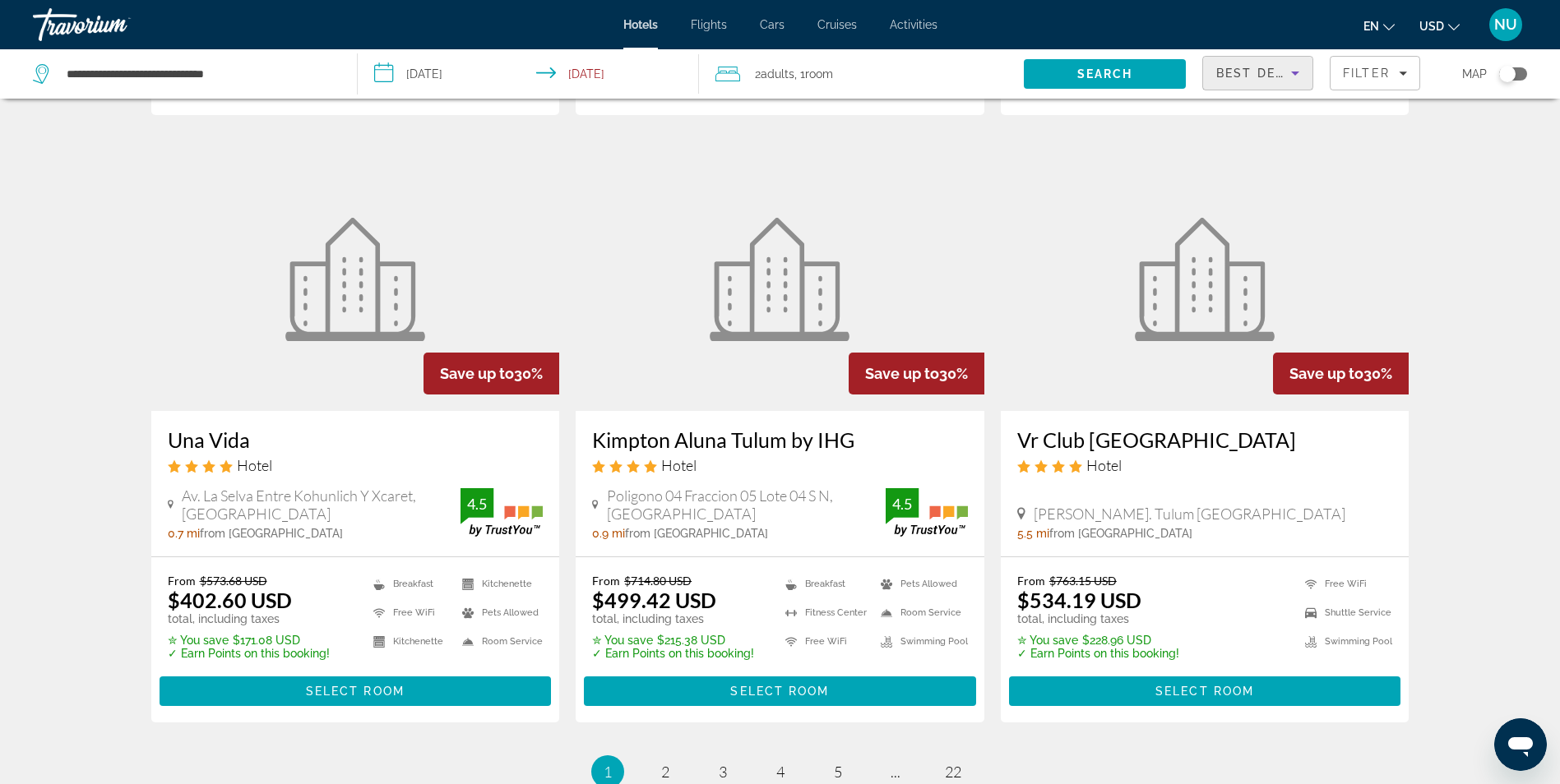
scroll to position [2074, 0]
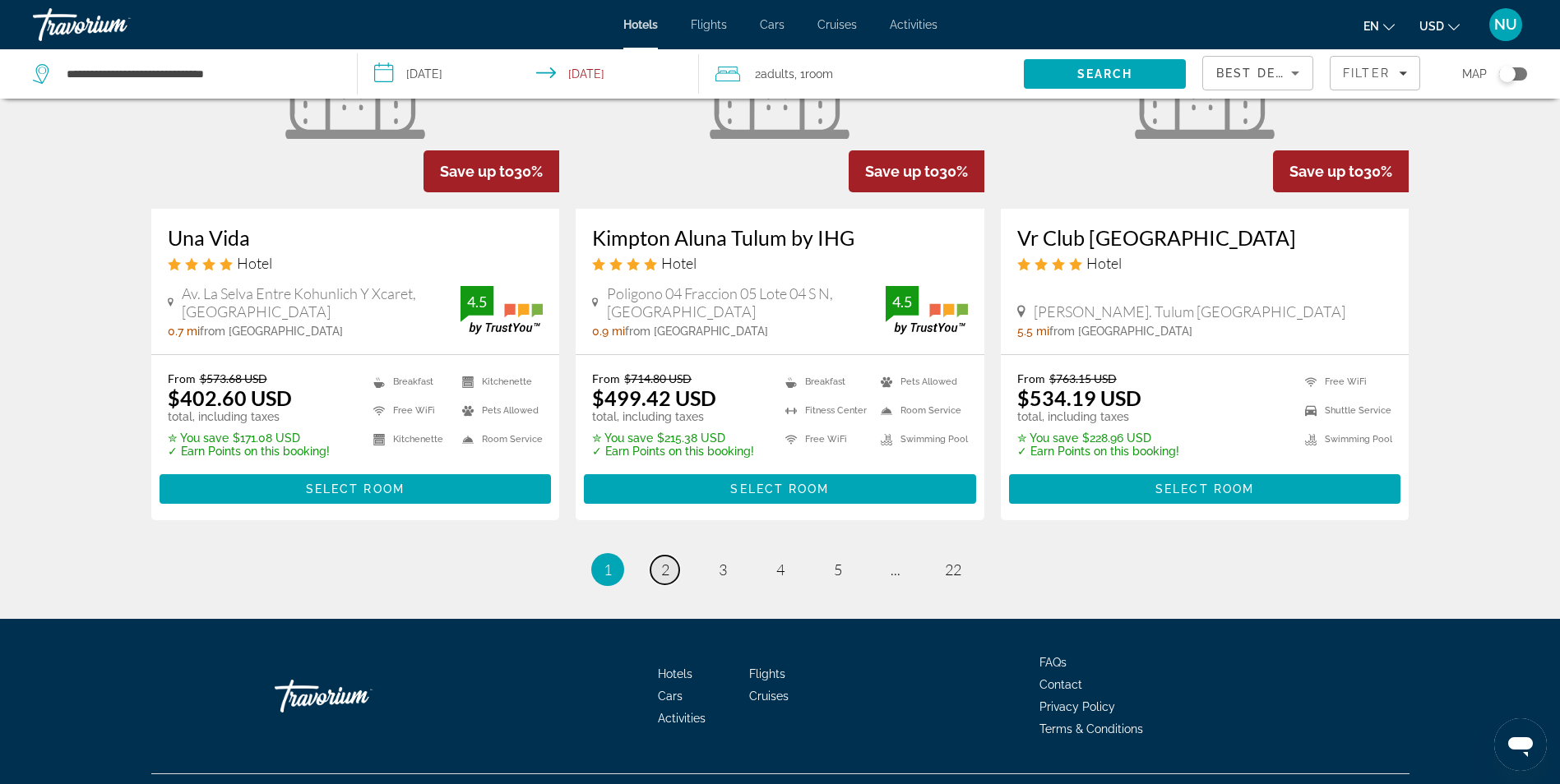
click at [661, 560] on span "2" at bounding box center [666, 569] width 9 height 18
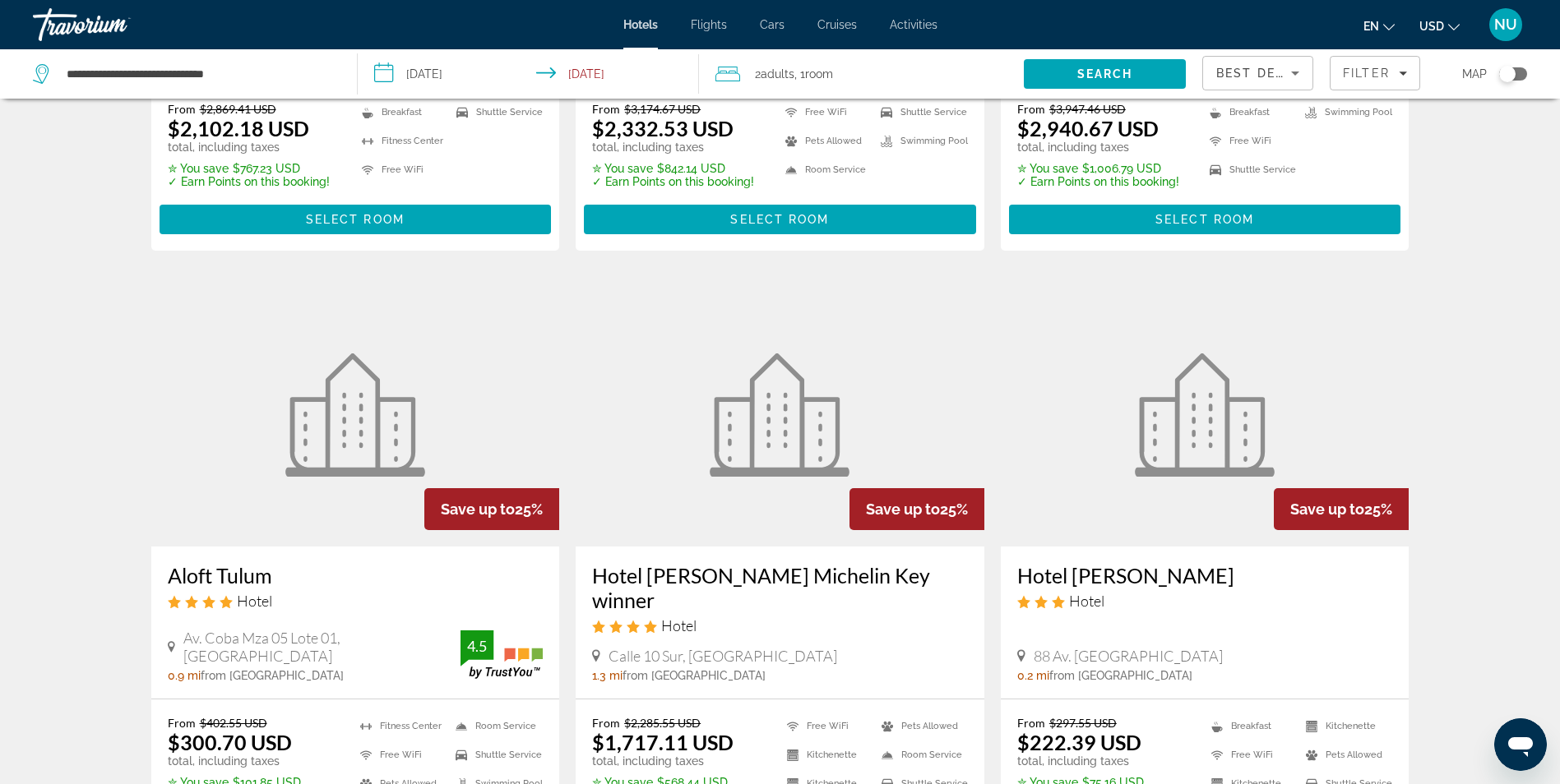
scroll to position [1890, 0]
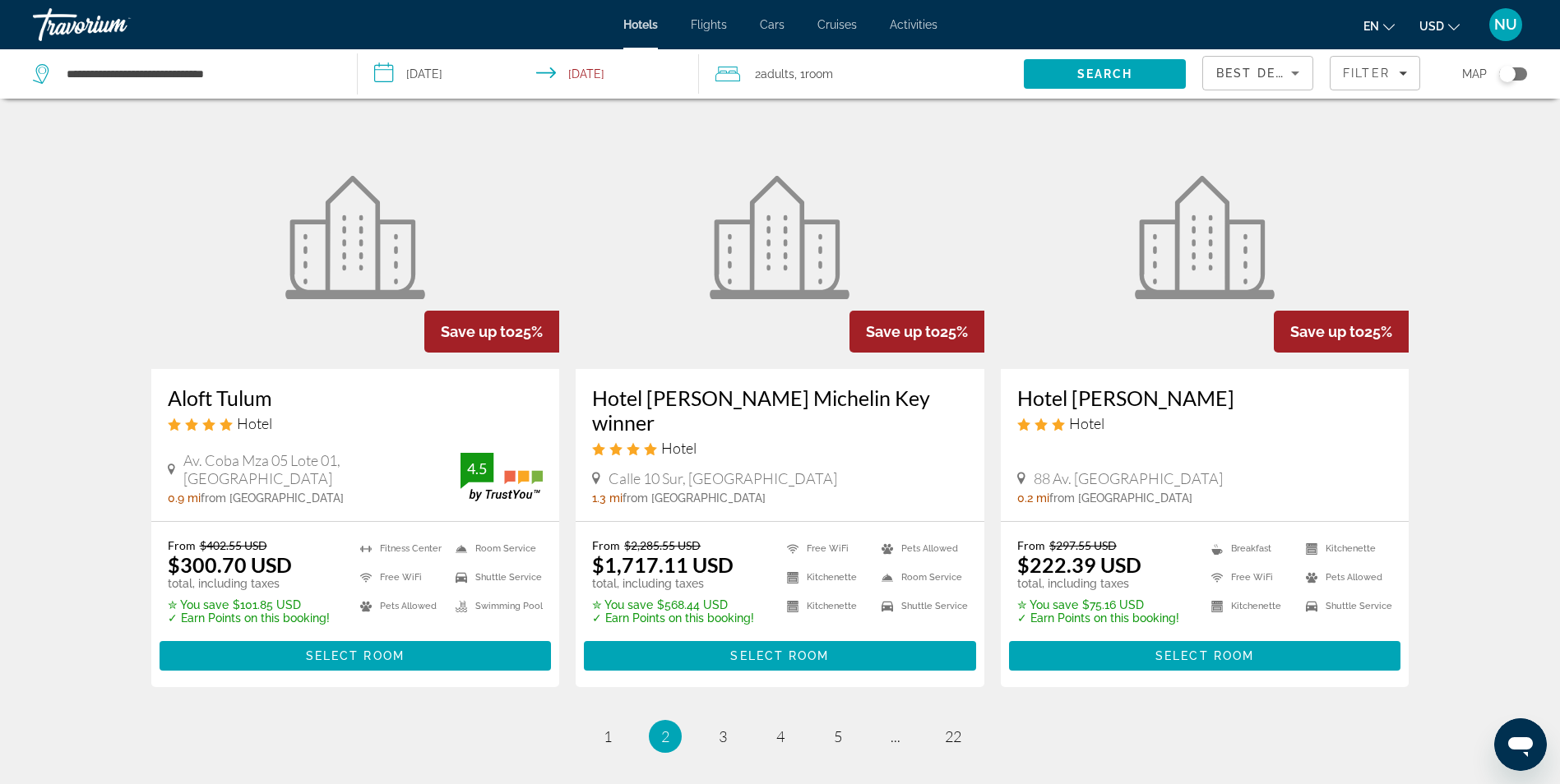
click at [147, 88] on div "**********" at bounding box center [187, 74] width 307 height 49
click at [156, 77] on input "**********" at bounding box center [198, 73] width 267 height 25
click at [157, 76] on input "**********" at bounding box center [198, 73] width 267 height 25
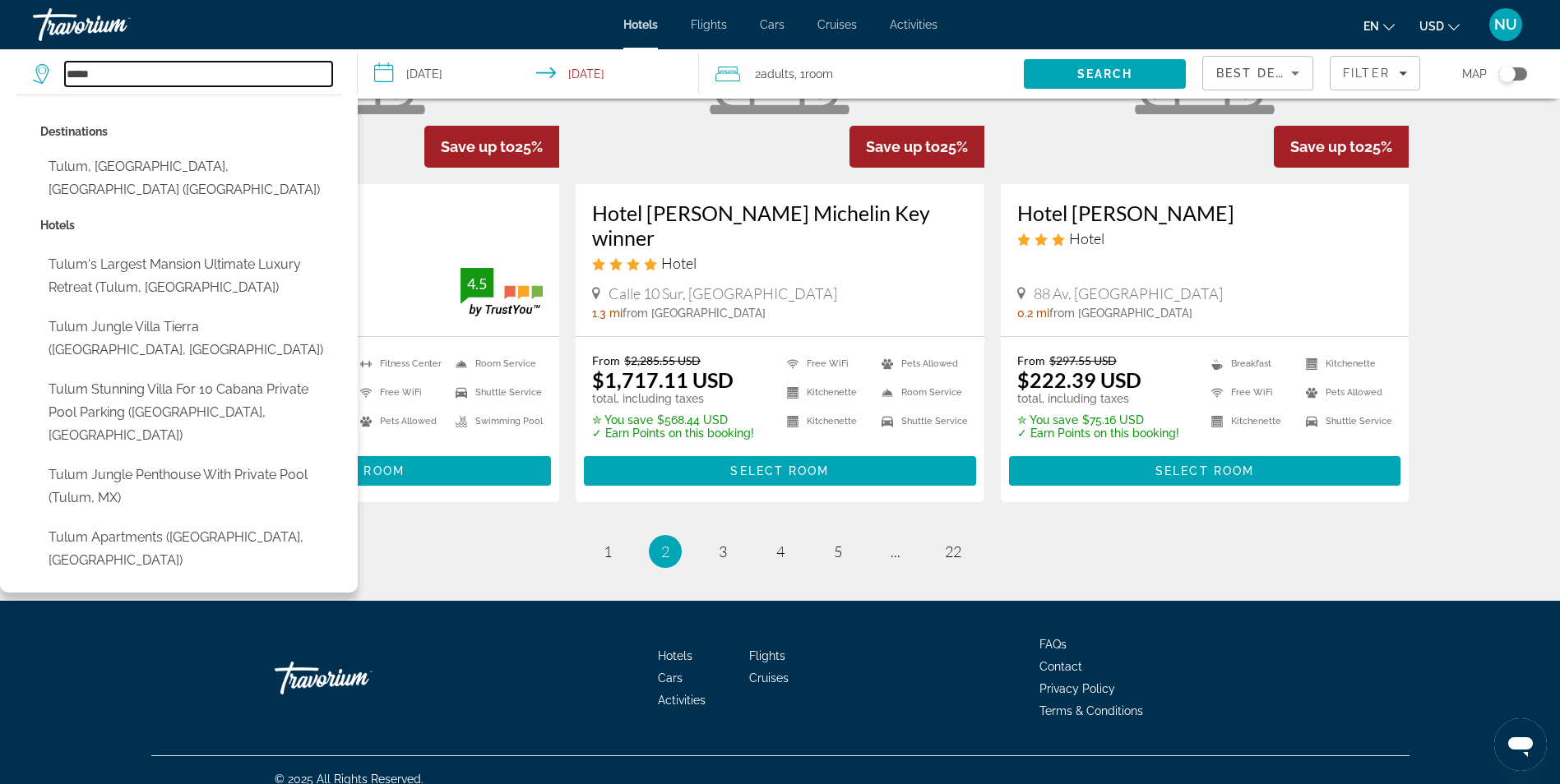
scroll to position [2088, 0]
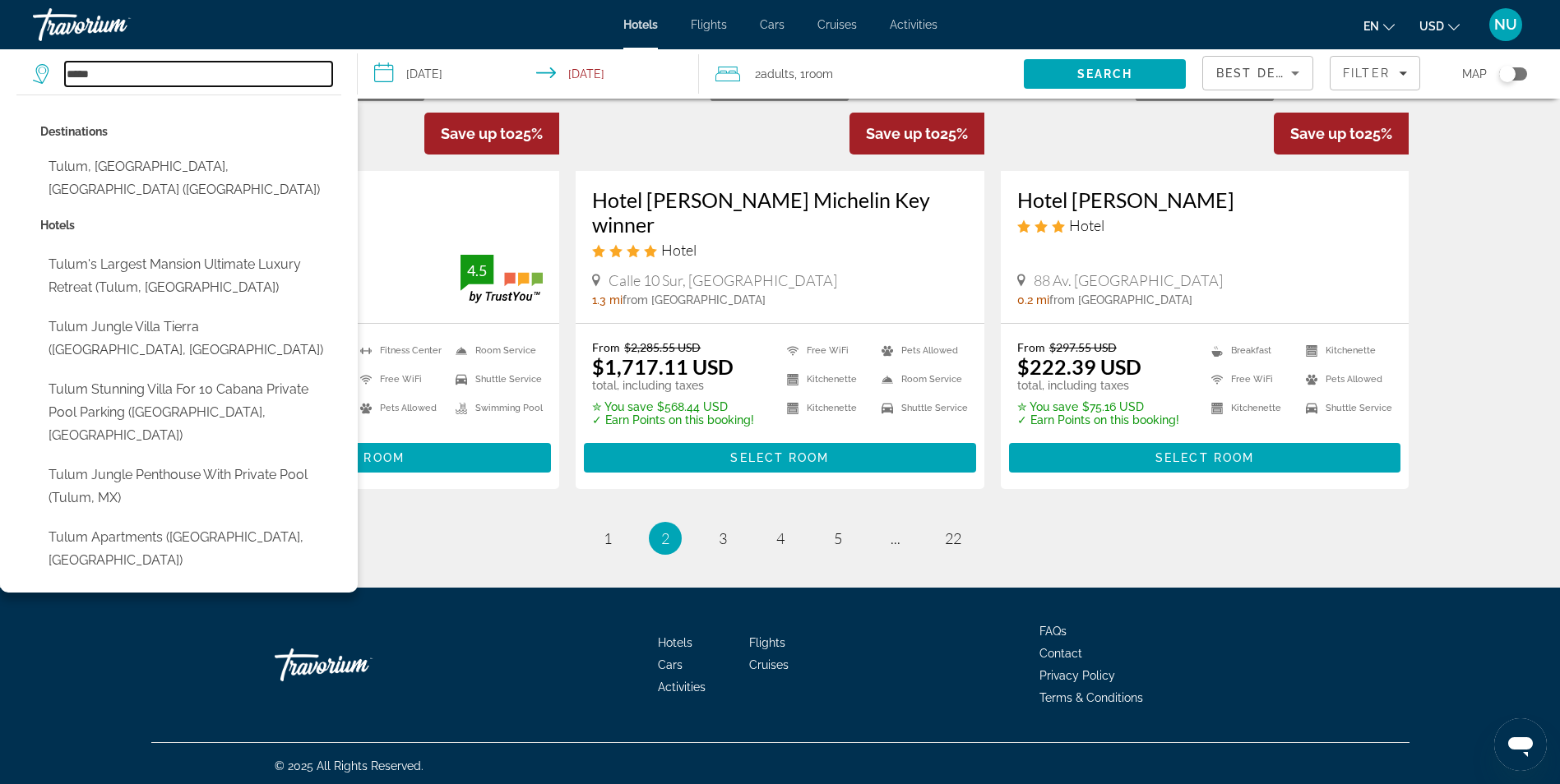
type input "*****"
drag, startPoint x: 1472, startPoint y: 323, endPoint x: 1511, endPoint y: 436, distance: 119.5
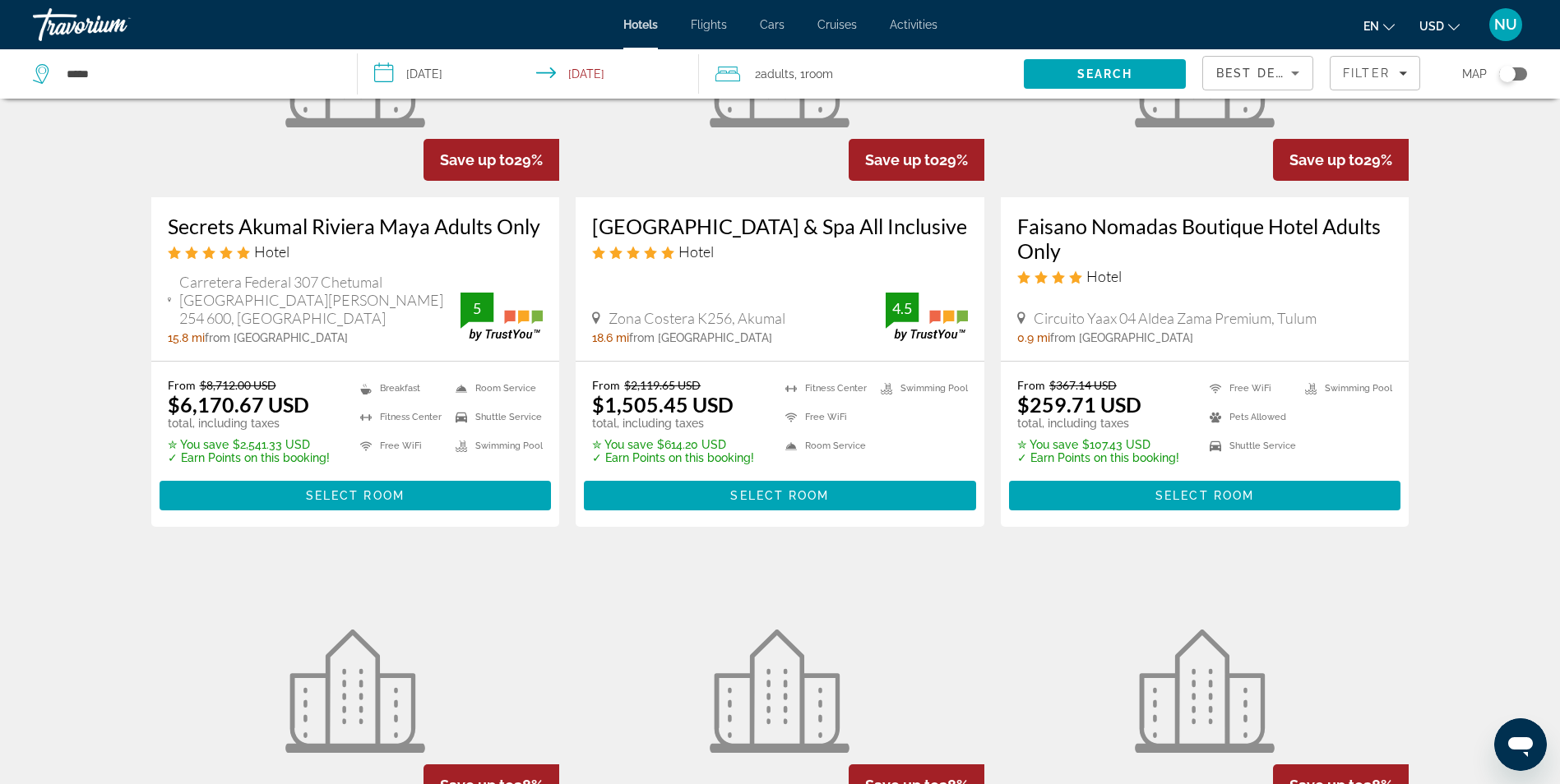
scroll to position [0, 0]
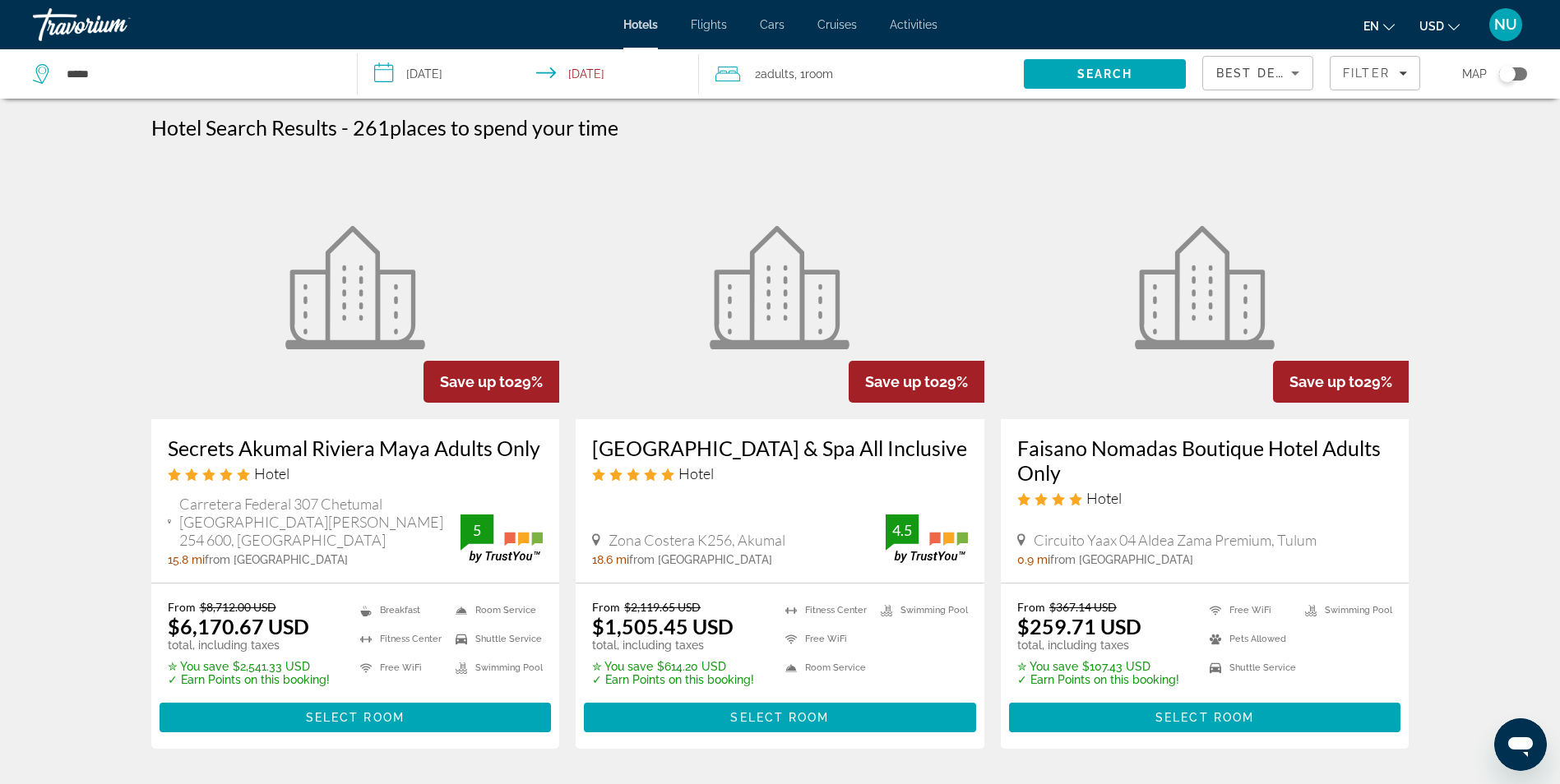
click at [1522, 73] on div "Toggle map" at bounding box center [1513, 73] width 28 height 13
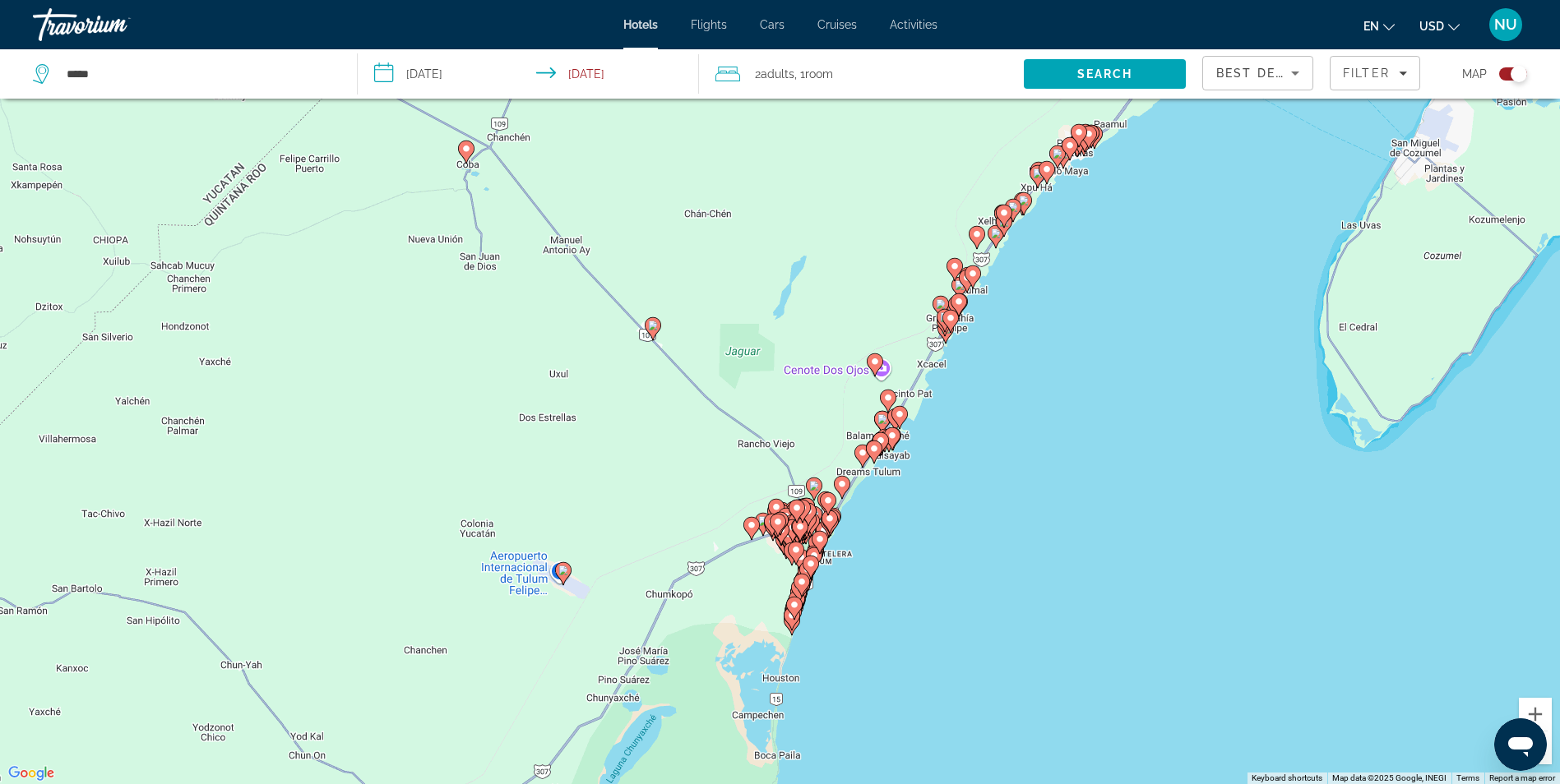
click at [824, 554] on gmp-advanced-marker "Main content" at bounding box center [819, 542] width 16 height 25
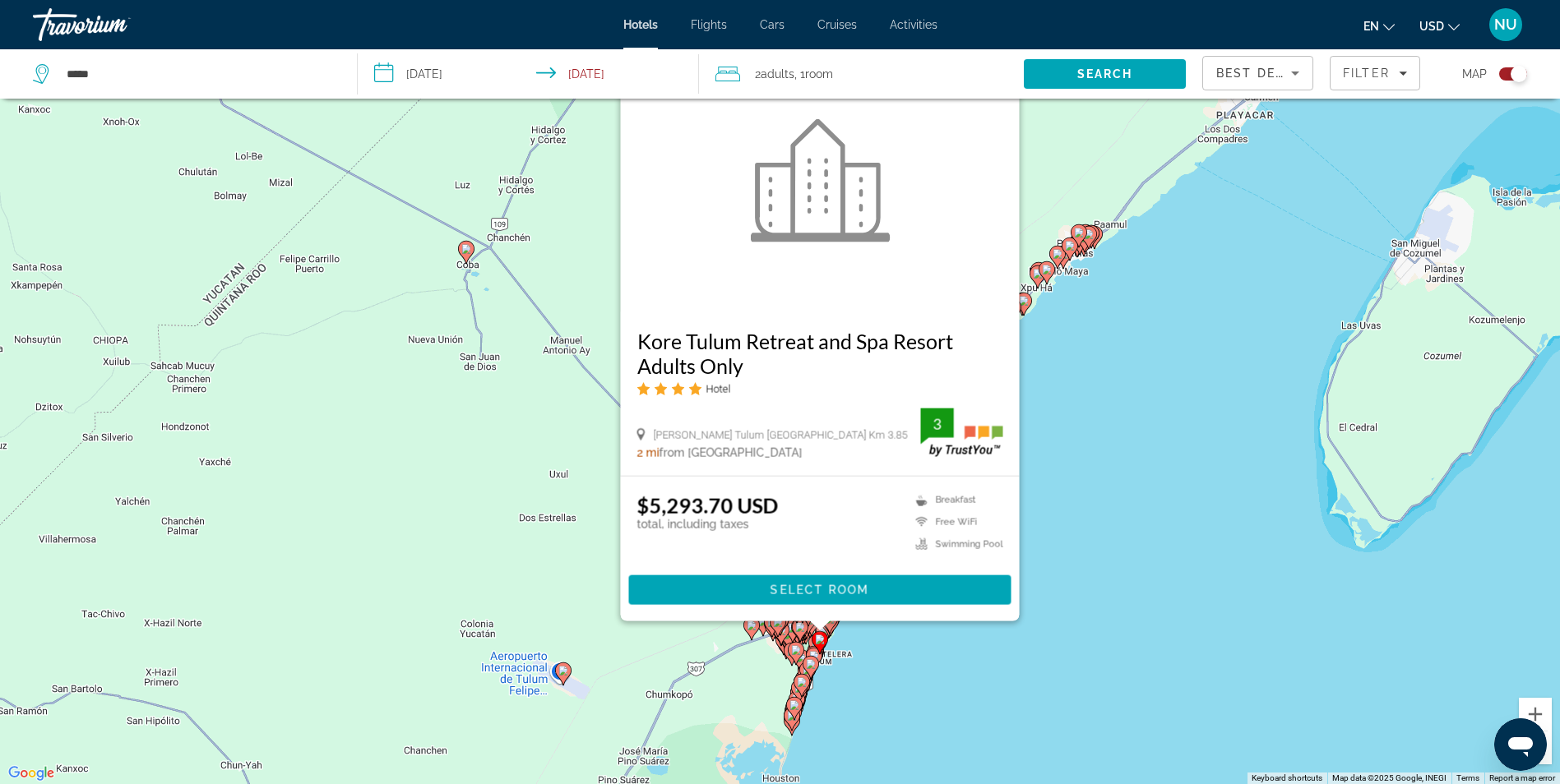
click at [815, 604] on span "Main content" at bounding box center [819, 590] width 382 height 39
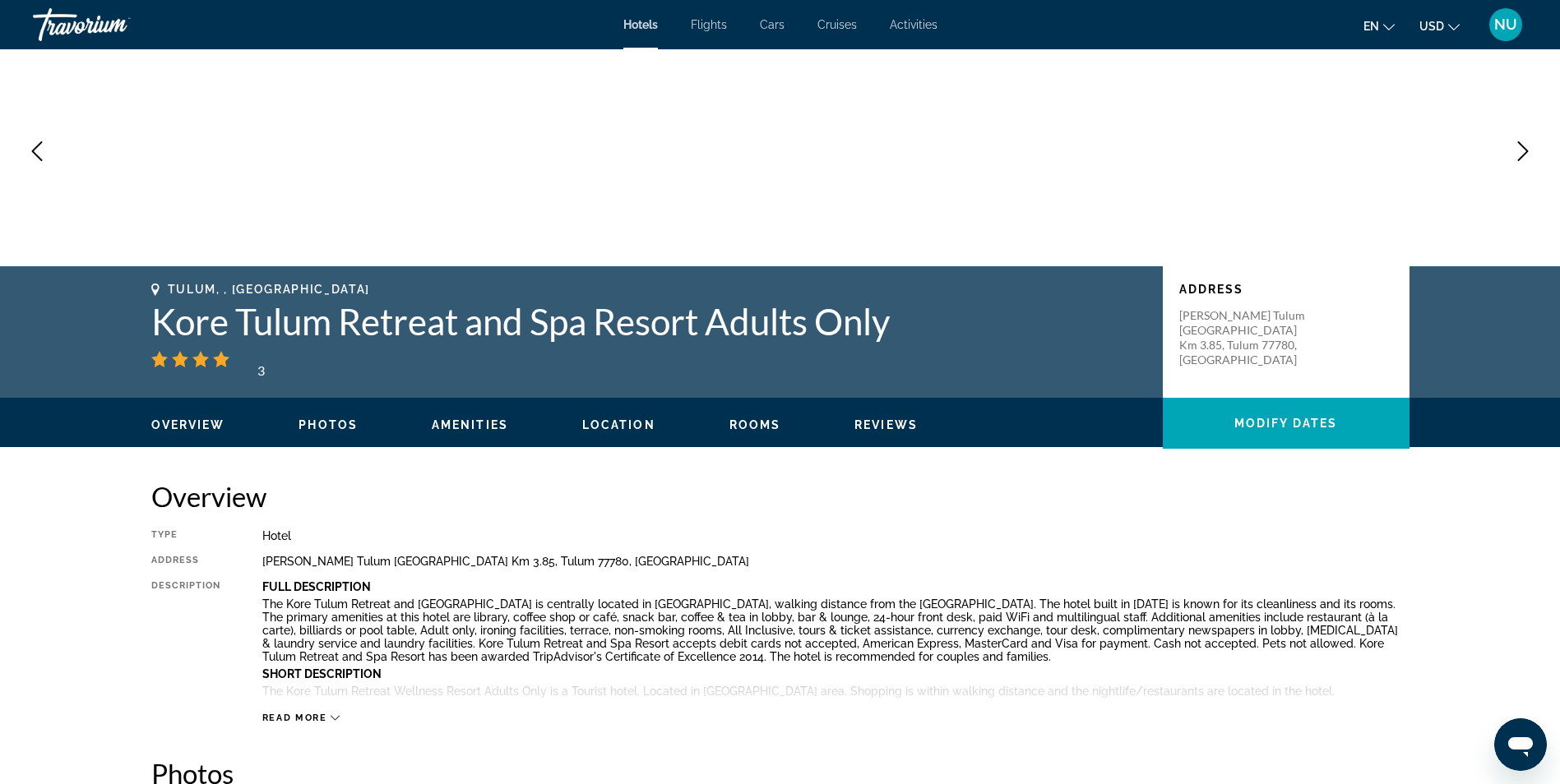
scroll to position [411, 0]
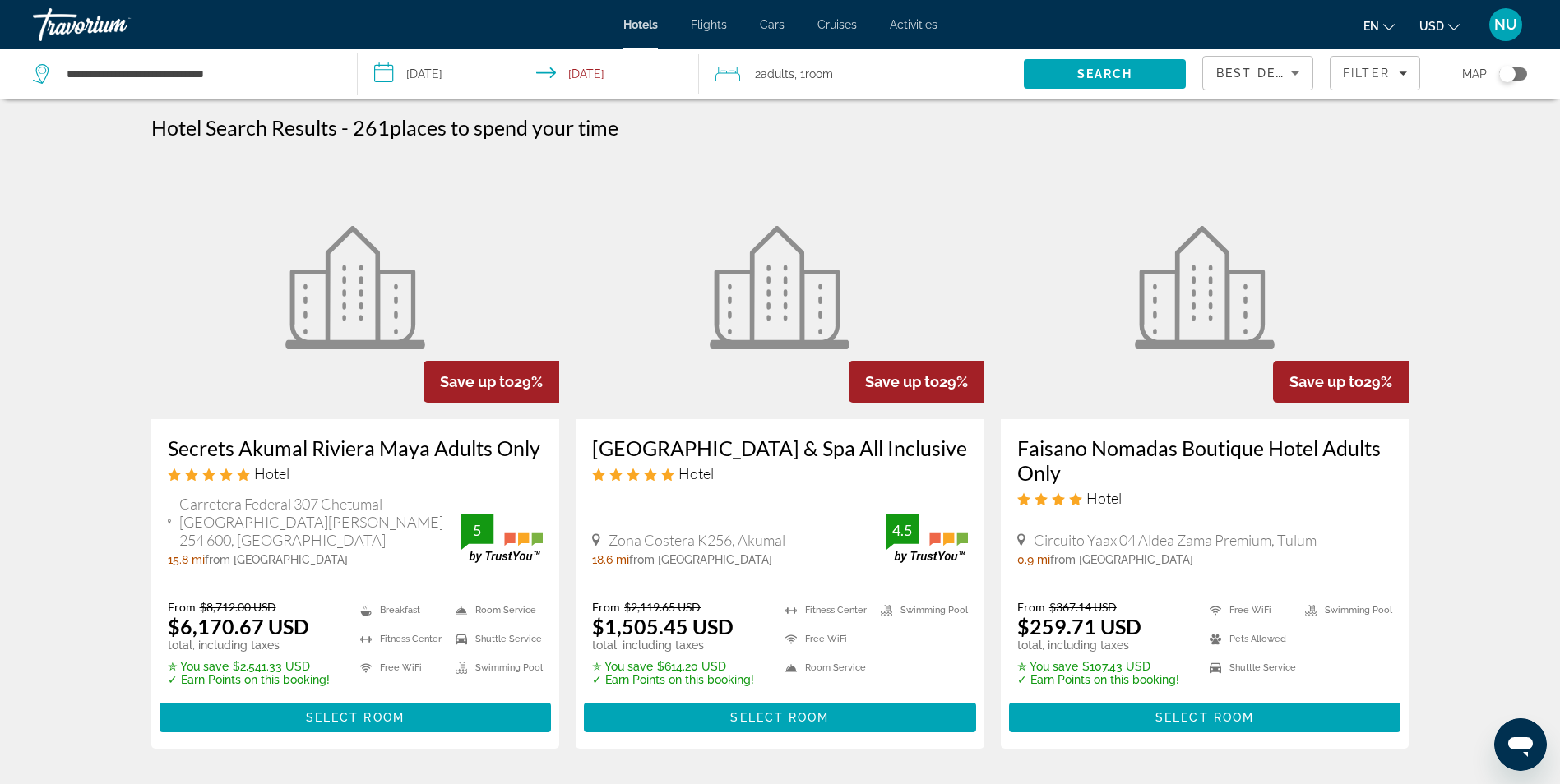
click at [1523, 78] on div "Toggle map" at bounding box center [1513, 73] width 28 height 13
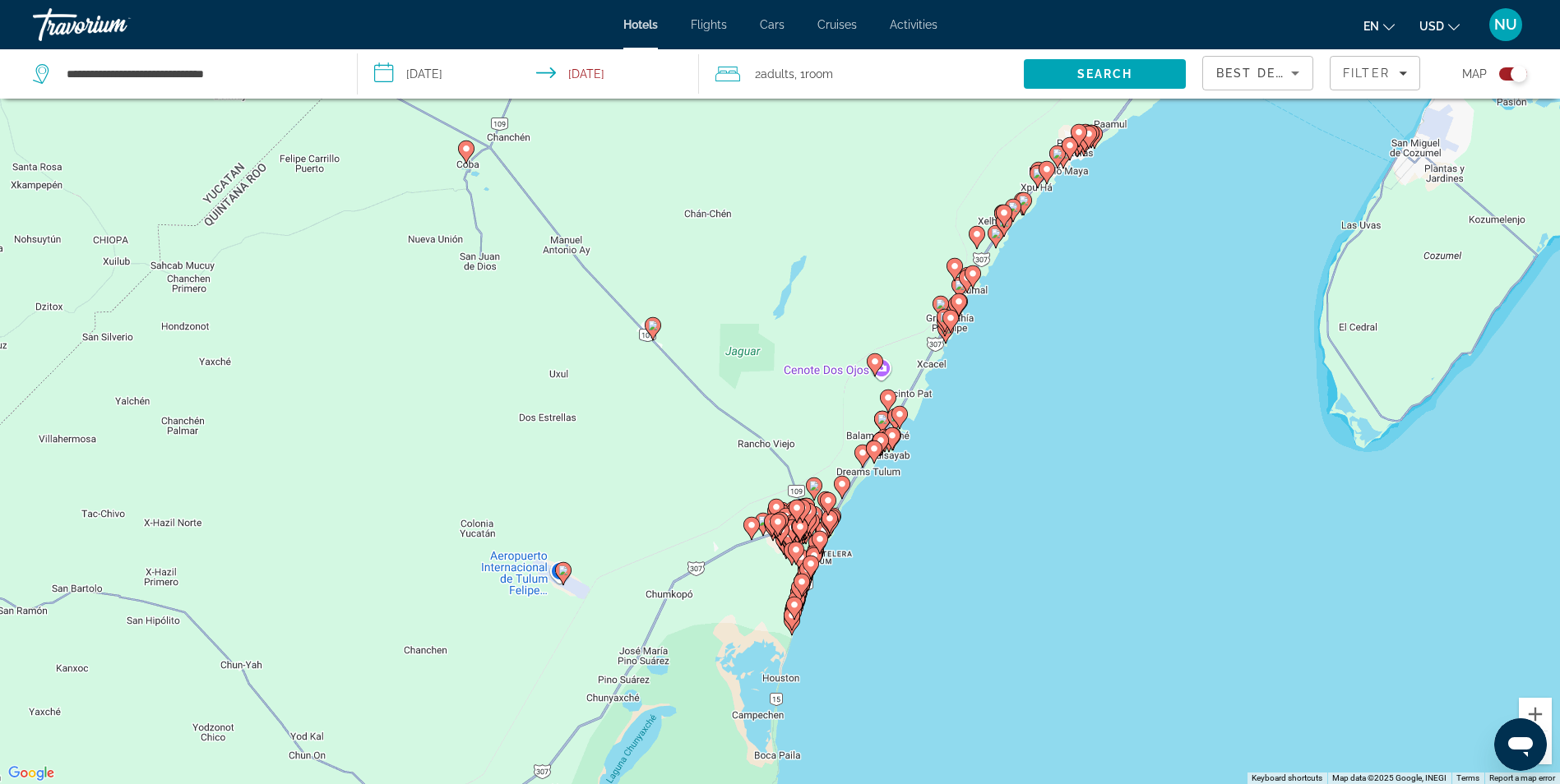
click at [928, 581] on div "To activate drag with keyboard, press Alt + Enter. Once in keyboard drag state,…" at bounding box center [780, 392] width 1560 height 784
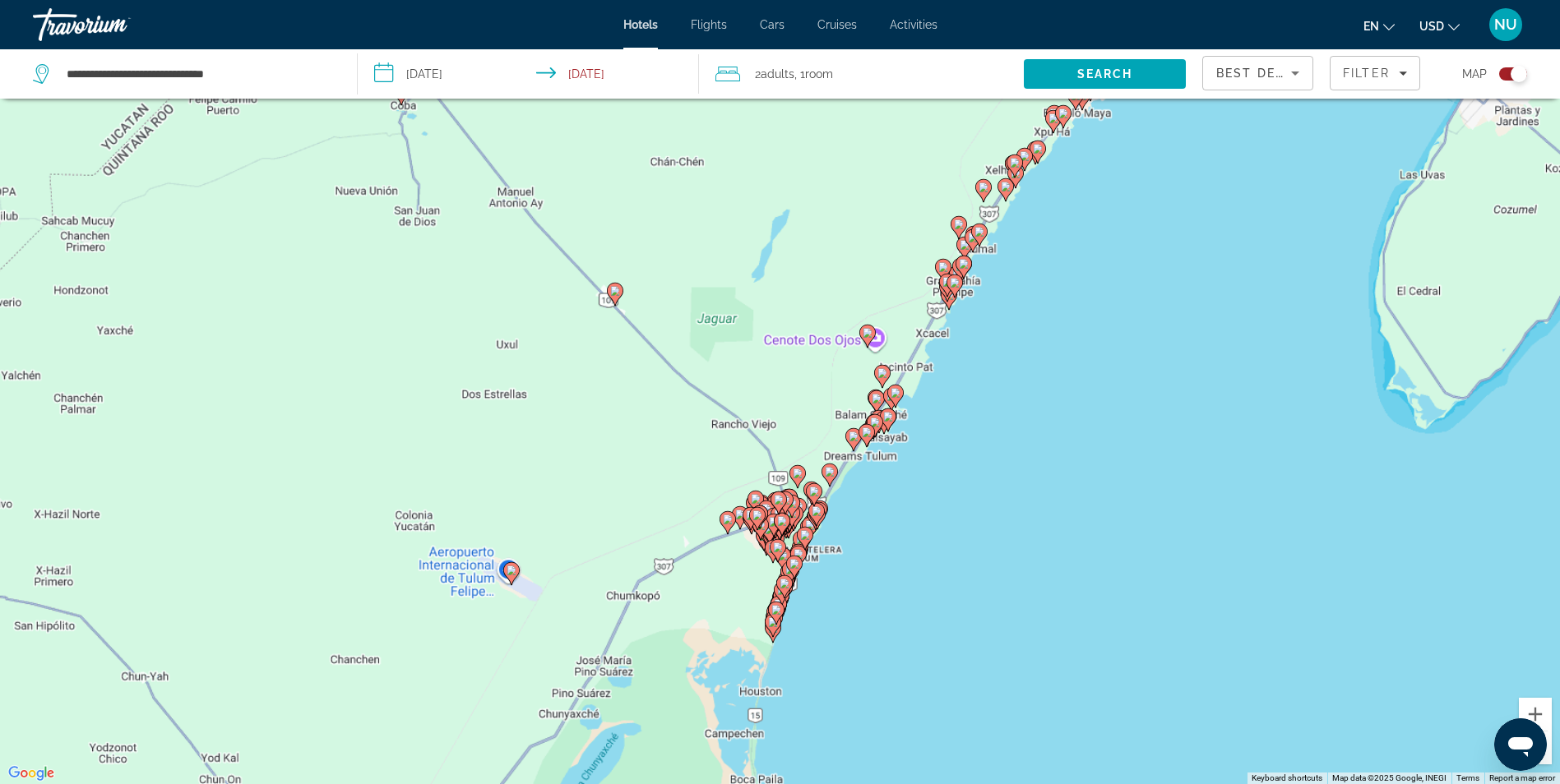
click at [928, 581] on div "To activate drag with keyboard, press Alt + Enter. Once in keyboard drag state,…" at bounding box center [780, 392] width 1560 height 784
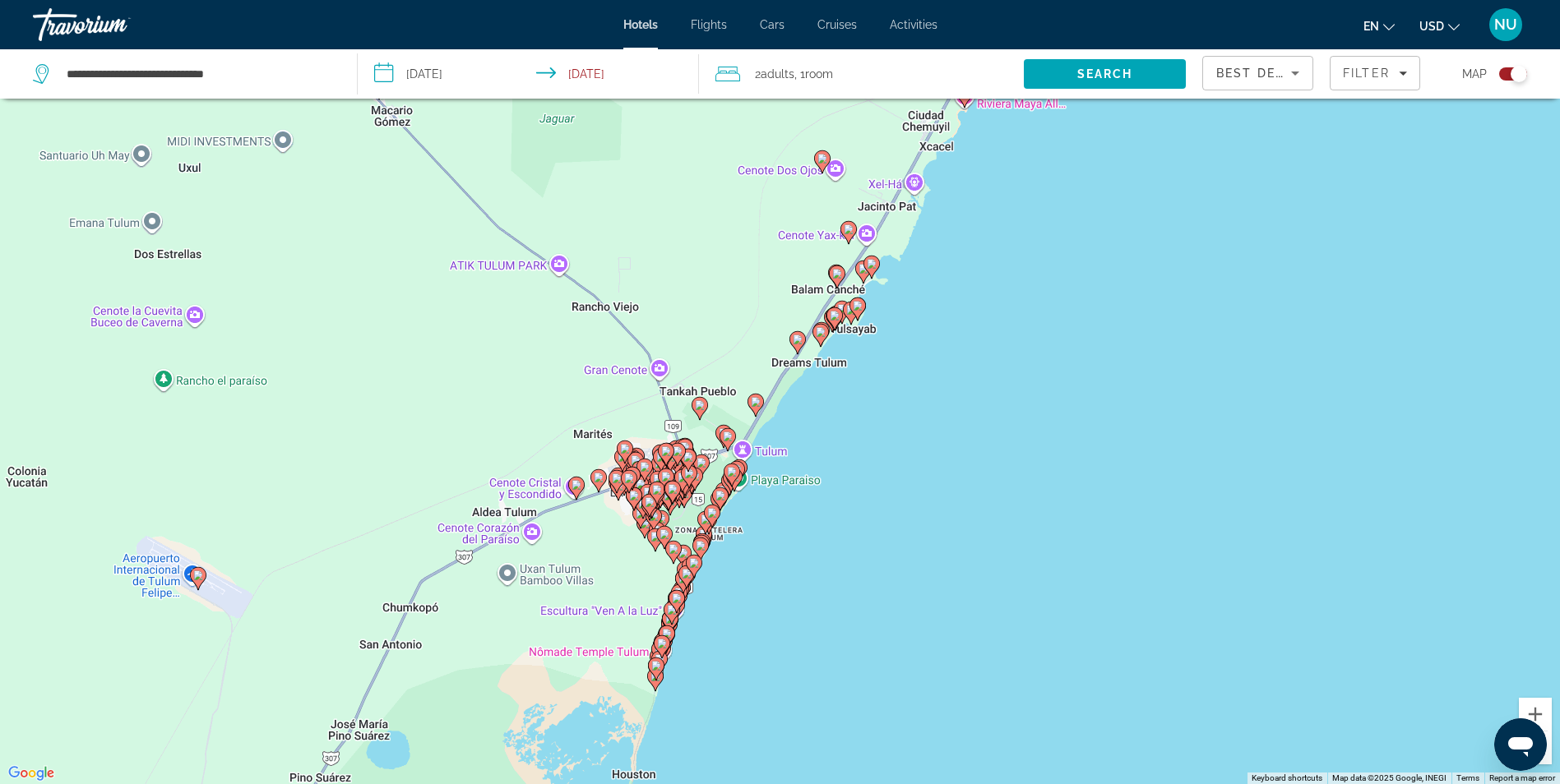
click at [838, 623] on div "To activate drag with keyboard, press Alt + Enter. Once in keyboard drag state,…" at bounding box center [780, 392] width 1560 height 784
click at [837, 623] on div "To activate drag with keyboard, press Alt + Enter. Once in keyboard drag state,…" at bounding box center [780, 392] width 1560 height 784
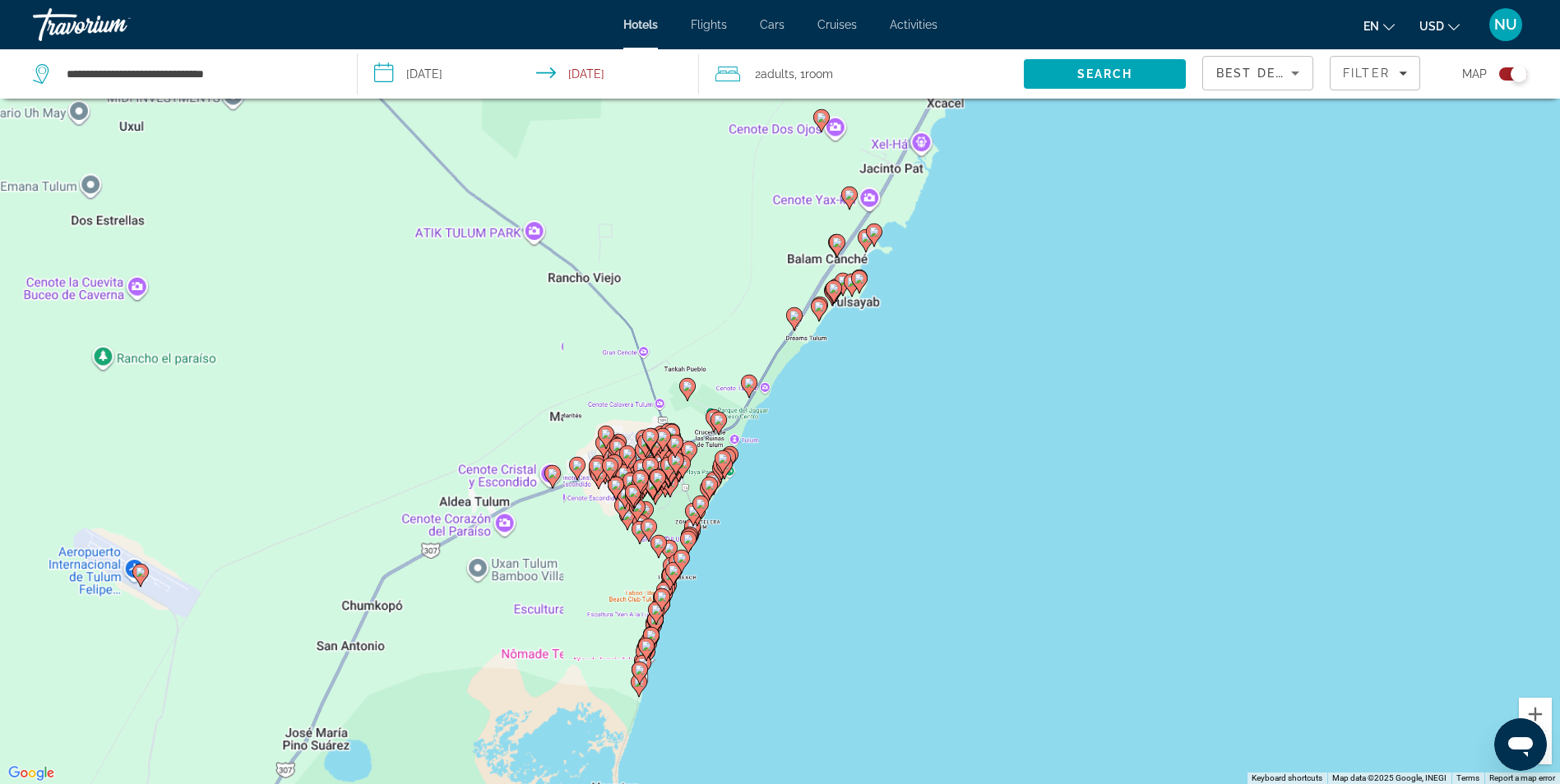
click at [837, 623] on div "To activate drag with keyboard, press Alt + Enter. Once in keyboard drag state,…" at bounding box center [780, 392] width 1560 height 784
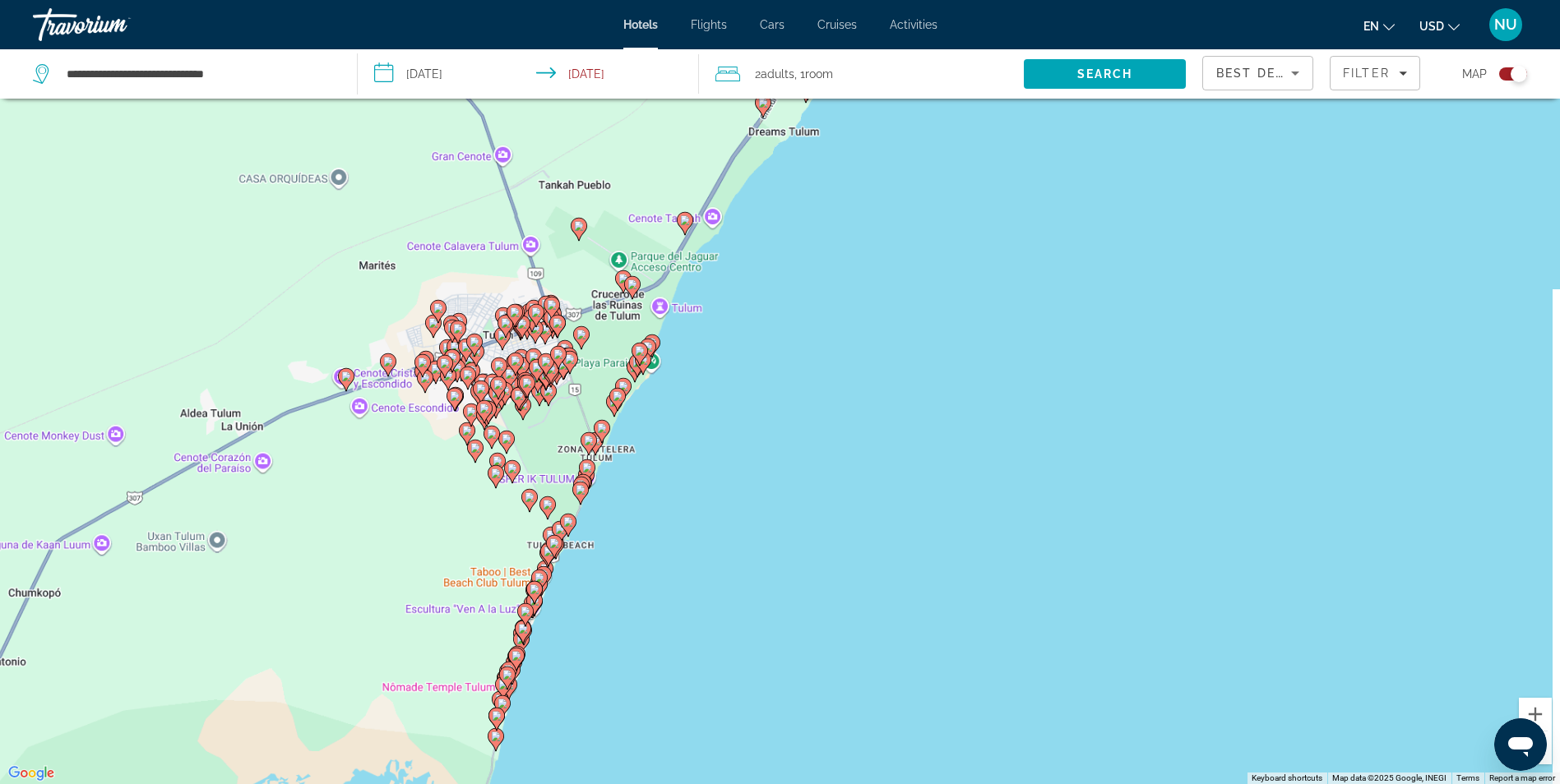
click at [836, 623] on div "To activate drag with keyboard, press Alt + Enter. Once in keyboard drag state,…" at bounding box center [780, 392] width 1560 height 784
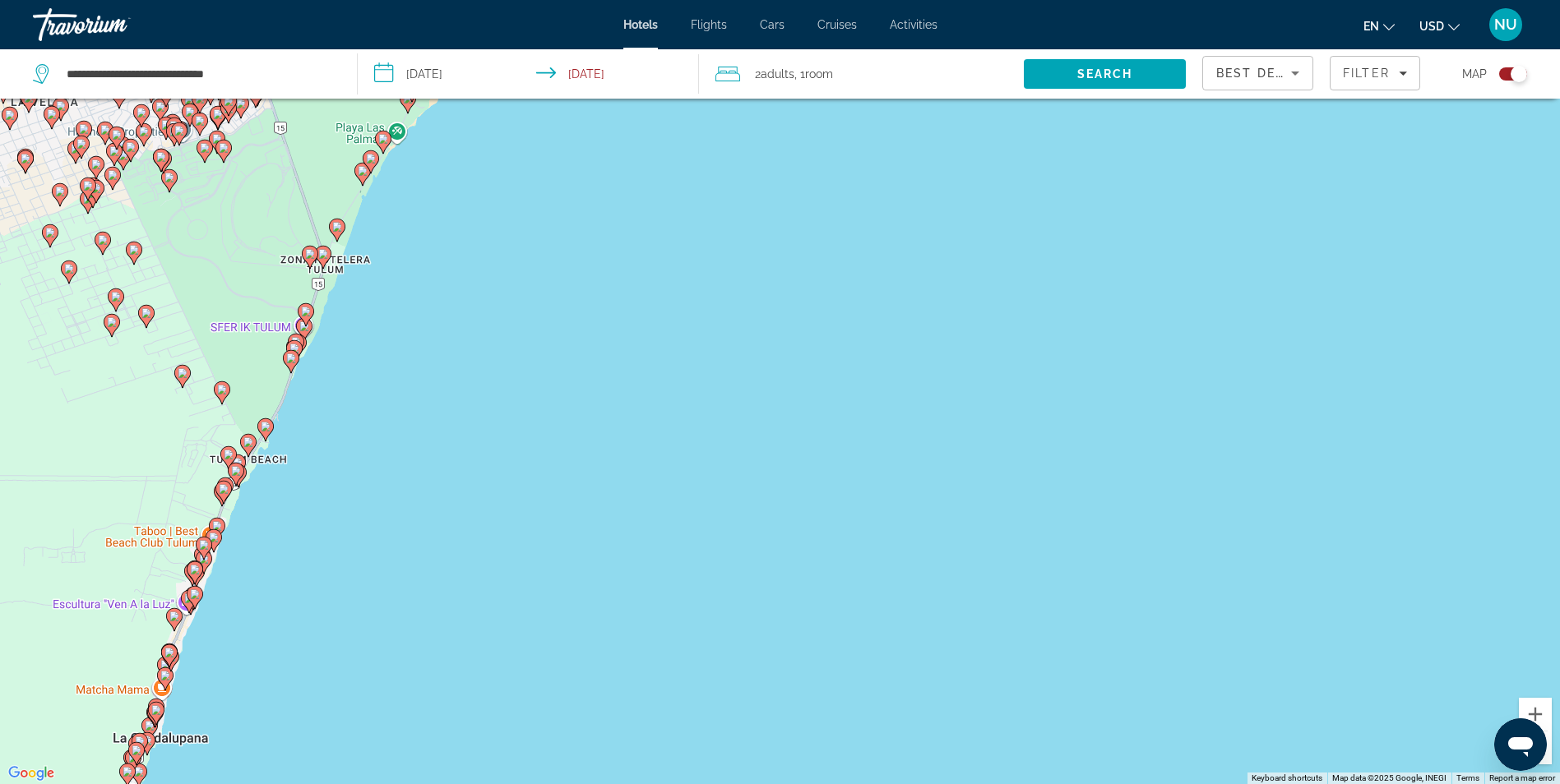
click at [338, 232] on icon "Main content" at bounding box center [335, 229] width 15 height 21
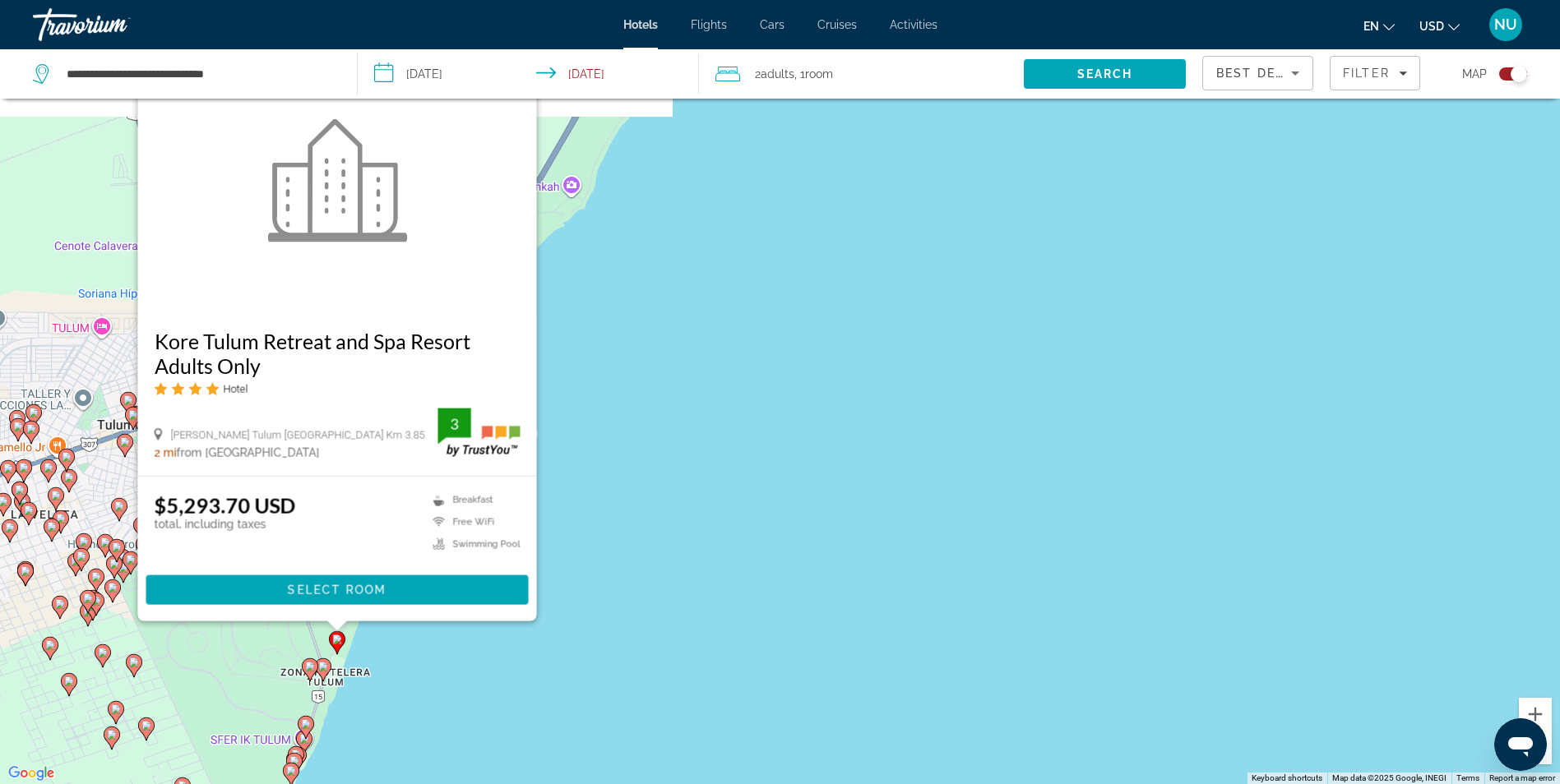
click at [328, 667] on icon "Main content" at bounding box center [322, 670] width 15 height 21
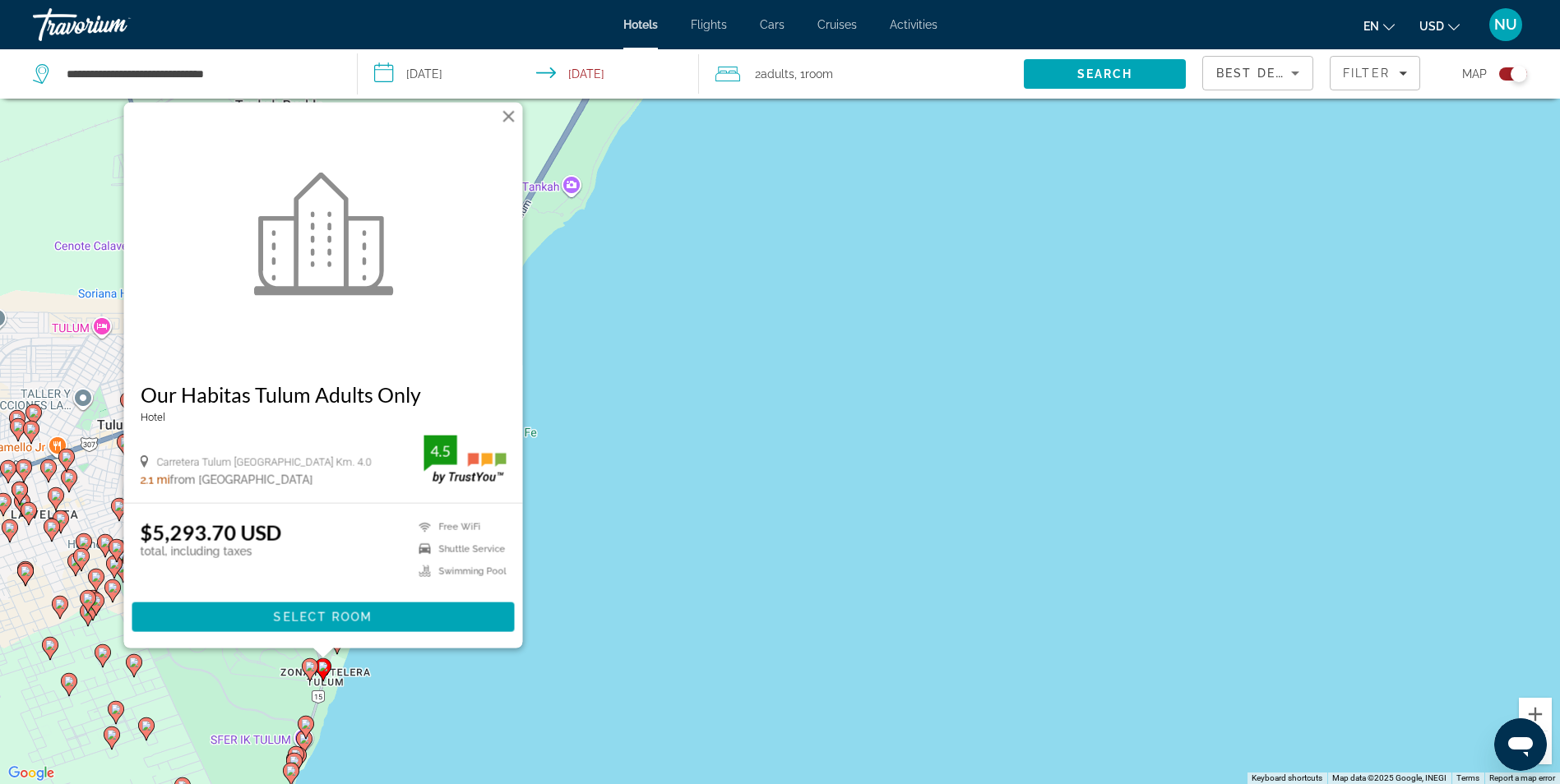
click at [305, 738] on gmp-advanced-marker "Main content" at bounding box center [306, 727] width 16 height 25
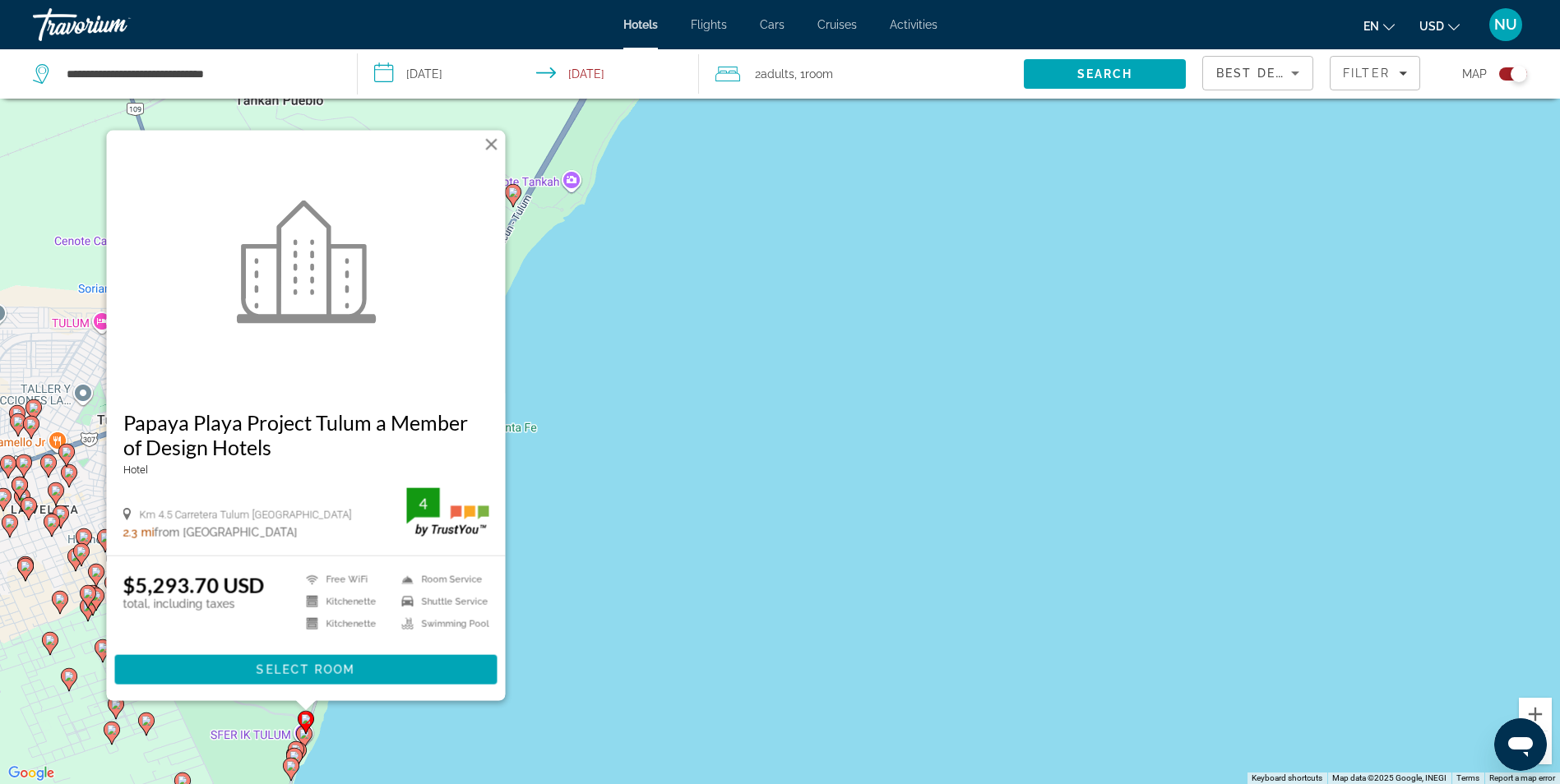
click at [292, 759] on icon "Main content" at bounding box center [289, 769] width 15 height 21
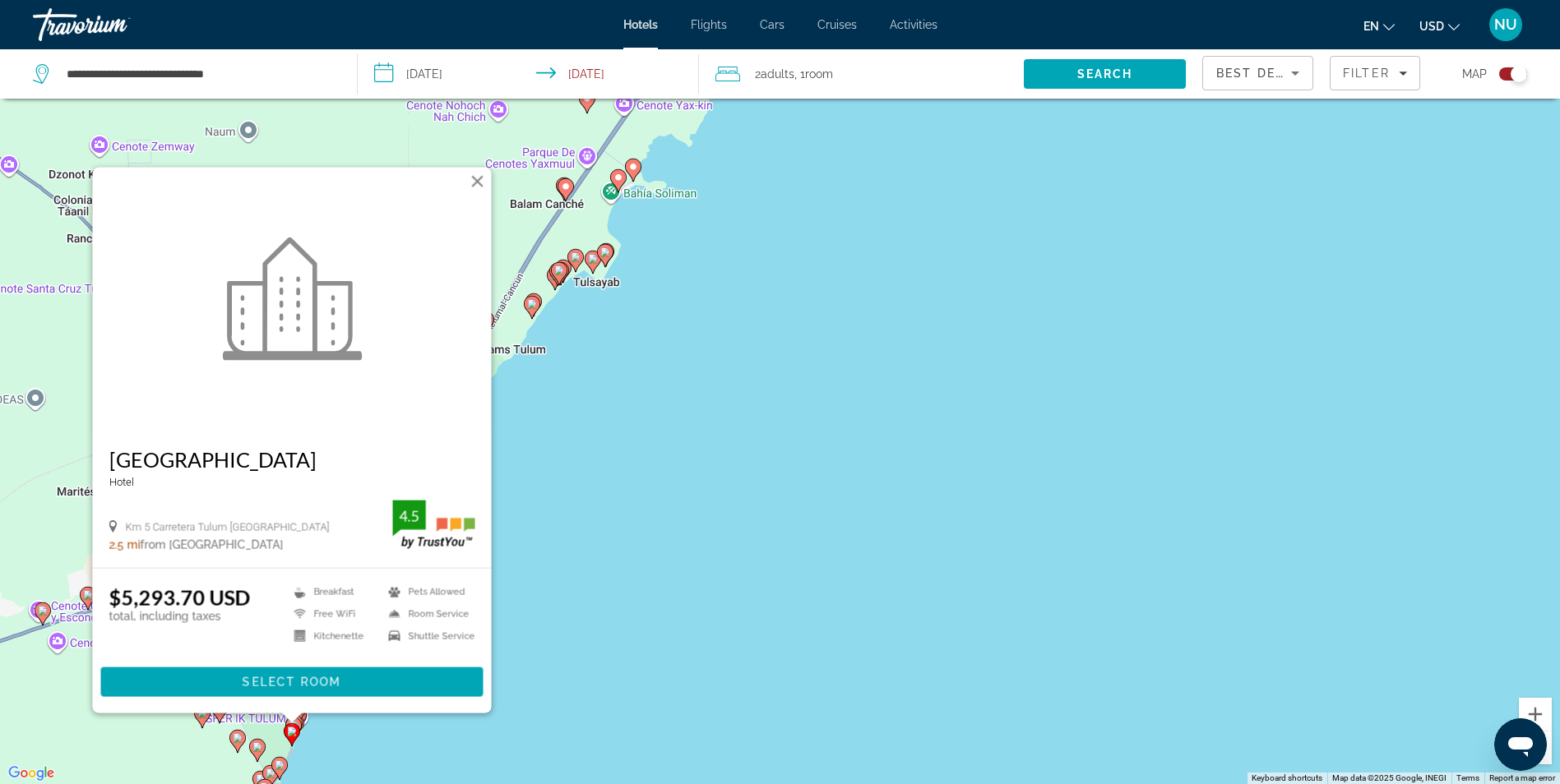
click at [528, 309] on icon "Main content" at bounding box center [531, 307] width 15 height 21
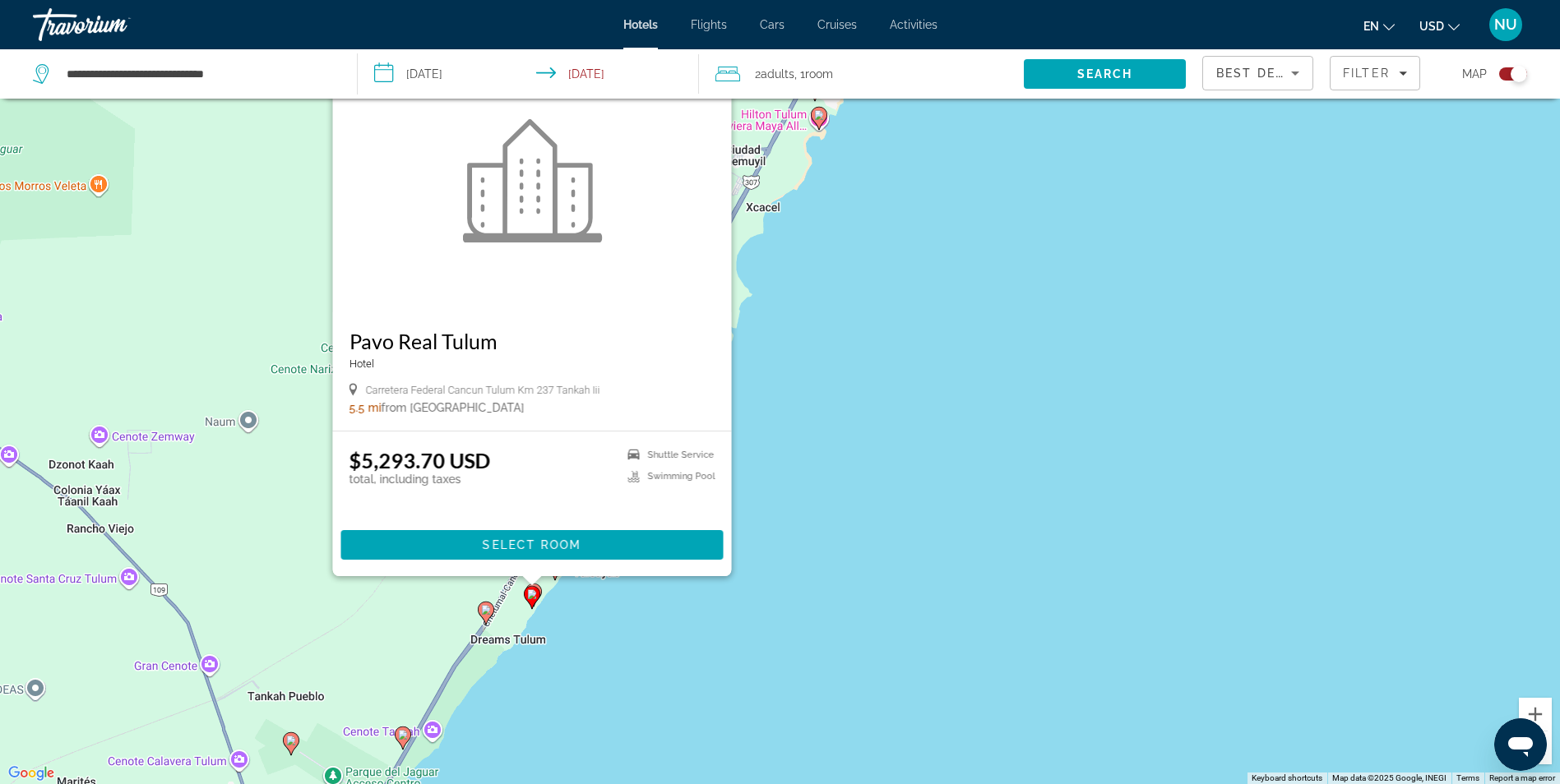
click at [486, 612] on image "Main content" at bounding box center [486, 610] width 10 height 10
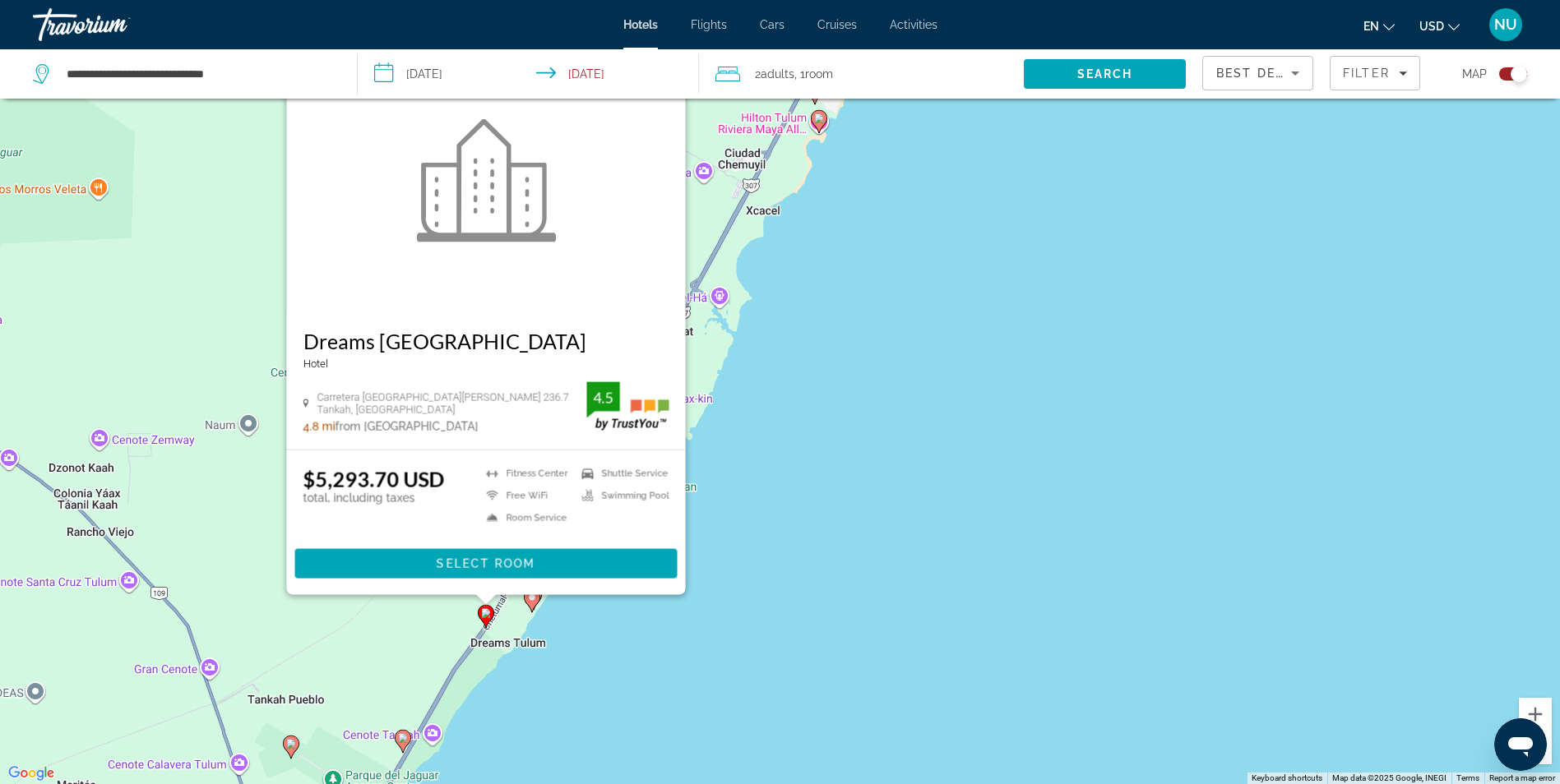
click at [826, 125] on gmp-advanced-marker "Main content" at bounding box center [818, 121] width 16 height 25
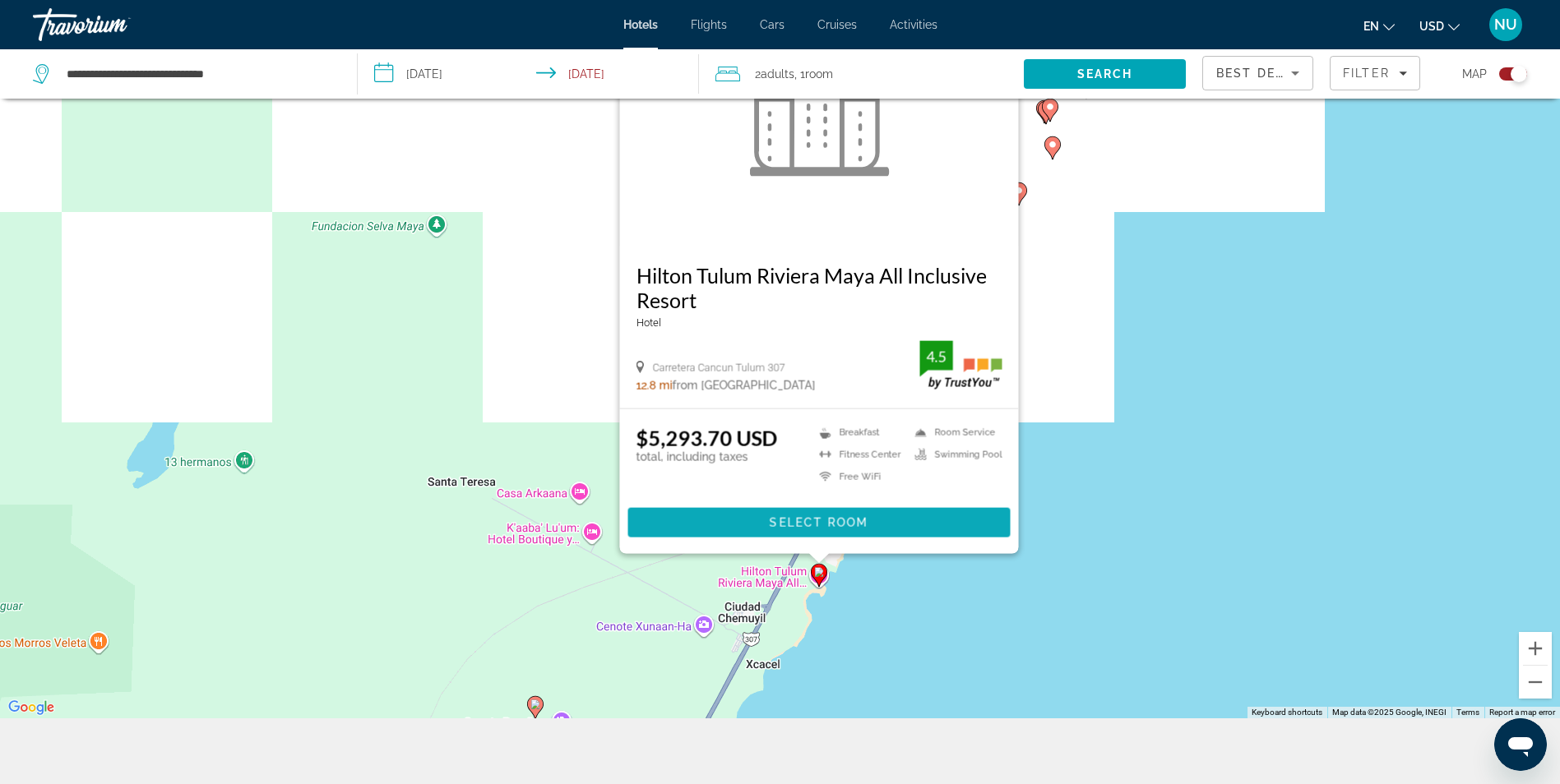
scroll to position [197, 0]
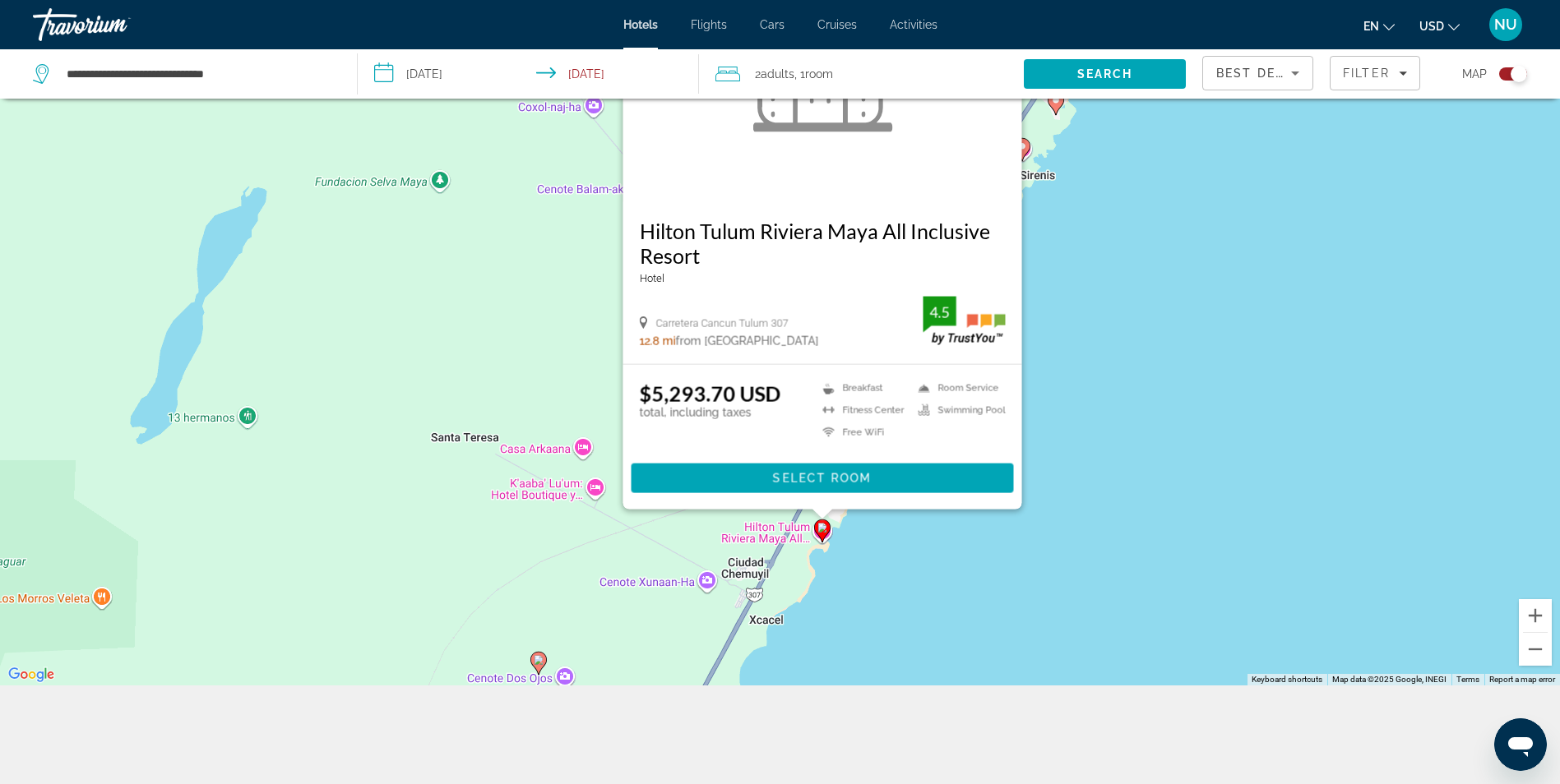
drag, startPoint x: 627, startPoint y: 647, endPoint x: 636, endPoint y: 403, distance: 244.2
click at [636, 403] on div "To activate drag with keyboard, press Alt + Enter. Once in keyboard drag state,…" at bounding box center [780, 293] width 1560 height 784
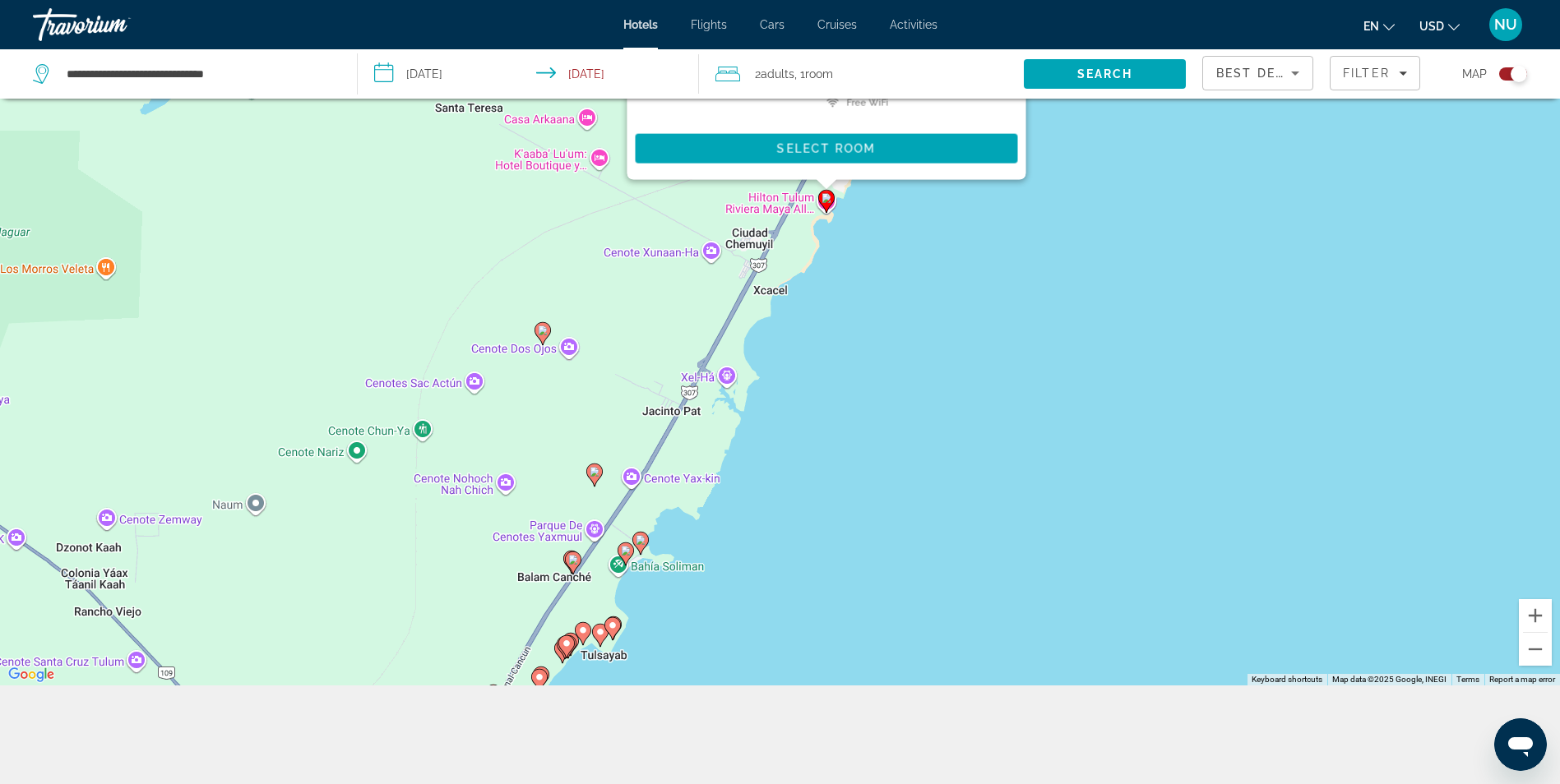
click at [637, 530] on div "To activate drag with keyboard, press Alt + Enter. Once in keyboard drag state,…" at bounding box center [780, 293] width 1560 height 784
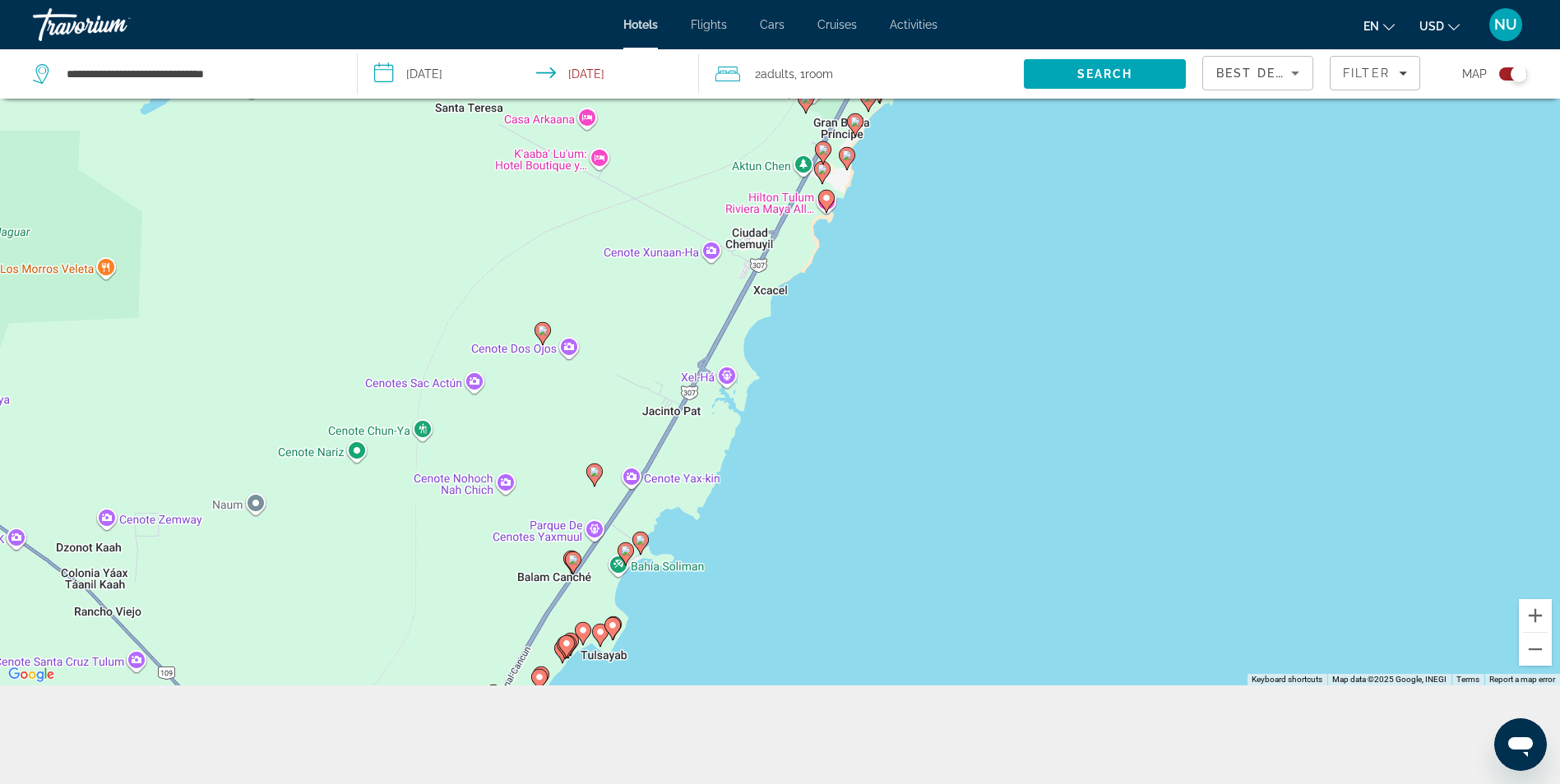
click at [639, 544] on image "Main content" at bounding box center [641, 540] width 10 height 10
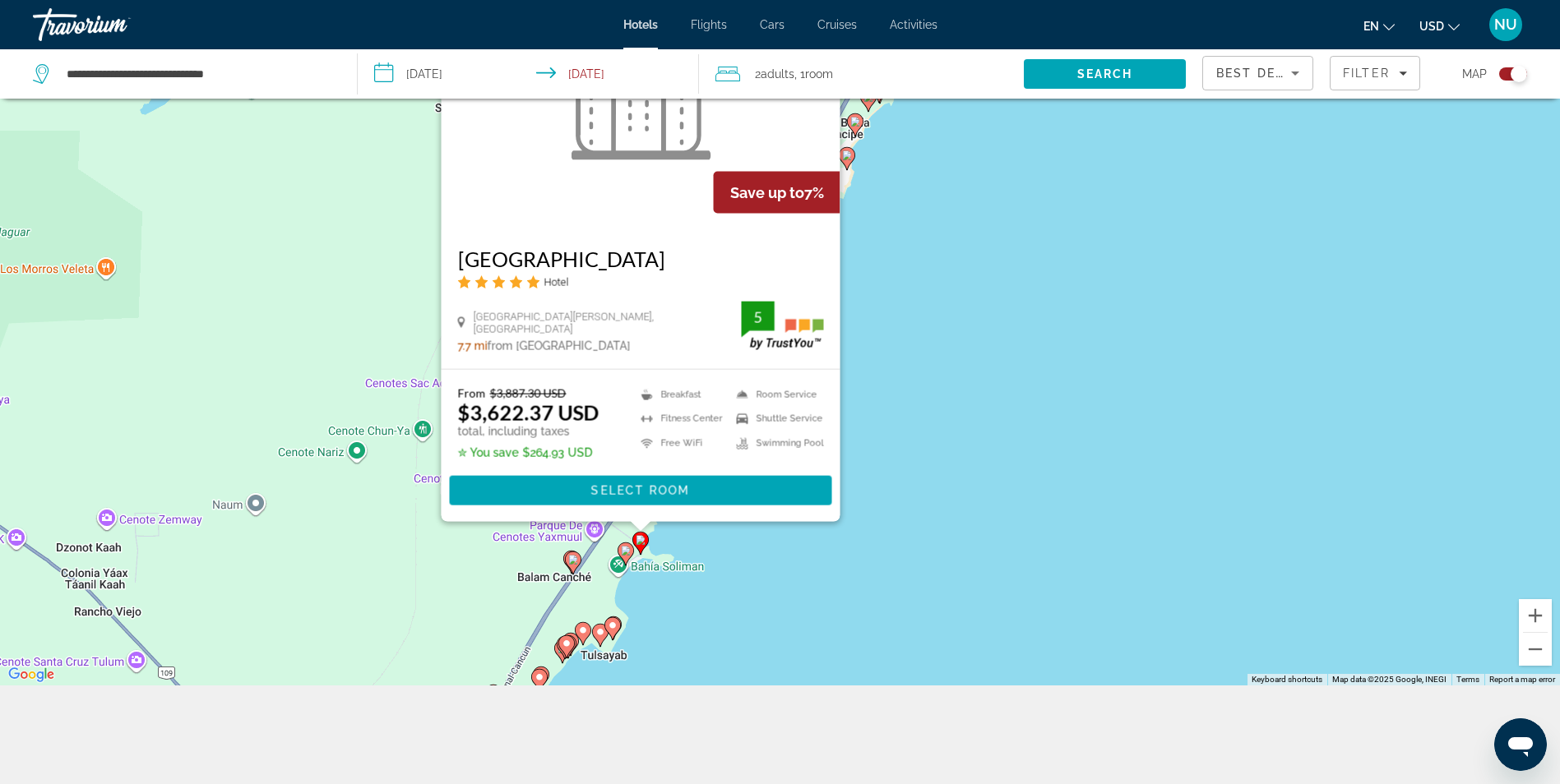
click at [629, 546] on icon "Main content" at bounding box center [625, 554] width 15 height 21
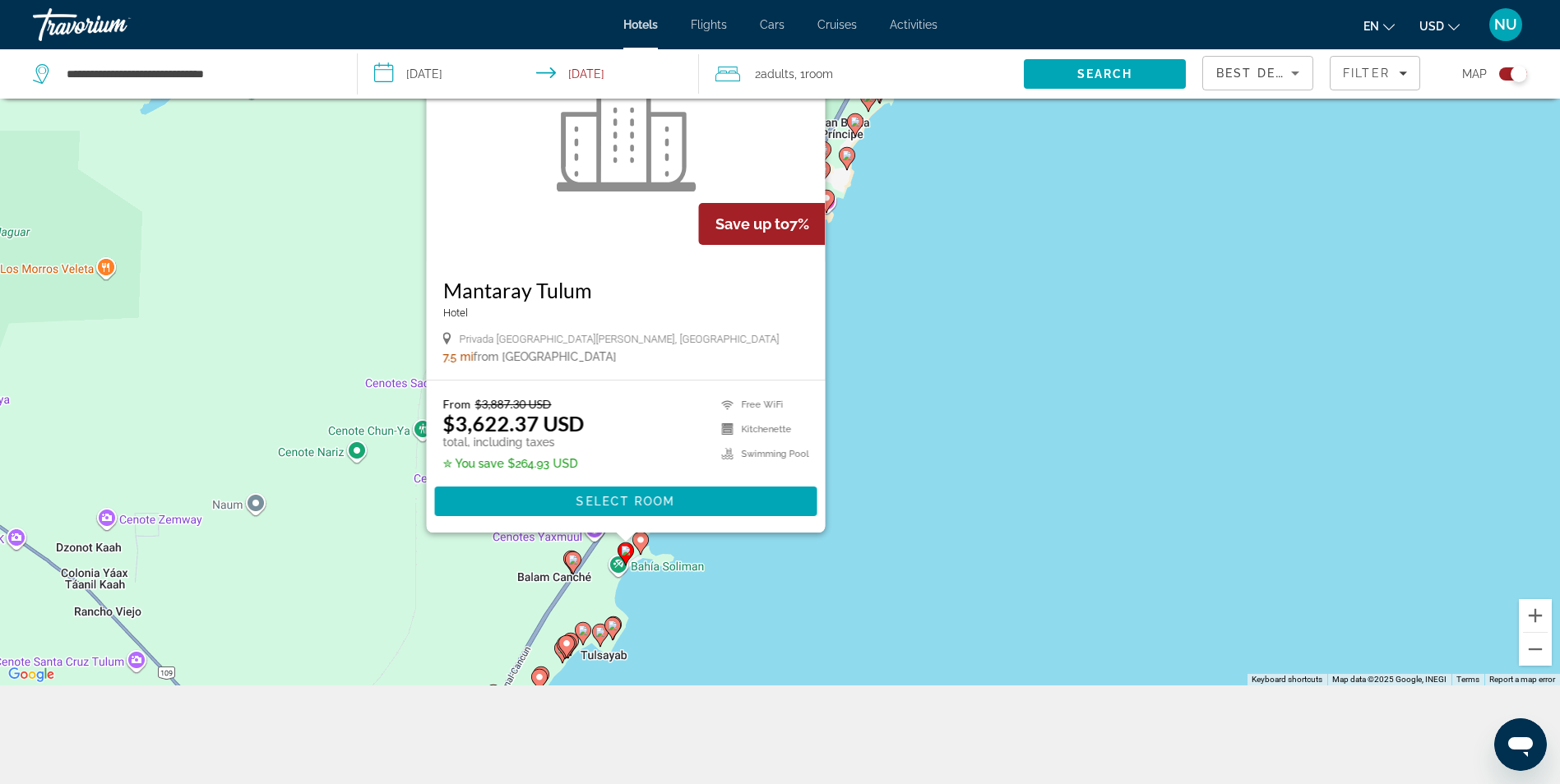
click at [447, 82] on input "**********" at bounding box center [532, 77] width 348 height 55
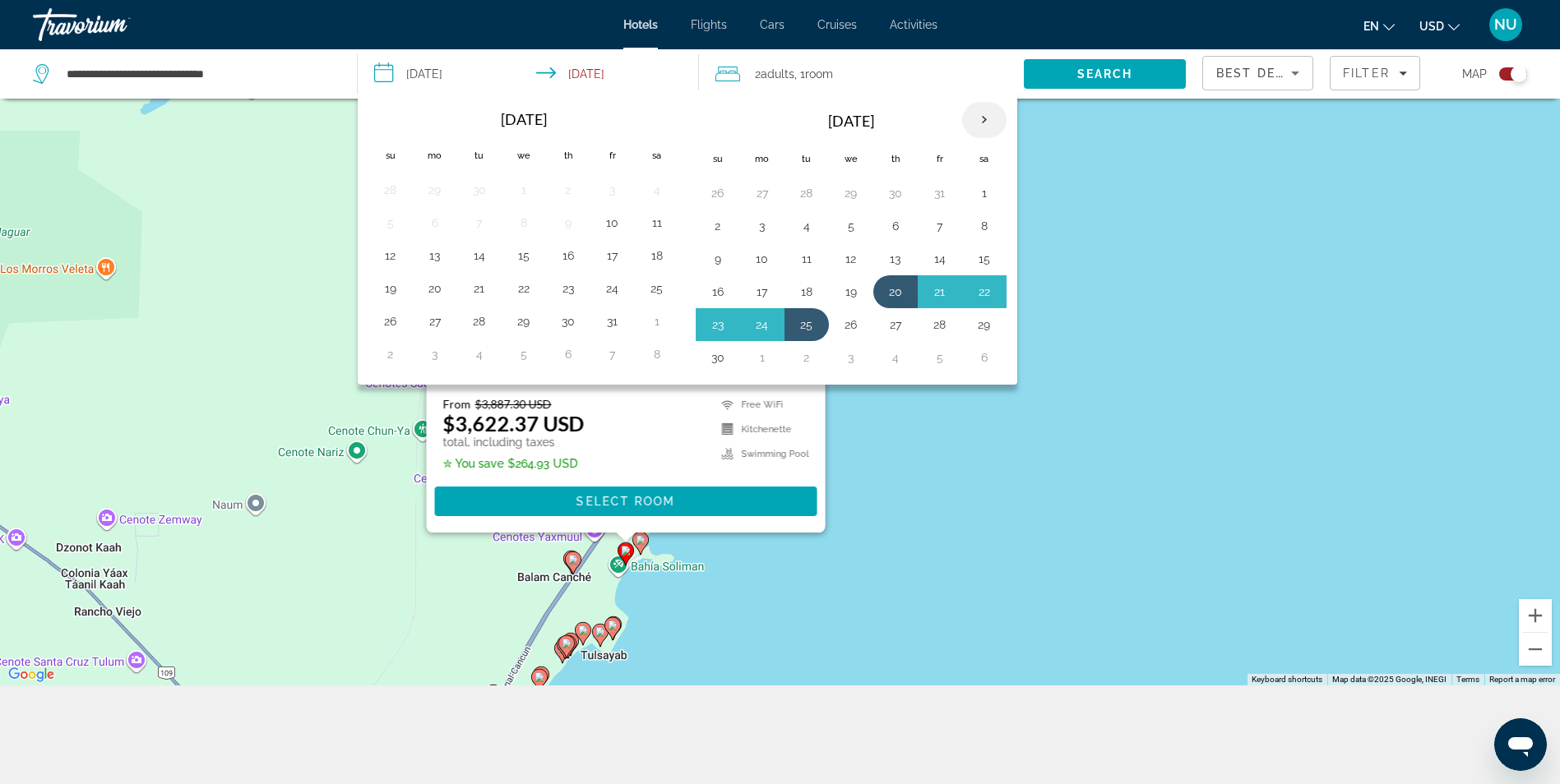
click at [981, 107] on th "Next month" at bounding box center [984, 119] width 44 height 36
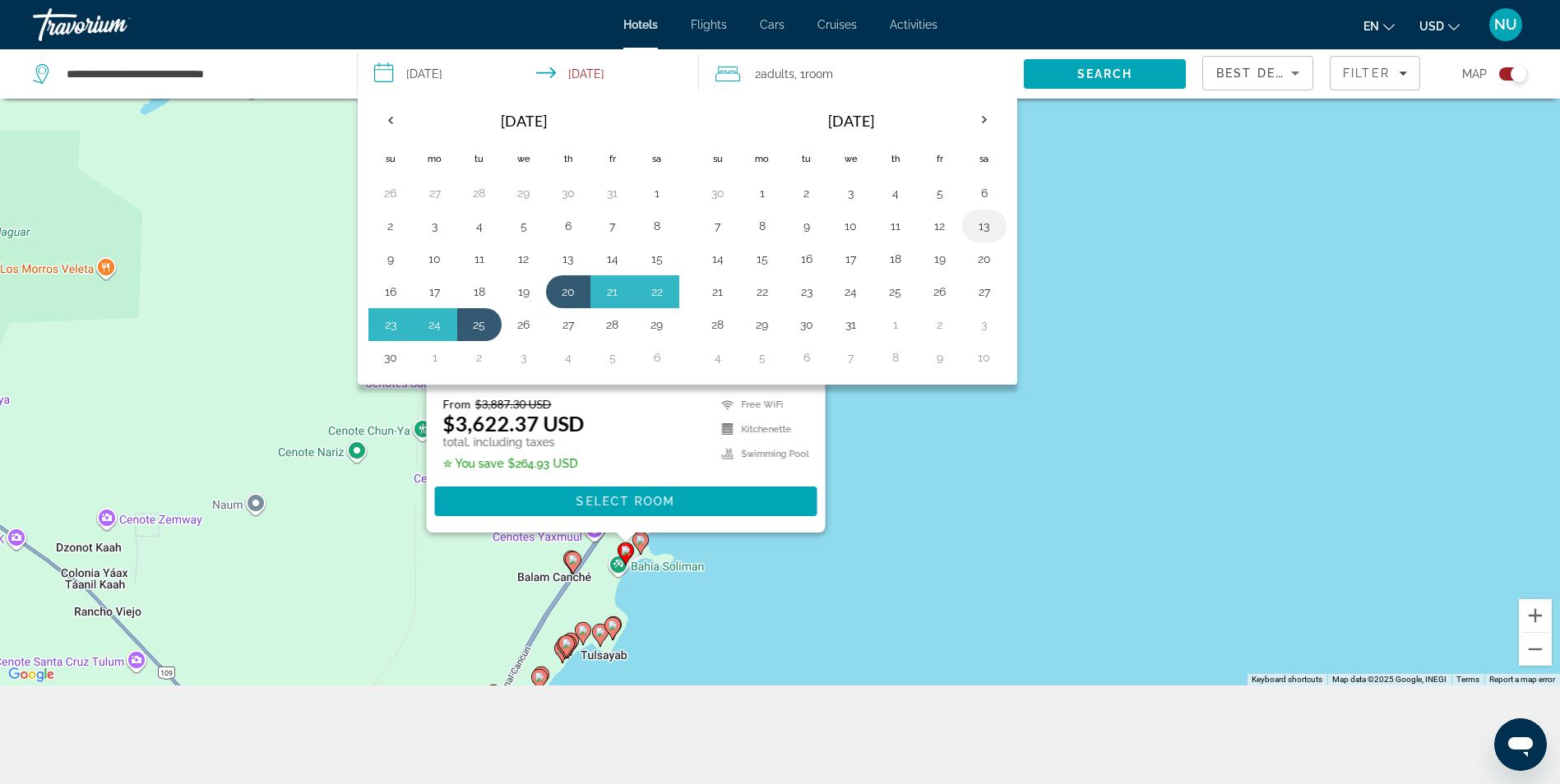
click at [982, 232] on button "13" at bounding box center [984, 225] width 26 height 23
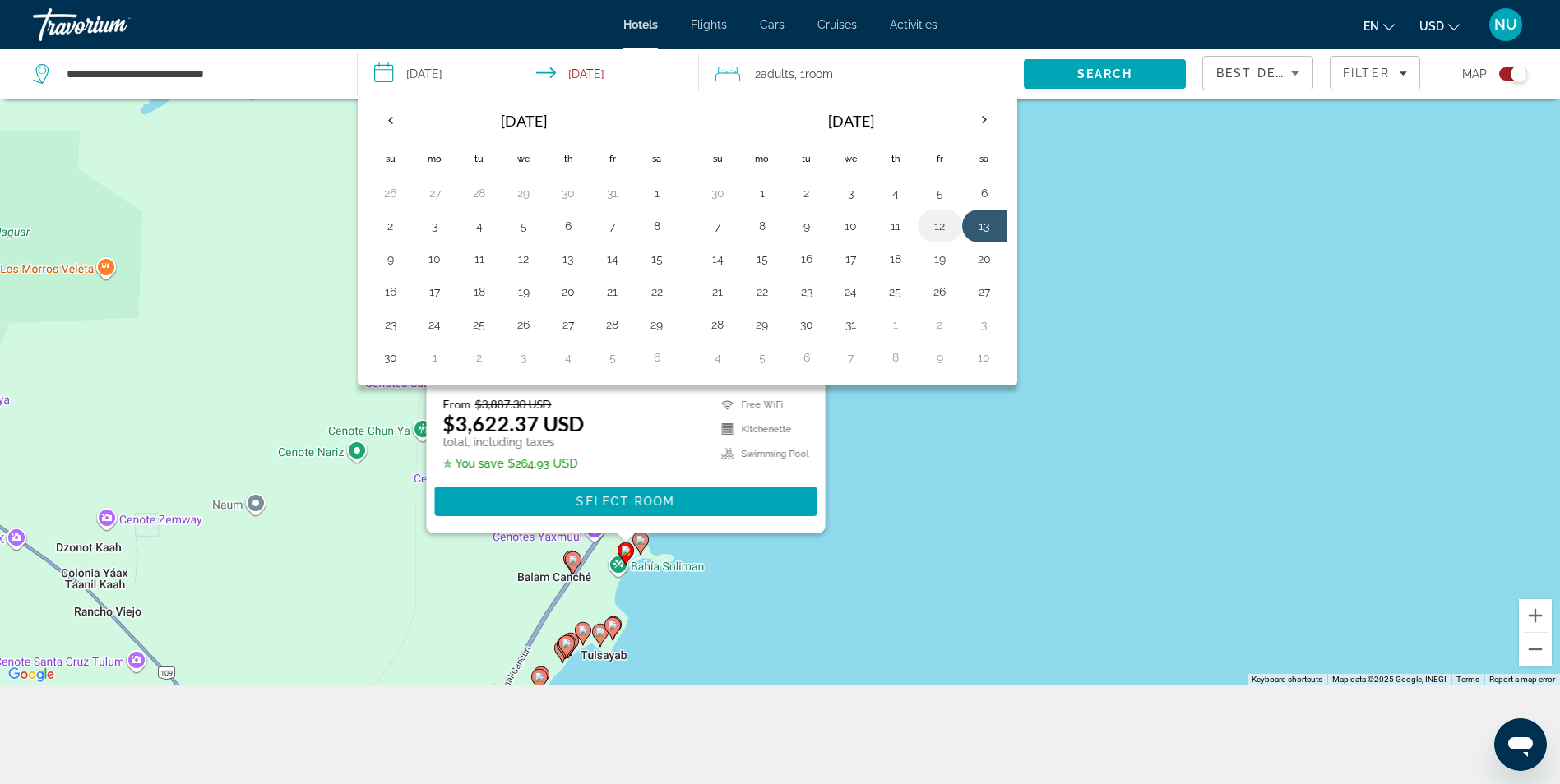
click at [940, 230] on button "12" at bounding box center [940, 225] width 26 height 23
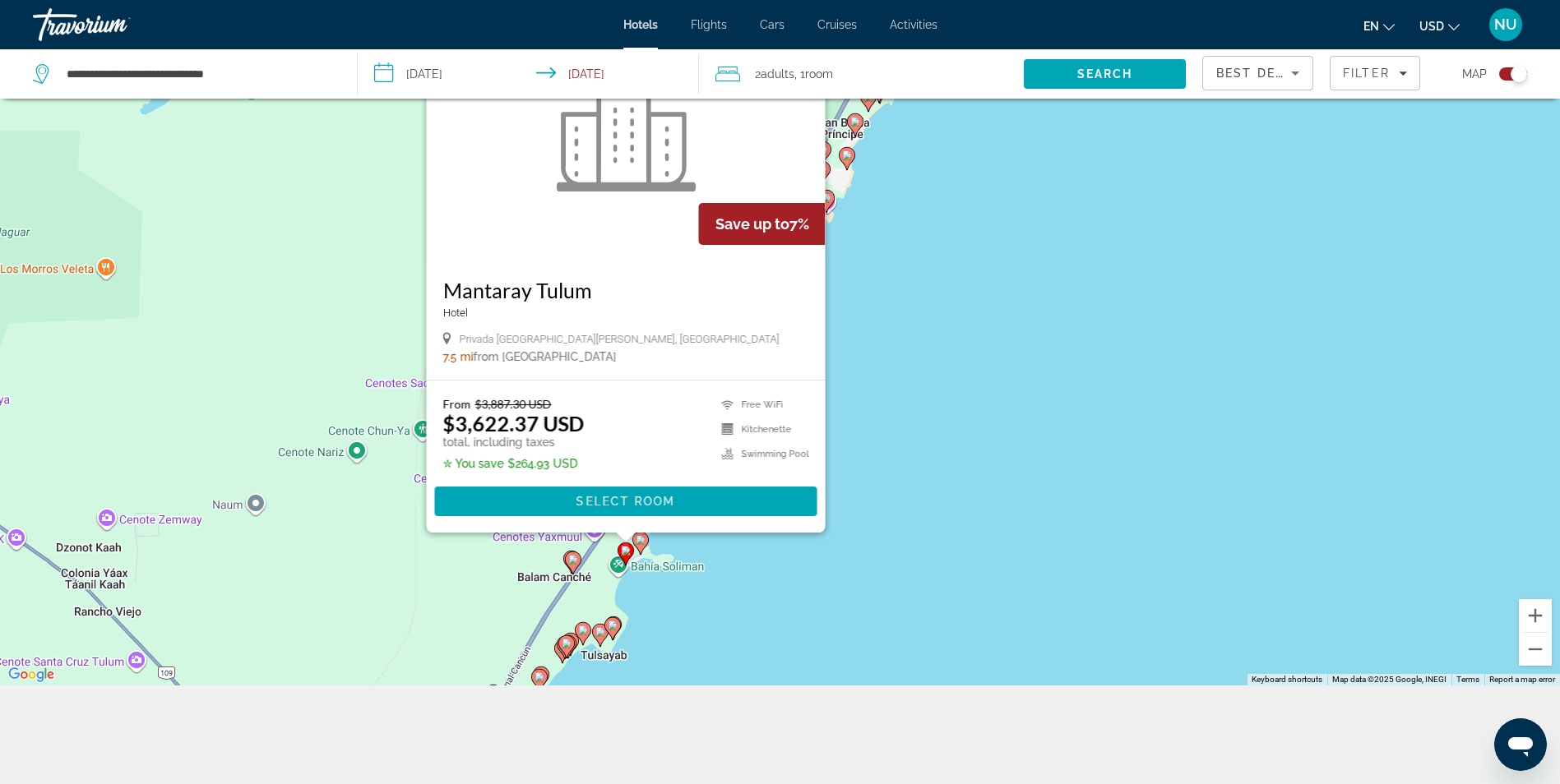
click at [421, 71] on input "**********" at bounding box center [532, 77] width 348 height 55
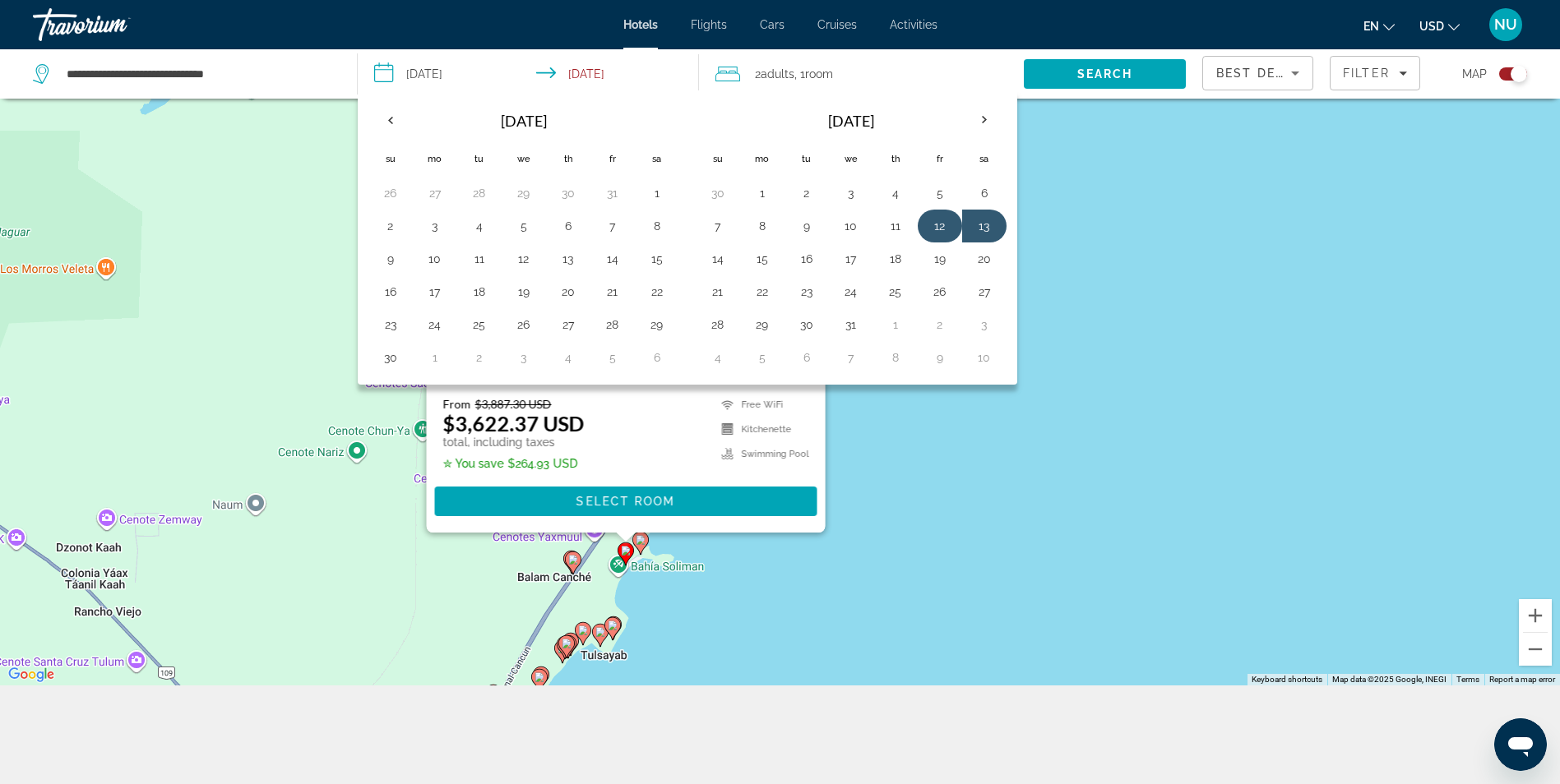
click at [934, 229] on button "12" at bounding box center [940, 225] width 26 height 23
click at [751, 258] on button "15" at bounding box center [762, 258] width 26 height 23
type input "**********"
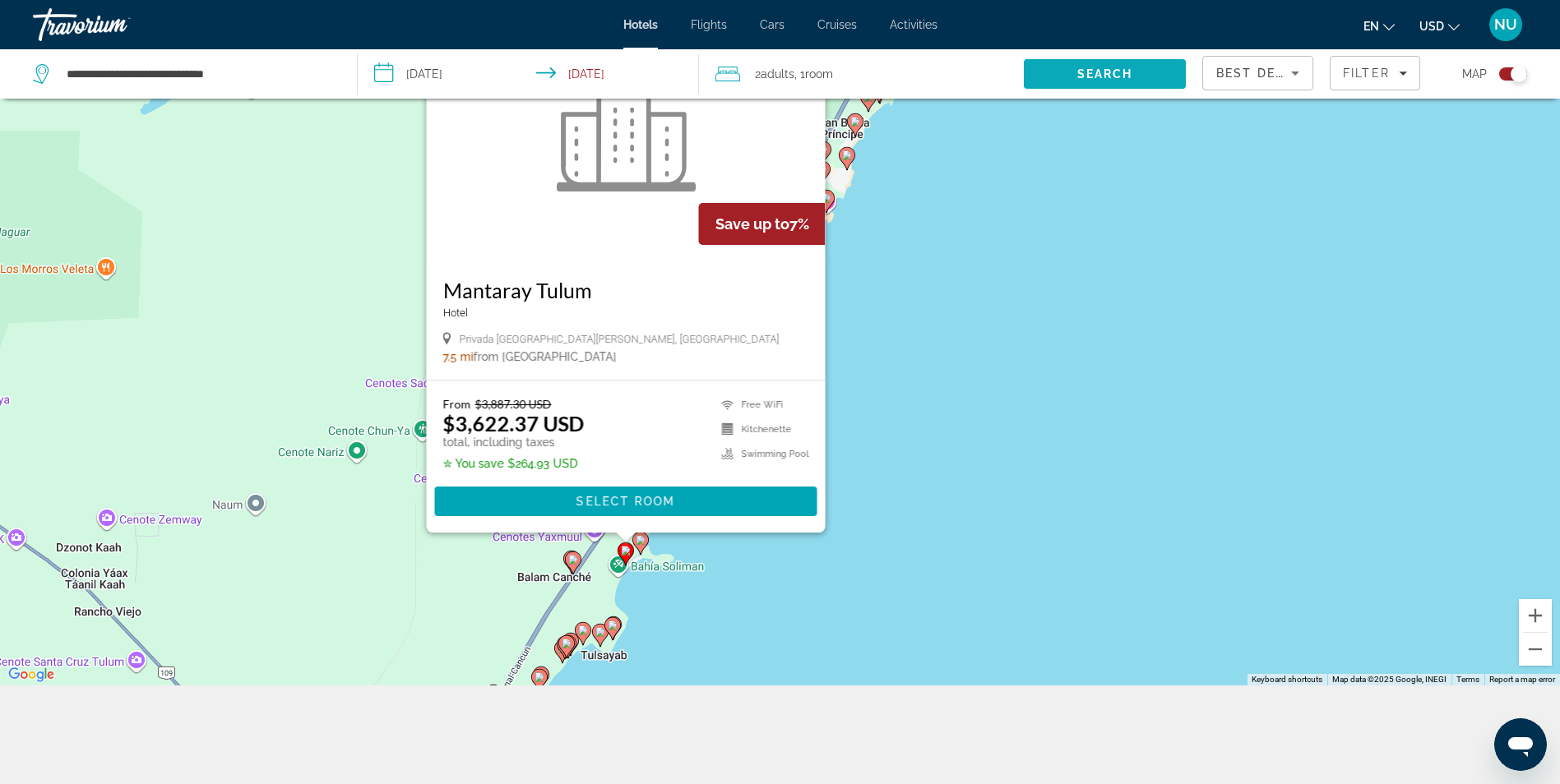
click at [1133, 75] on span "Search" at bounding box center [1105, 74] width 162 height 39
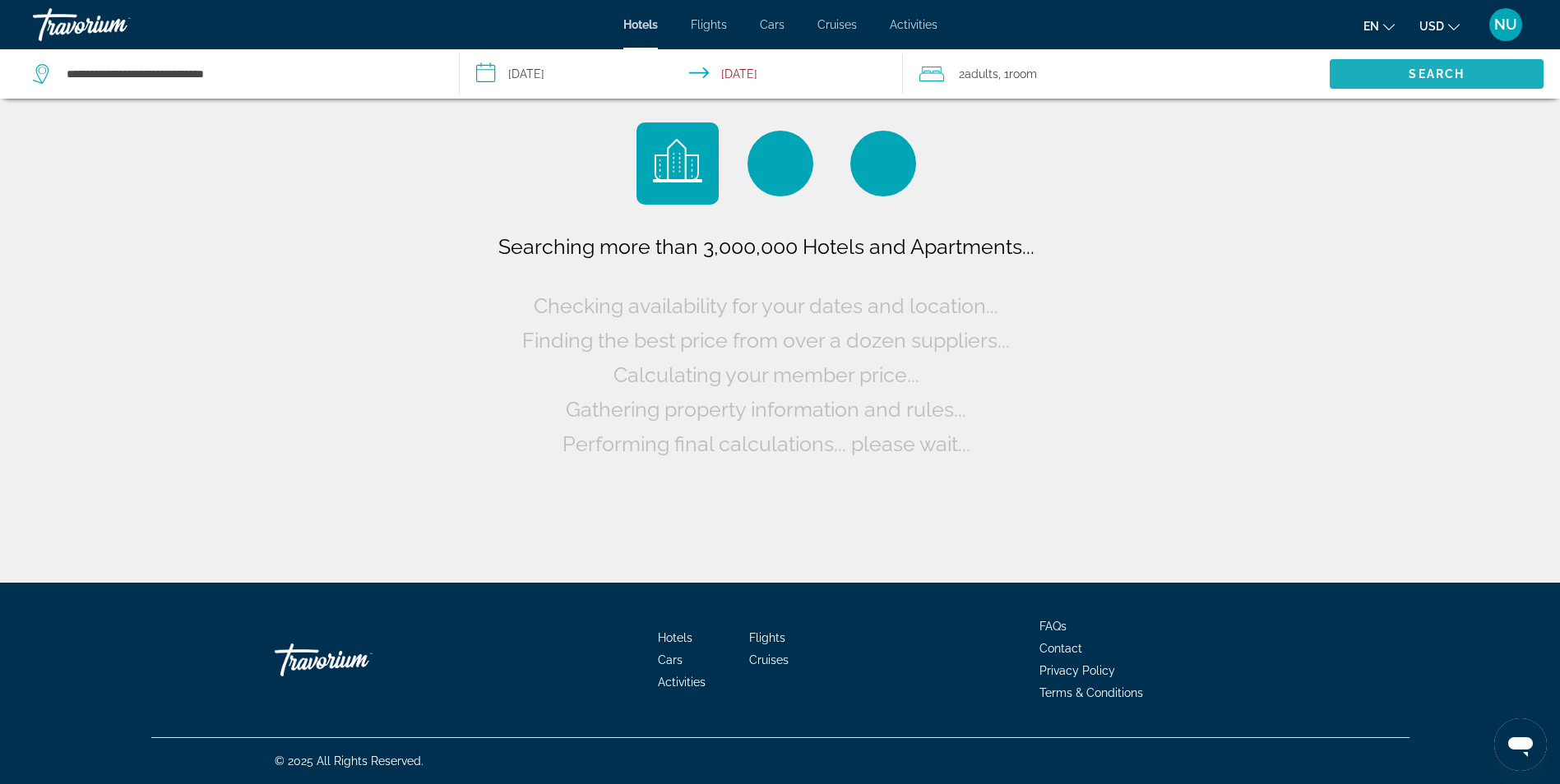
scroll to position [0, 0]
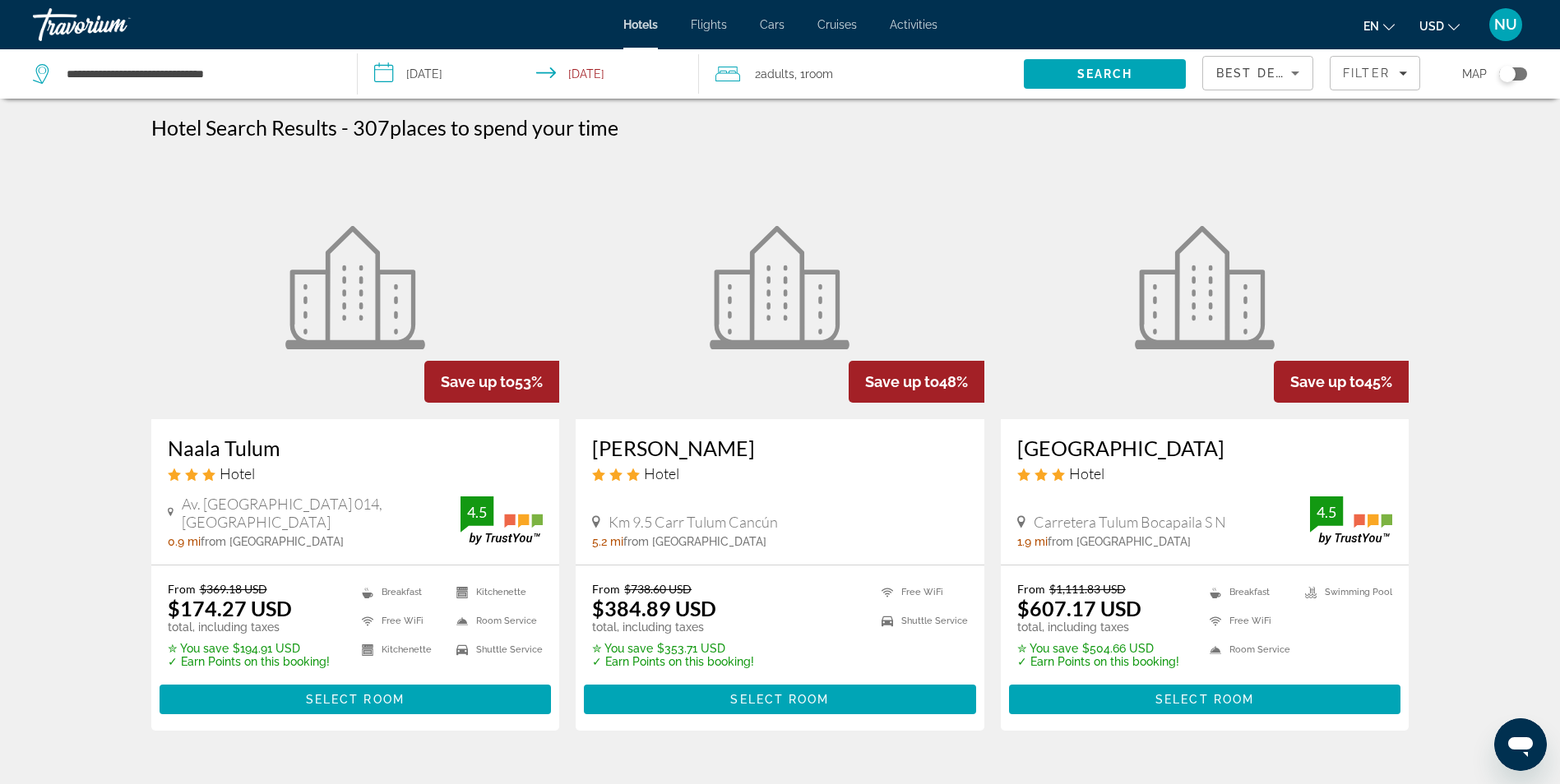
click at [1526, 73] on div "Toggle map" at bounding box center [1513, 73] width 28 height 13
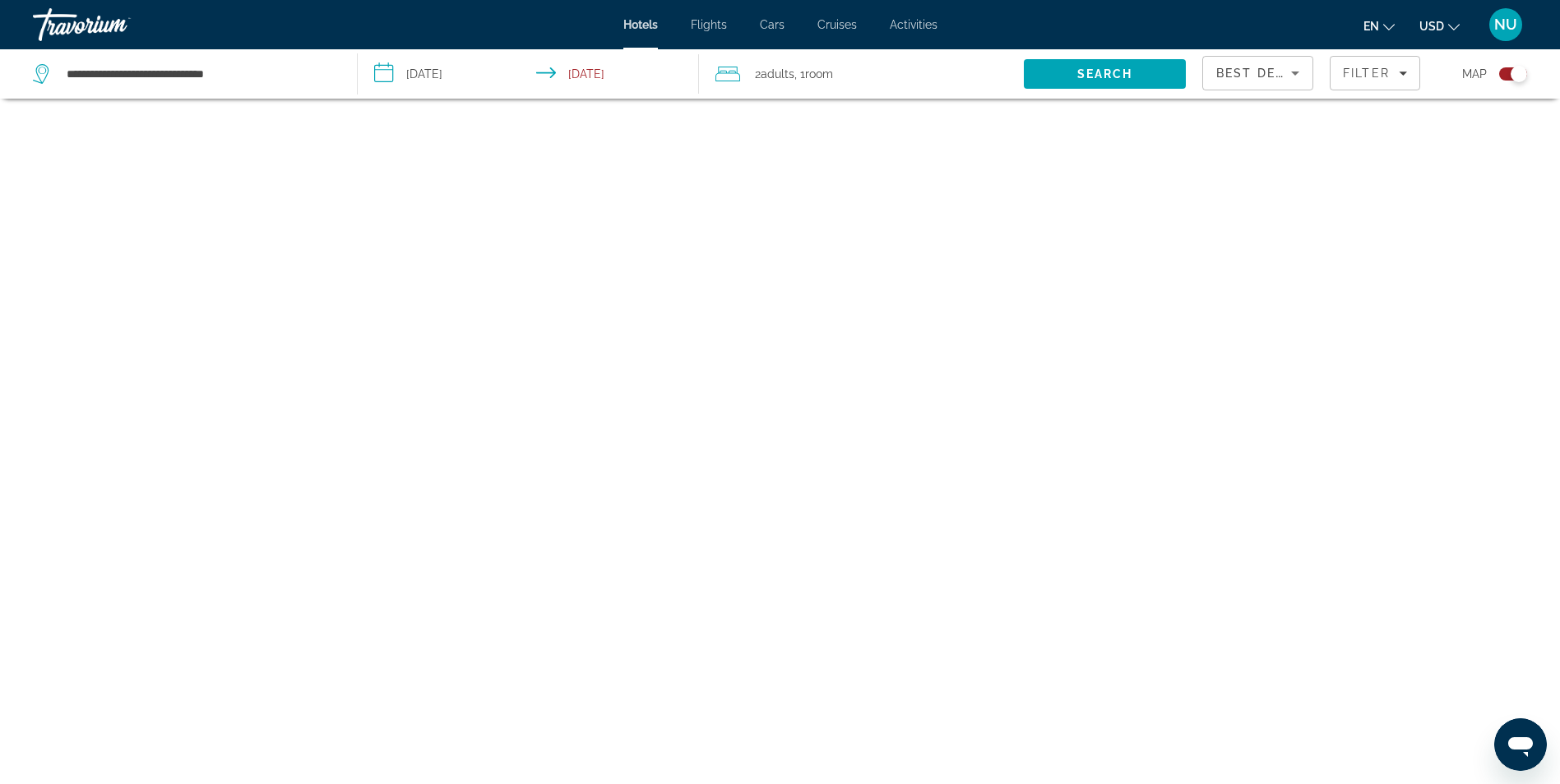
scroll to position [99, 0]
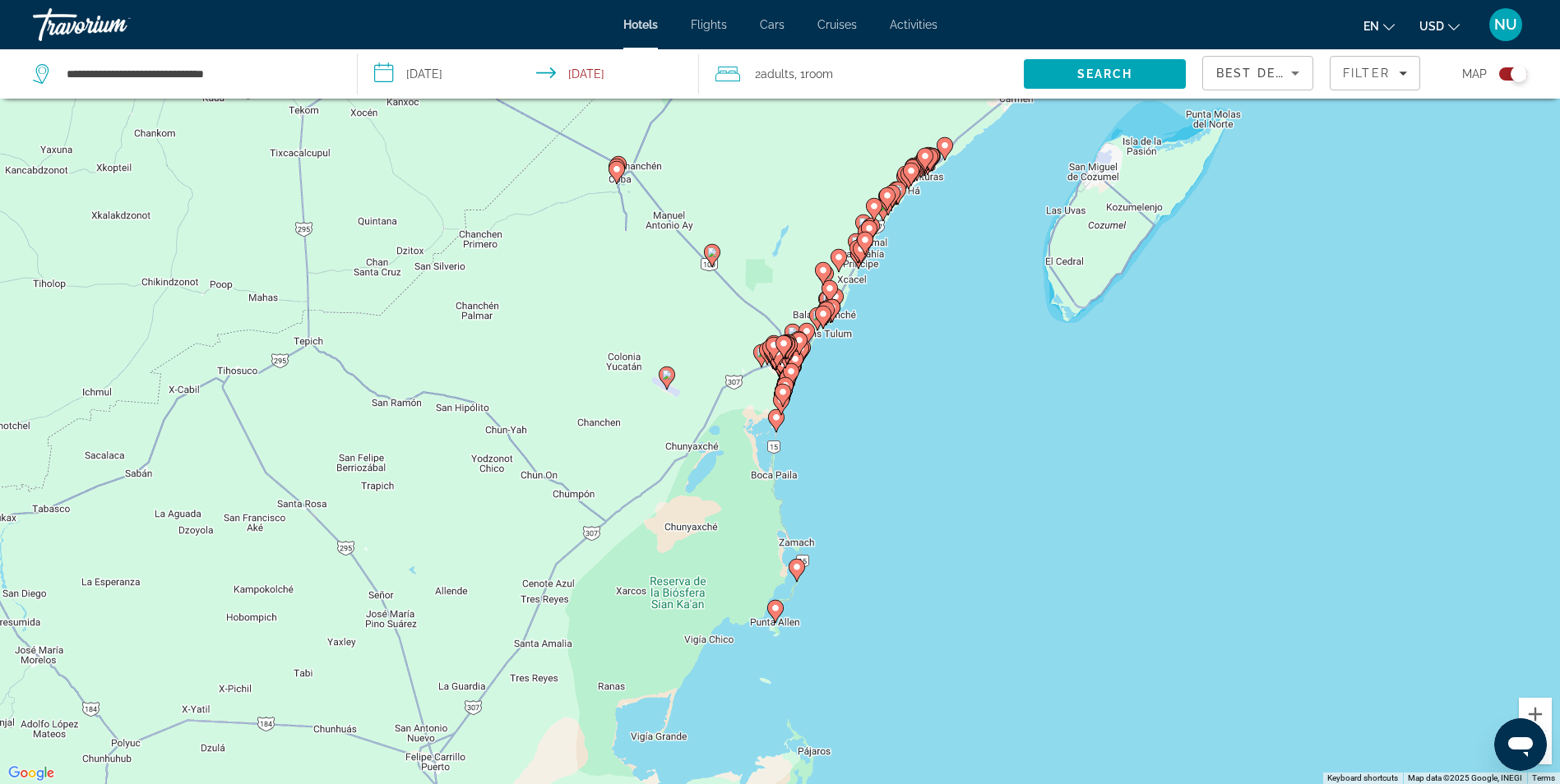
click at [795, 570] on image "Main content" at bounding box center [797, 567] width 10 height 10
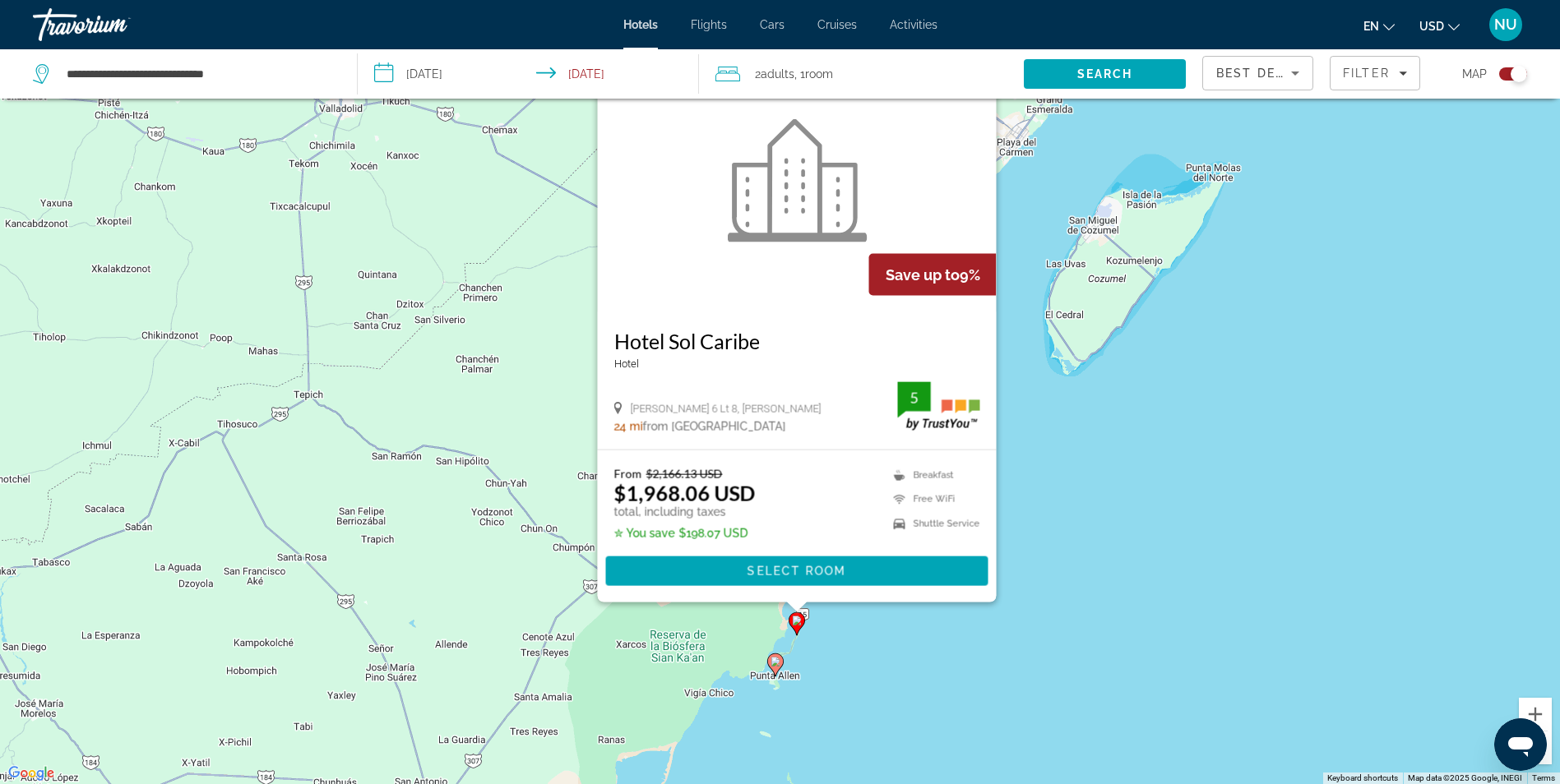
click at [780, 665] on icon "Main content" at bounding box center [774, 665] width 15 height 21
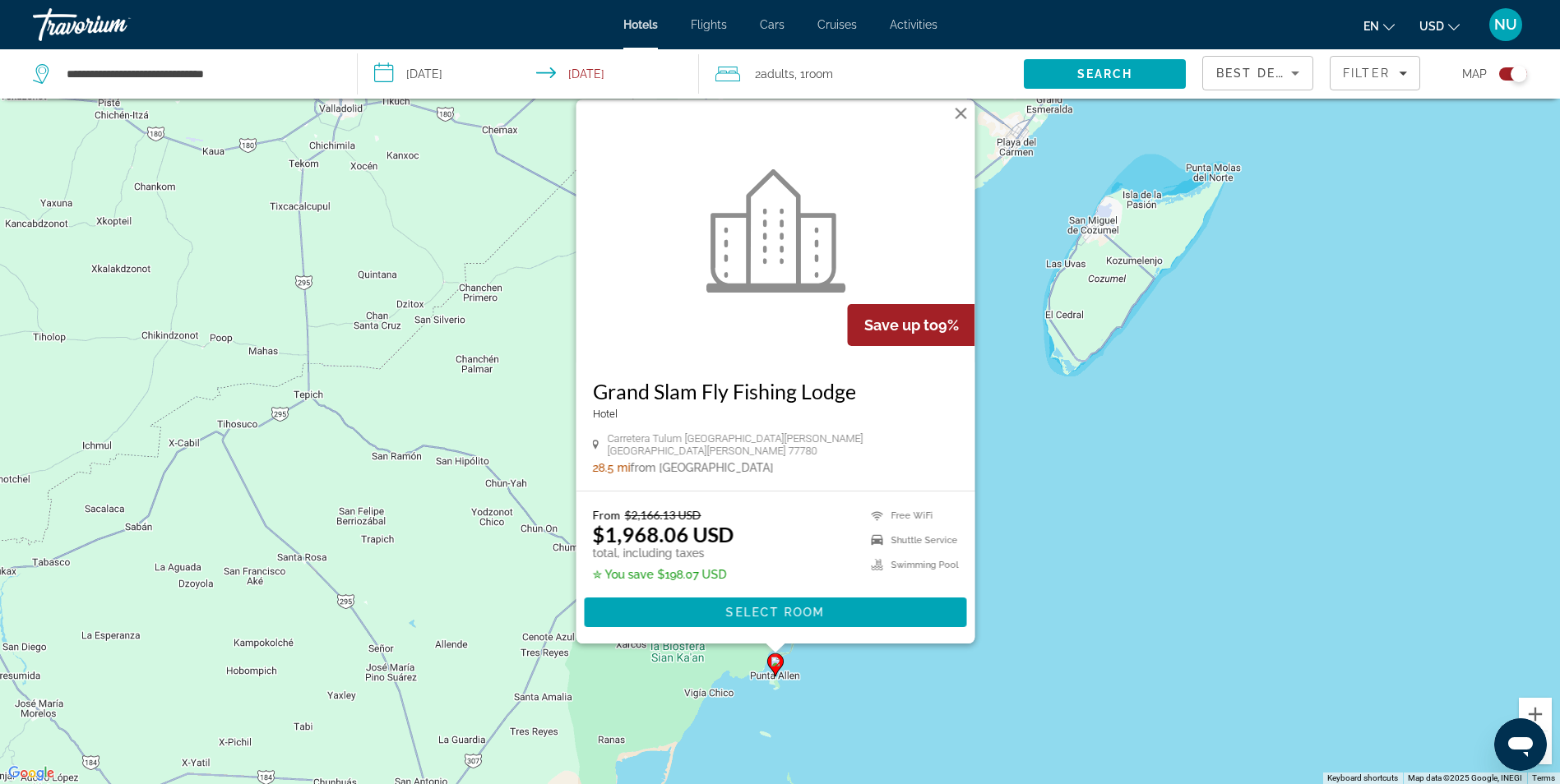
click at [1299, 578] on div "To activate drag with keyboard, press Alt + Enter. Once in keyboard drag state,…" at bounding box center [780, 392] width 1560 height 784
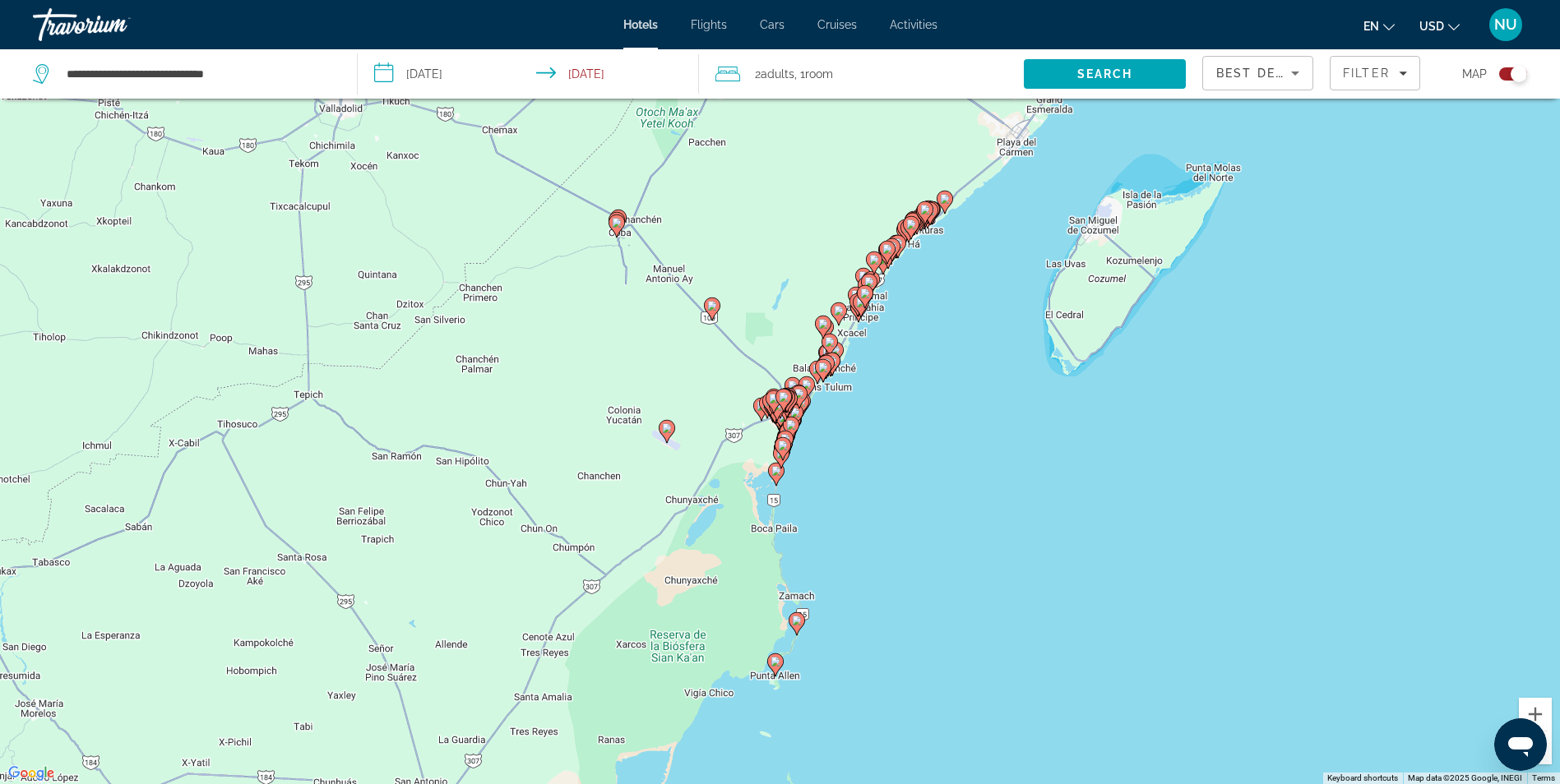
click at [830, 370] on icon "Main content" at bounding box center [823, 370] width 16 height 23
